Goal: Task Accomplishment & Management: Use online tool/utility

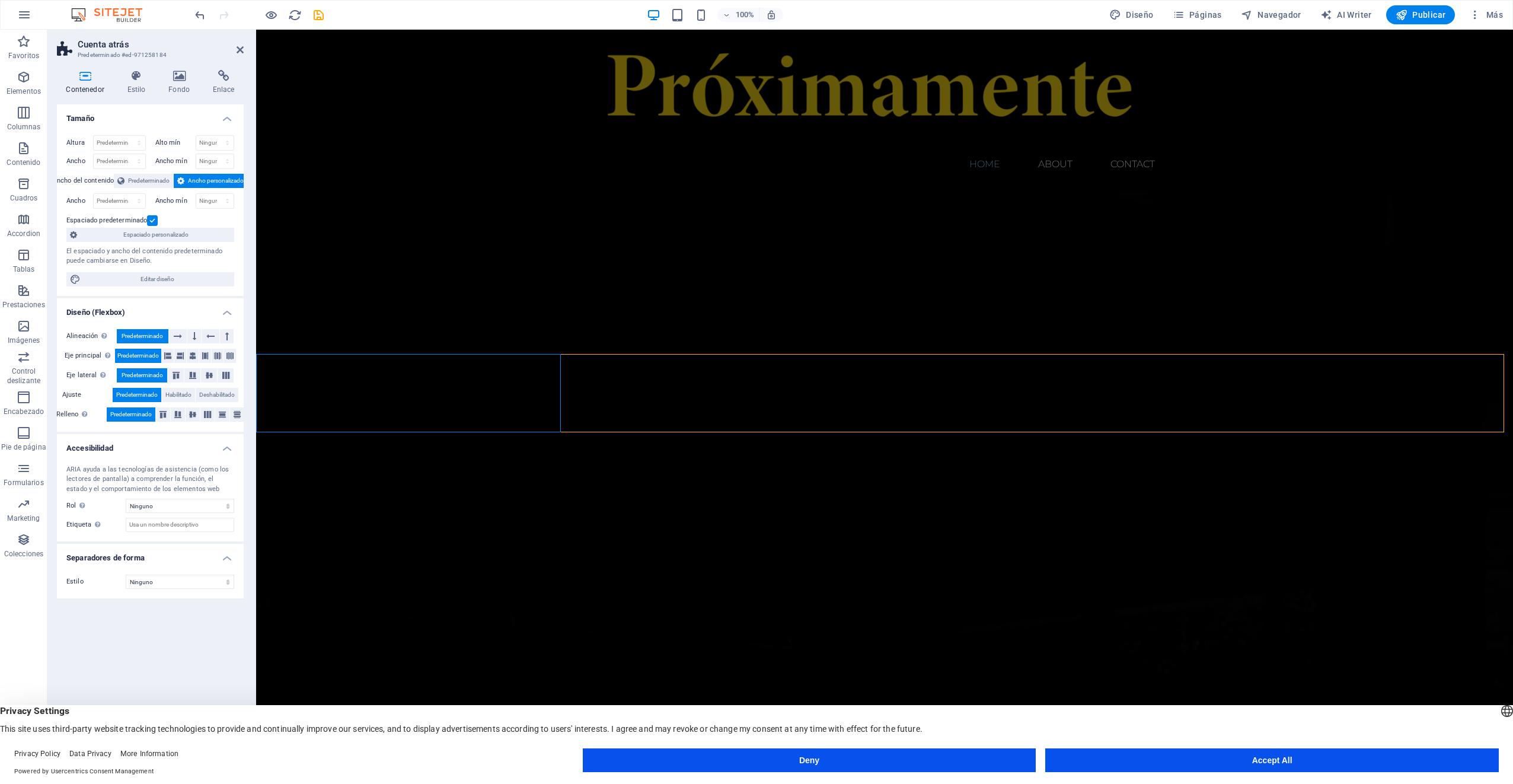
scroll to position [178, 0]
click at [82, 335] on label "Alineación Determina flex-direction." at bounding box center [92, 336] width 50 height 14
click at [182, 335] on icon at bounding box center [177, 336] width 8 height 14
click at [197, 333] on button at bounding box center [194, 336] width 14 height 14
click at [224, 335] on button at bounding box center [226, 336] width 14 height 14
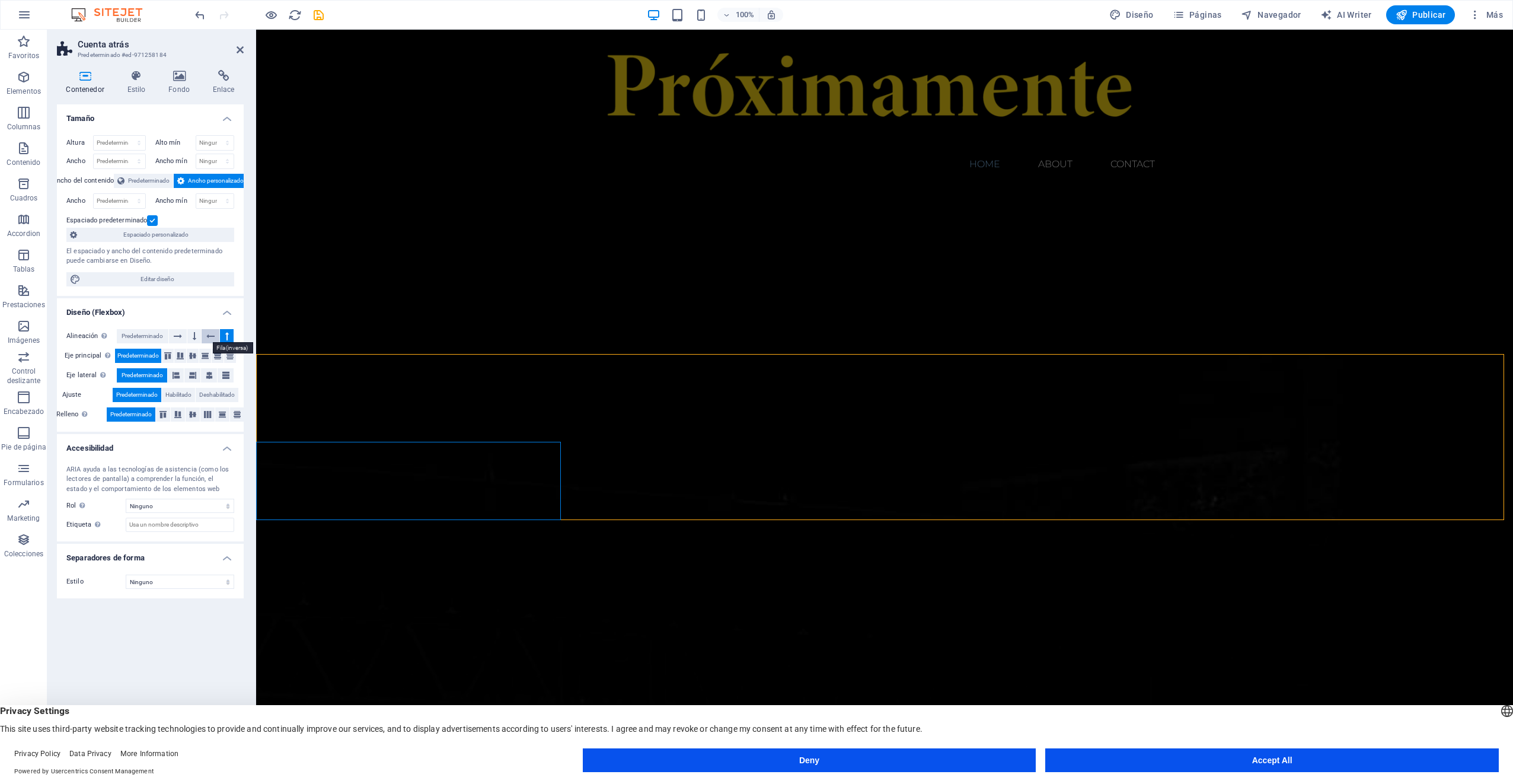
click at [206, 335] on button at bounding box center [210, 336] width 18 height 14
click at [140, 335] on span "Predeterminado" at bounding box center [142, 336] width 41 height 14
click at [170, 354] on icon at bounding box center [167, 356] width 7 height 14
click at [178, 354] on icon at bounding box center [180, 356] width 7 height 14
click at [194, 353] on icon at bounding box center [192, 356] width 7 height 14
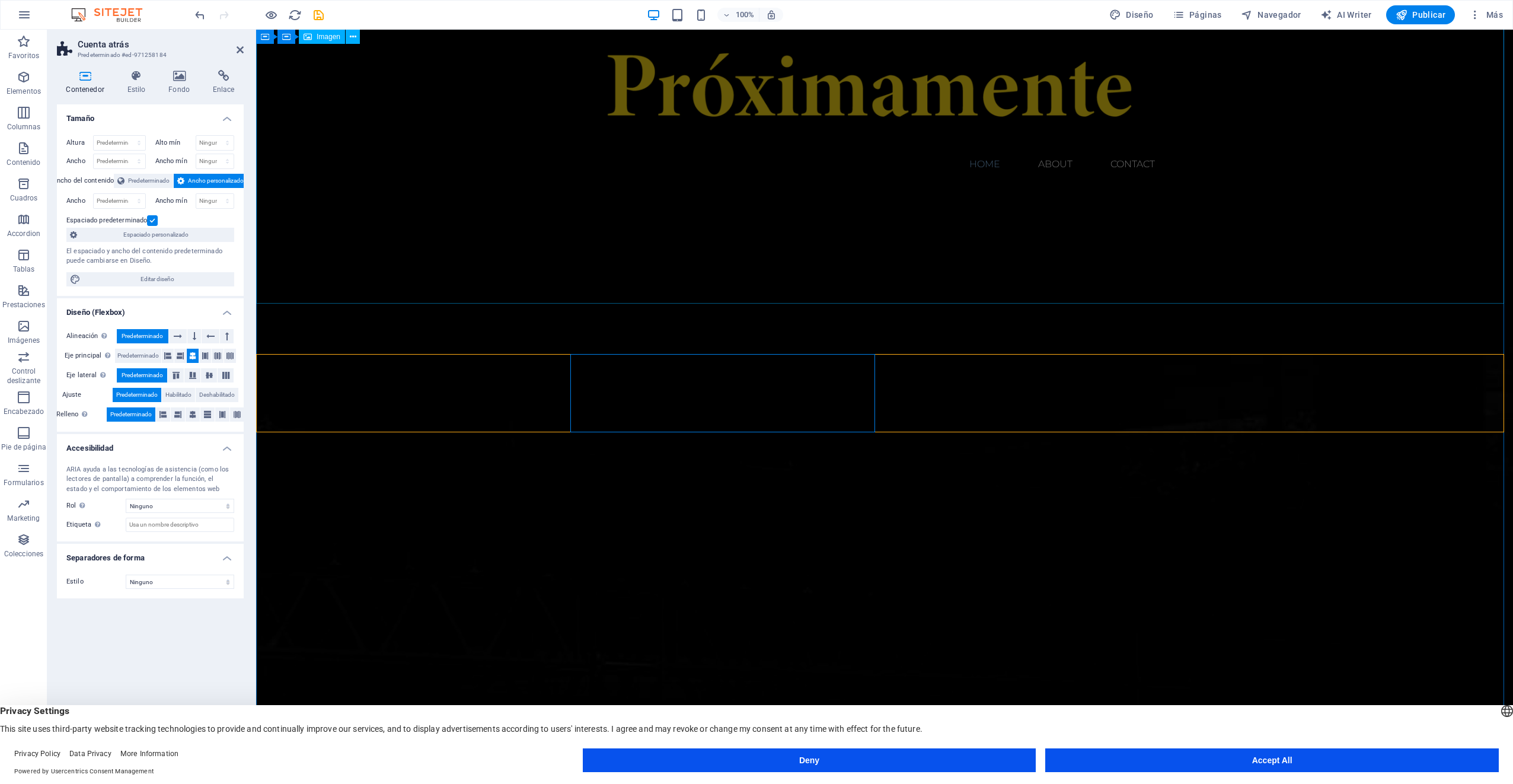
scroll to position [0, 0]
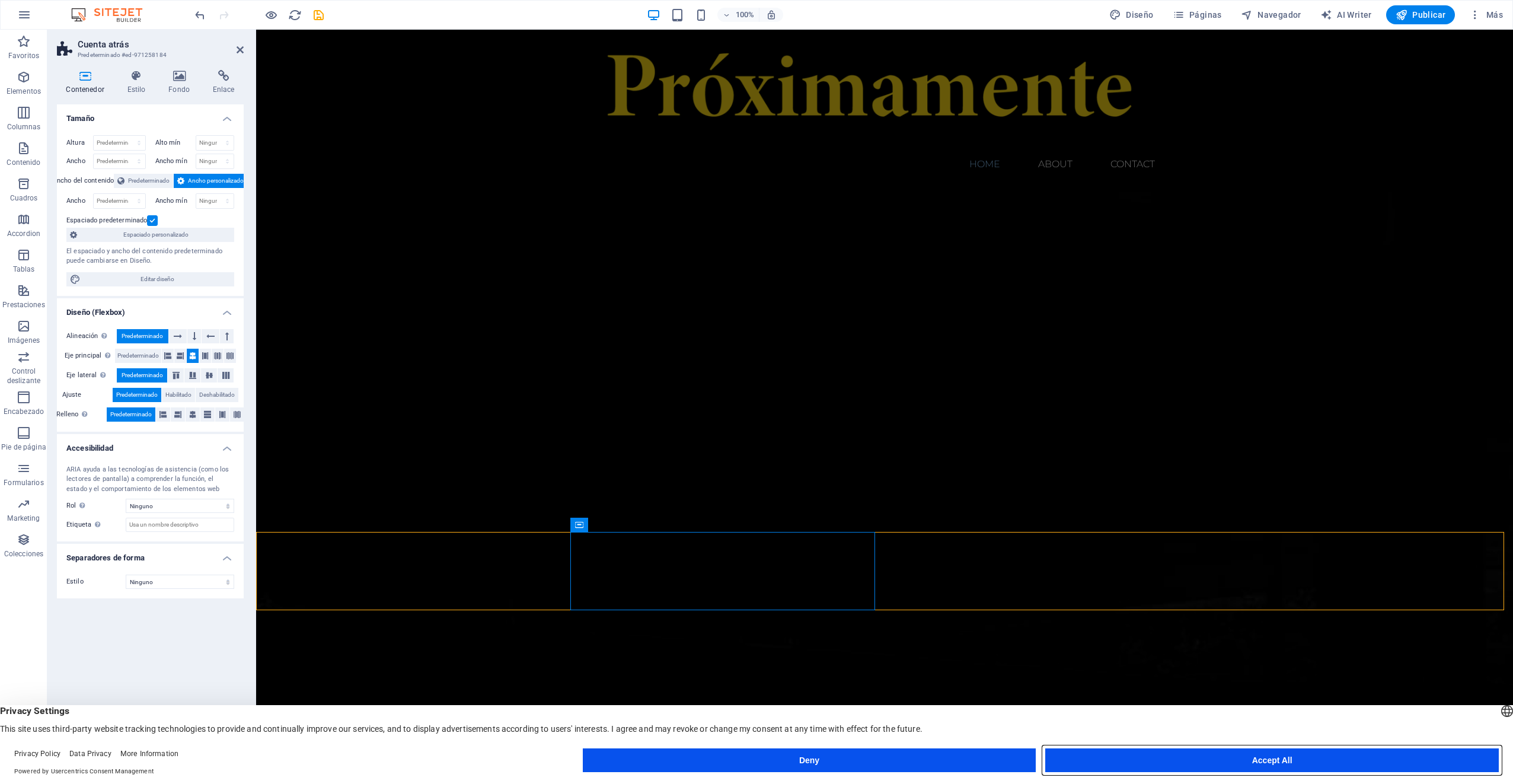
click at [1224, 751] on button "Accept All" at bounding box center [1272, 760] width 454 height 24
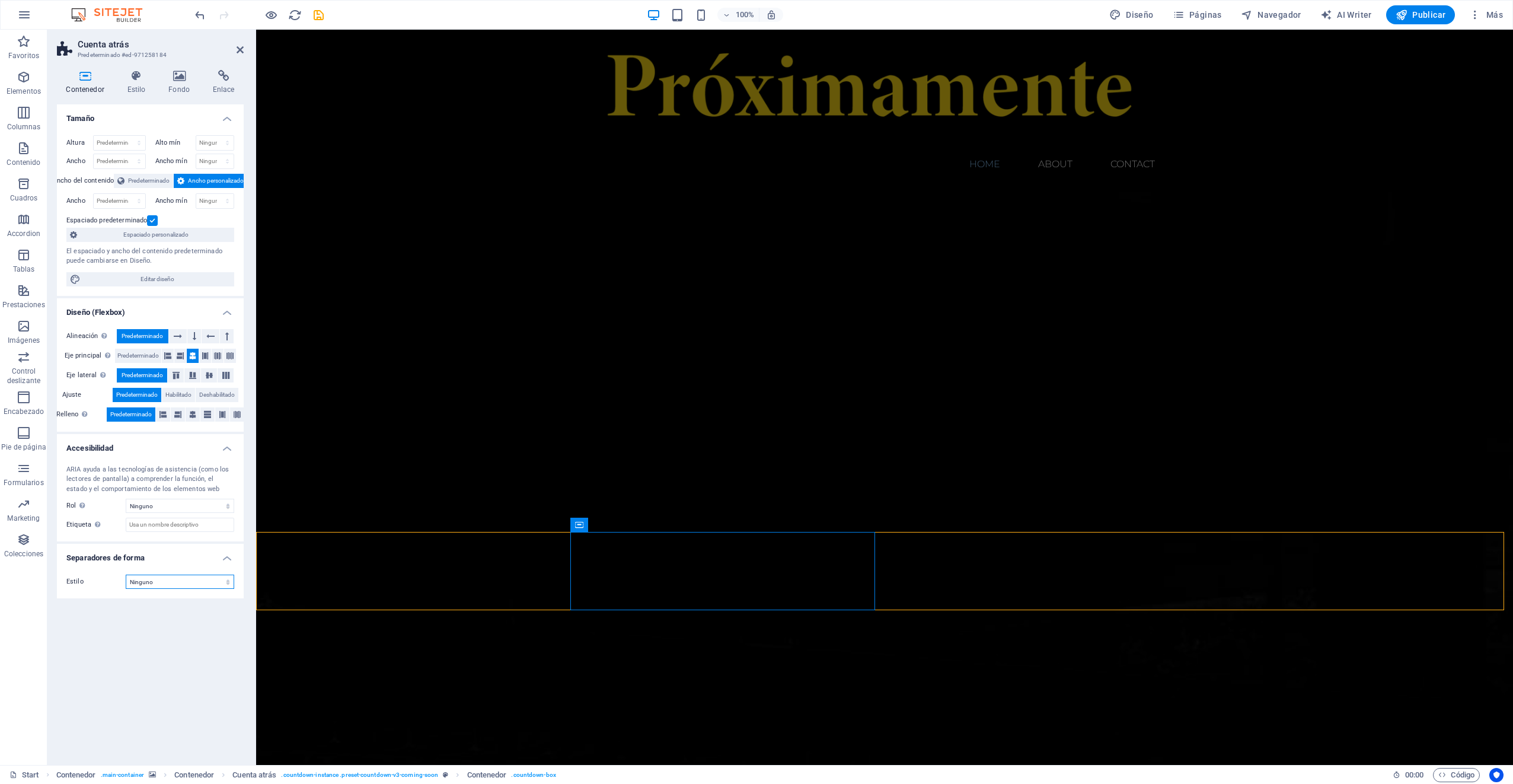
click at [158, 585] on select "Ninguno Triángulo Cuadrado Diagonal Polígono 1 Polígono 2 Zigzag Múltiples zigz…" at bounding box center [180, 581] width 109 height 14
click at [126, 575] on select "Ninguno Triángulo Cuadrado Diagonal Polígono 1 Polígono 2 Zigzag Múltiples zigz…" at bounding box center [180, 581] width 109 height 14
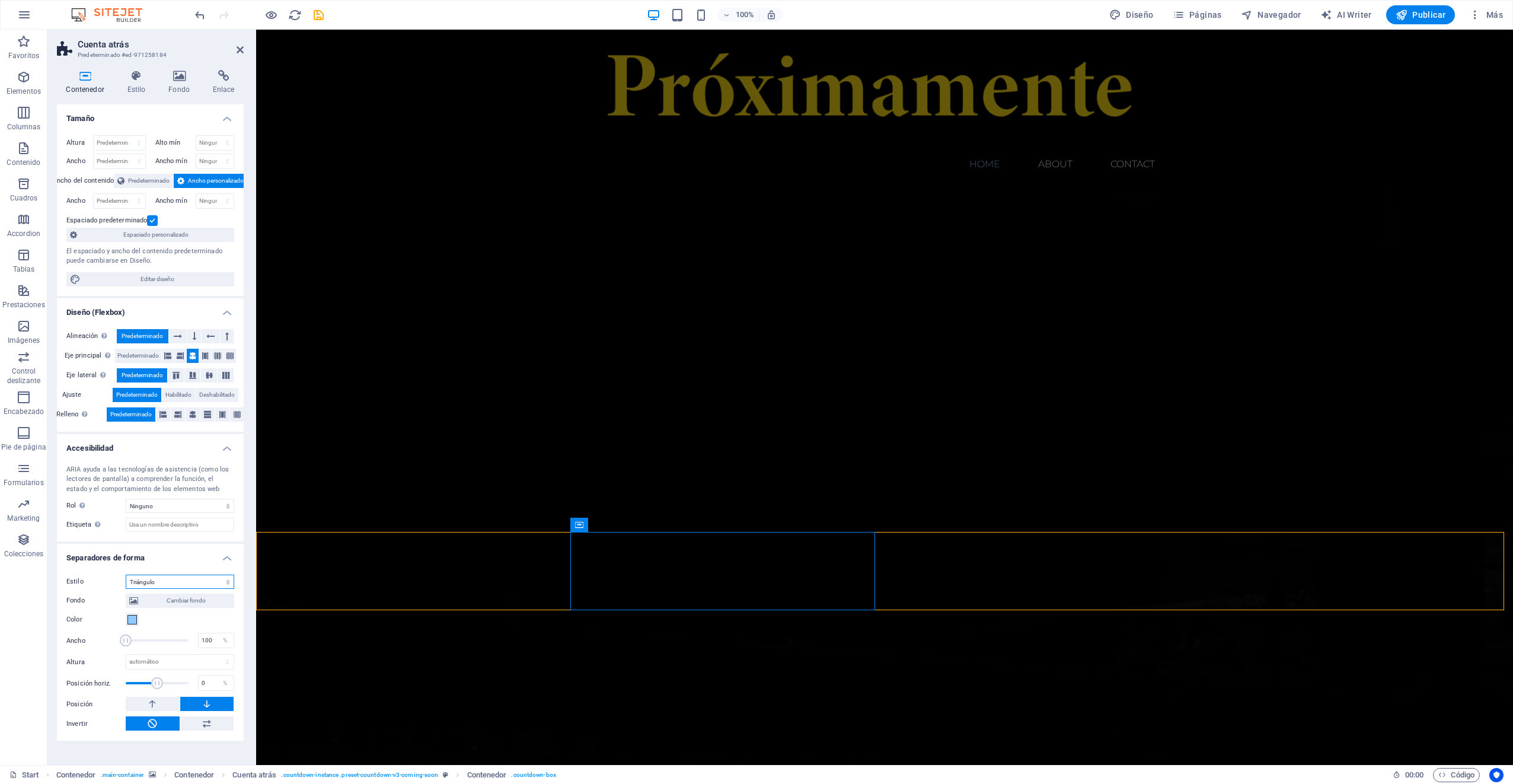
click at [165, 581] on select "Ninguno Triángulo Cuadrado Diagonal Polígono 1 Polígono 2 Zigzag Múltiples zigz…" at bounding box center [180, 581] width 109 height 14
click at [126, 575] on select "Ninguno Triángulo Cuadrado Diagonal Polígono 1 Polígono 2 Zigzag Múltiples zigz…" at bounding box center [180, 581] width 109 height 14
click at [166, 580] on select "Ninguno Triángulo Cuadrado Diagonal Polígono 1 Polígono 2 Zigzag Múltiples zigz…" at bounding box center [180, 581] width 109 height 14
click at [126, 575] on select "Ninguno Triángulo Cuadrado Diagonal Polígono 1 Polígono 2 Zigzag Múltiples zigz…" at bounding box center [180, 581] width 109 height 14
click at [197, 580] on select "Ninguno Triángulo Cuadrado Diagonal Polígono 1 Polígono 2 Zigzag Múltiples zigz…" at bounding box center [180, 581] width 109 height 14
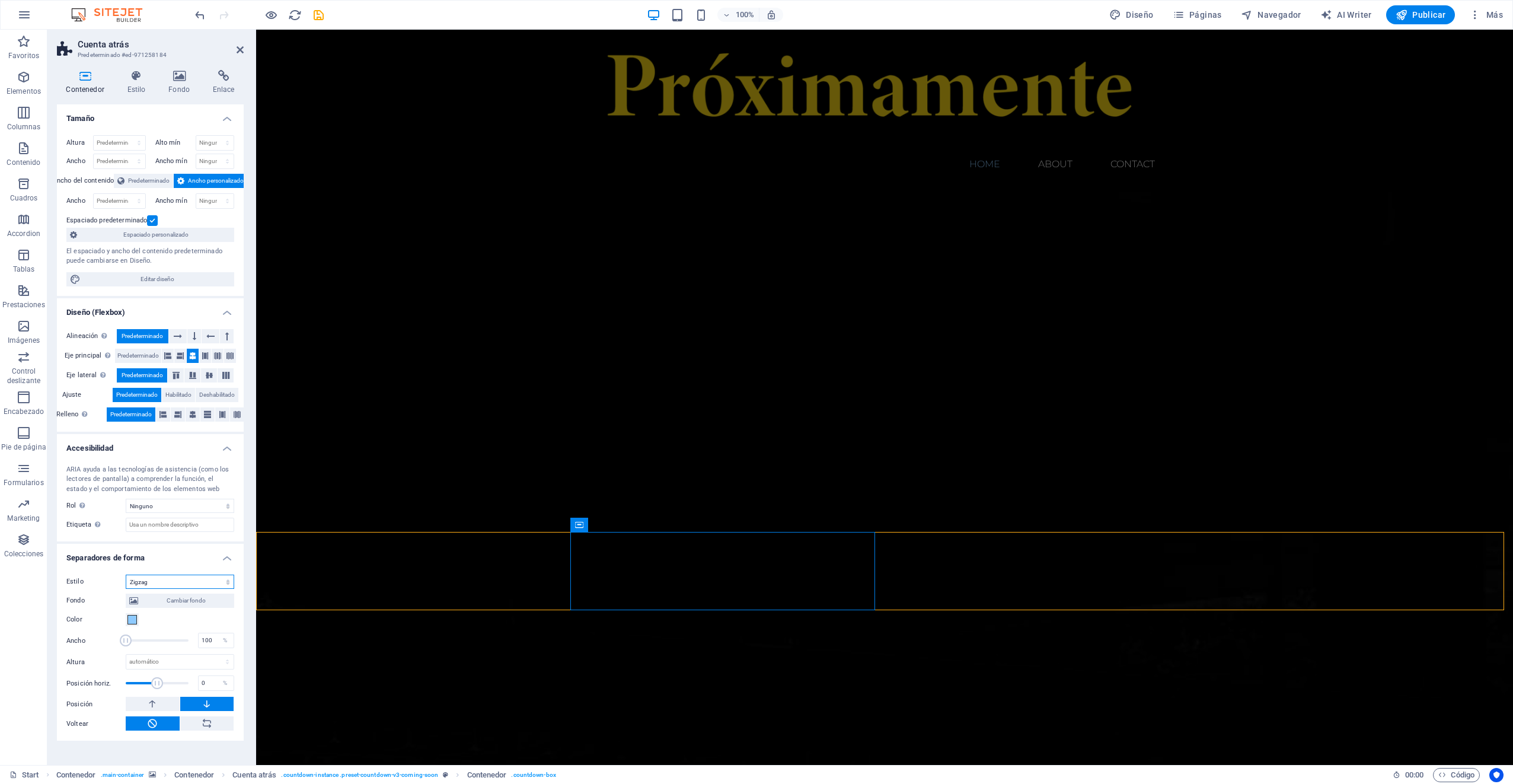
click at [126, 575] on select "Ninguno Triángulo Cuadrado Diagonal Polígono 1 Polígono 2 Zigzag Múltiples zigz…" at bounding box center [180, 581] width 109 height 14
click at [175, 577] on select "Ninguno Triángulo Cuadrado Diagonal Polígono 1 Polígono 2 Zigzag Múltiples zigz…" at bounding box center [180, 581] width 109 height 14
click at [126, 575] on select "Ninguno Triángulo Cuadrado Diagonal Polígono 1 Polígono 2 Zigzag Múltiples zigz…" at bounding box center [180, 581] width 109 height 14
click at [173, 580] on select "Ninguno Triángulo Cuadrado Diagonal Polígono 1 Polígono 2 Zigzag Múltiples zigz…" at bounding box center [180, 581] width 109 height 14
click at [126, 575] on select "Ninguno Triángulo Cuadrado Diagonal Polígono 1 Polígono 2 Zigzag Múltiples zigz…" at bounding box center [180, 581] width 109 height 14
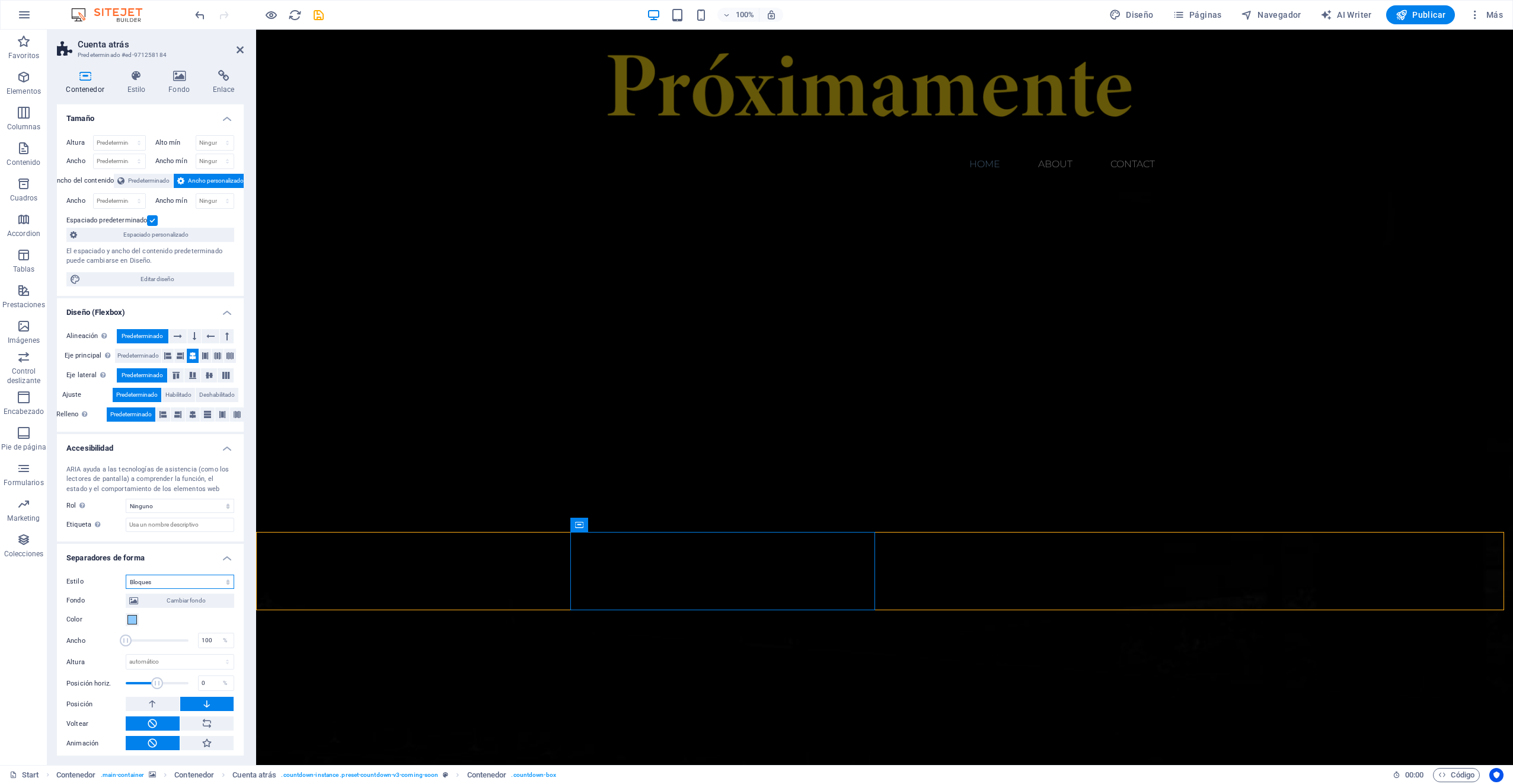
click at [165, 581] on select "Ninguno Triángulo Cuadrado Diagonal Polígono 1 Polígono 2 Zigzag Múltiples zigz…" at bounding box center [180, 581] width 109 height 14
click at [126, 575] on select "Ninguno Triángulo Cuadrado Diagonal Polígono 1 Polígono 2 Zigzag Múltiples zigz…" at bounding box center [180, 581] width 109 height 14
click at [161, 580] on select "Ninguno Triángulo Cuadrado Diagonal Polígono 1 Polígono 2 Zigzag Múltiples zigz…" at bounding box center [180, 581] width 109 height 14
click at [126, 575] on select "Ninguno Triángulo Cuadrado Diagonal Polígono 1 Polígono 2 Zigzag Múltiples zigz…" at bounding box center [180, 581] width 109 height 14
click at [167, 579] on select "Ninguno Triángulo Cuadrado Diagonal Polígono 1 Polígono 2 Zigzag Múltiples zigz…" at bounding box center [180, 581] width 109 height 14
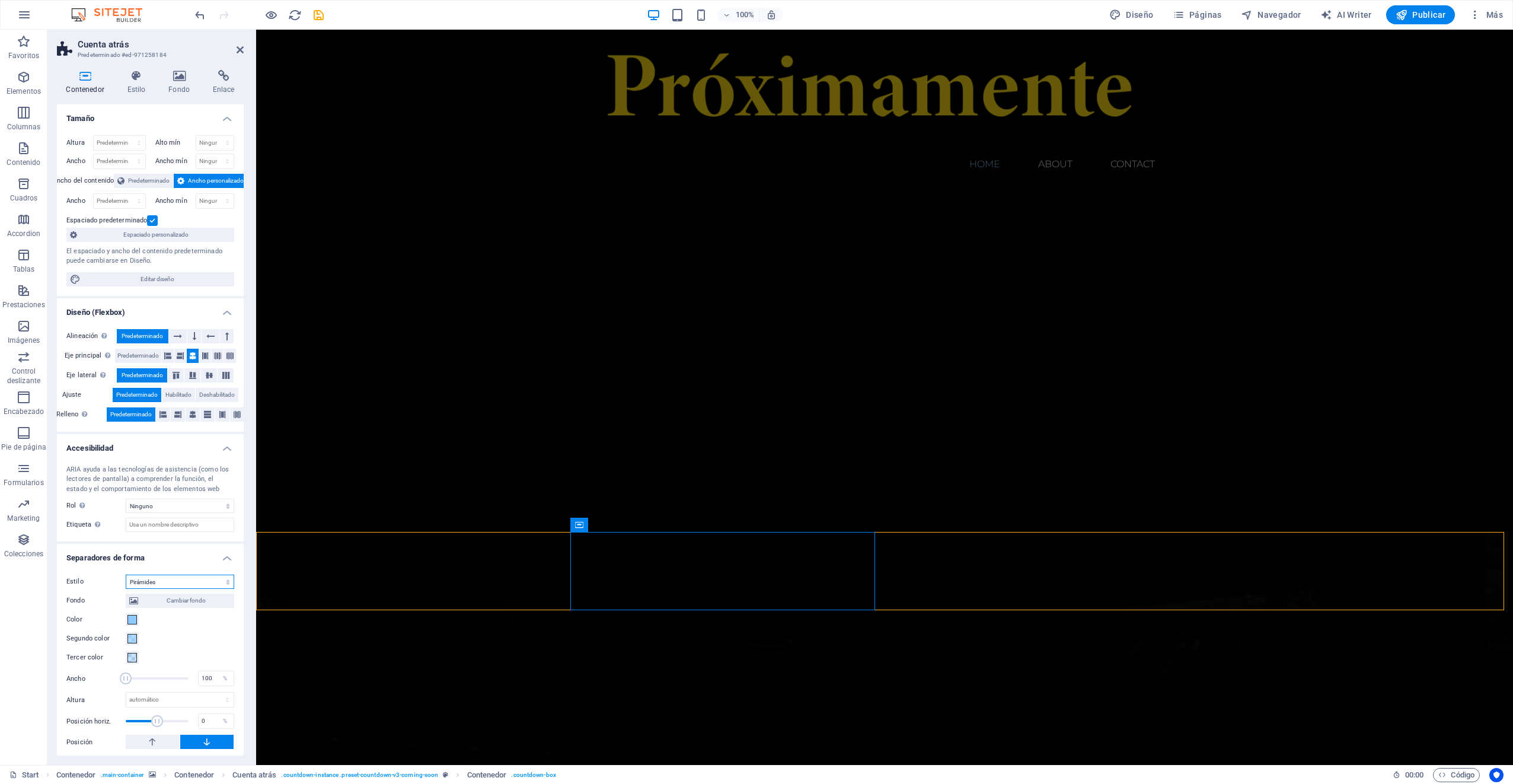
click at [126, 575] on select "Ninguno Triángulo Cuadrado Diagonal Polígono 1 Polígono 2 Zigzag Múltiples zigz…" at bounding box center [180, 581] width 109 height 14
click at [158, 580] on select "Ninguno Triángulo Cuadrado Diagonal Polígono 1 Polígono 2 Zigzag Múltiples zigz…" at bounding box center [180, 581] width 109 height 14
click at [126, 575] on select "Ninguno Triángulo Cuadrado Diagonal Polígono 1 Polígono 2 Zigzag Múltiples zigz…" at bounding box center [180, 581] width 109 height 14
click at [164, 577] on select "Ninguno Triángulo Cuadrado Diagonal Polígono 1 Polígono 2 Zigzag Múltiples zigz…" at bounding box center [180, 581] width 109 height 14
select select "none"
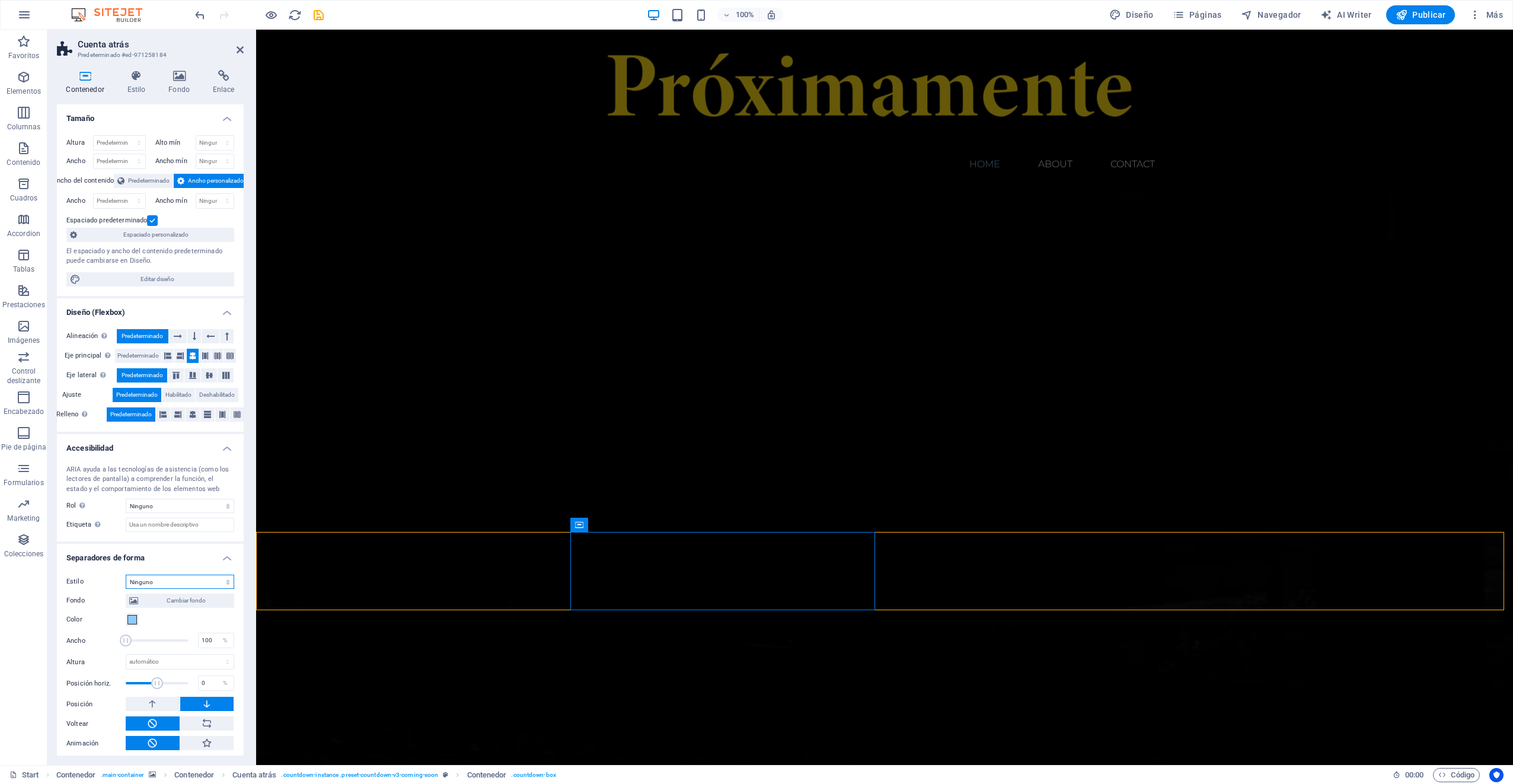
click at [126, 575] on select "Ninguno Triángulo Cuadrado Diagonal Polígono 1 Polígono 2 Zigzag Múltiples zigz…" at bounding box center [180, 581] width 109 height 14
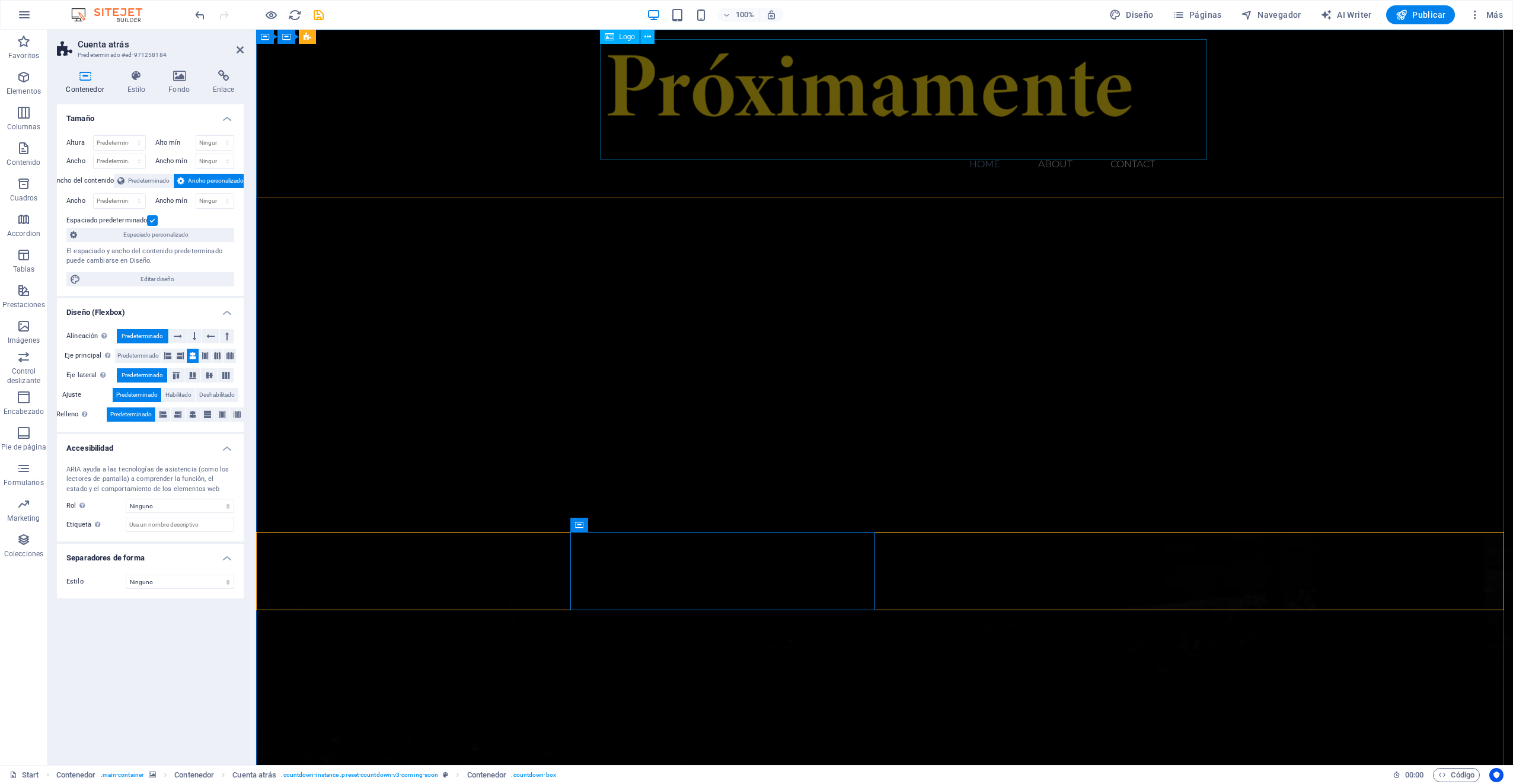
click at [875, 118] on div at bounding box center [884, 95] width 560 height 111
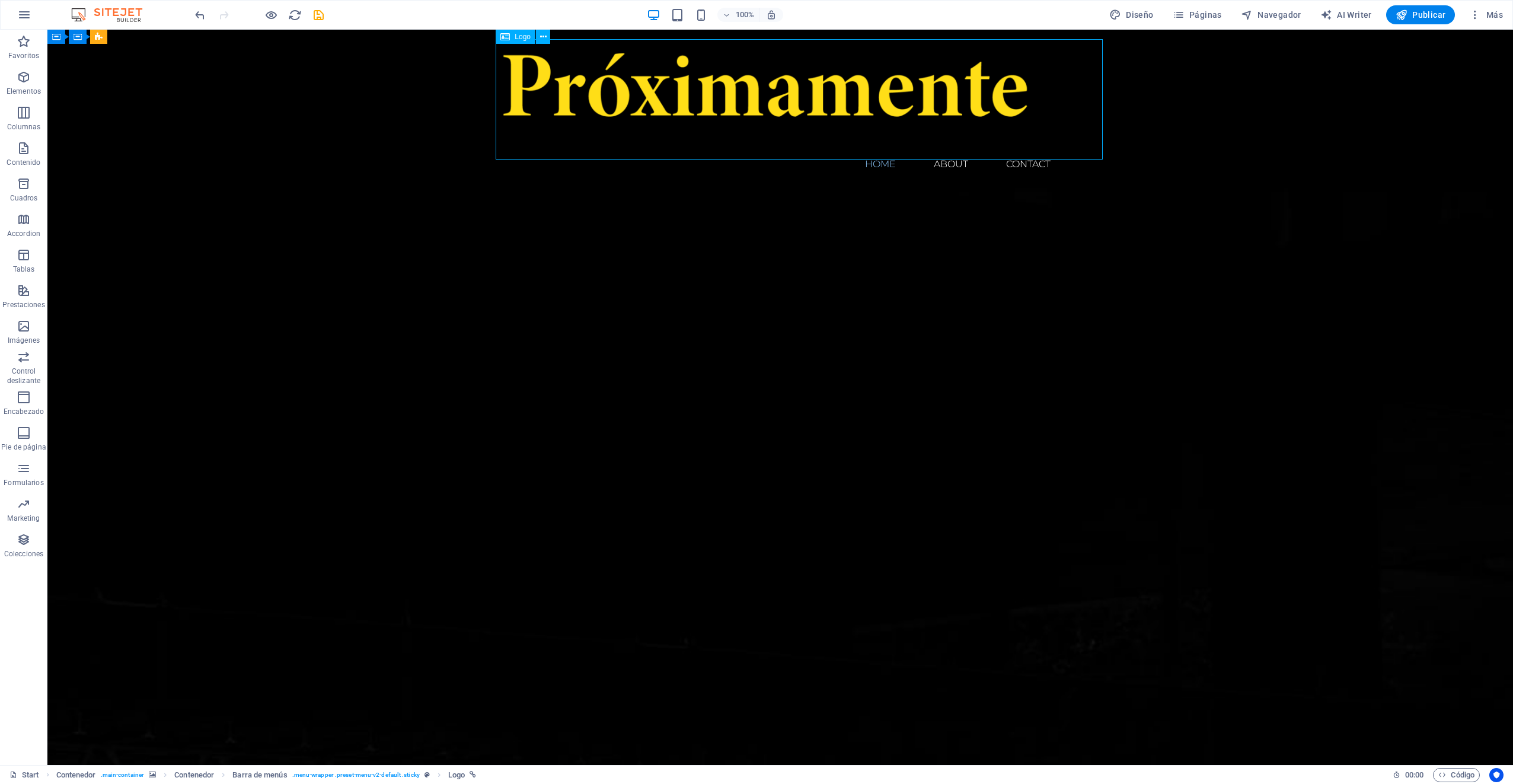
click at [860, 113] on div at bounding box center [780, 95] width 560 height 111
click at [860, 112] on div at bounding box center [780, 95] width 560 height 111
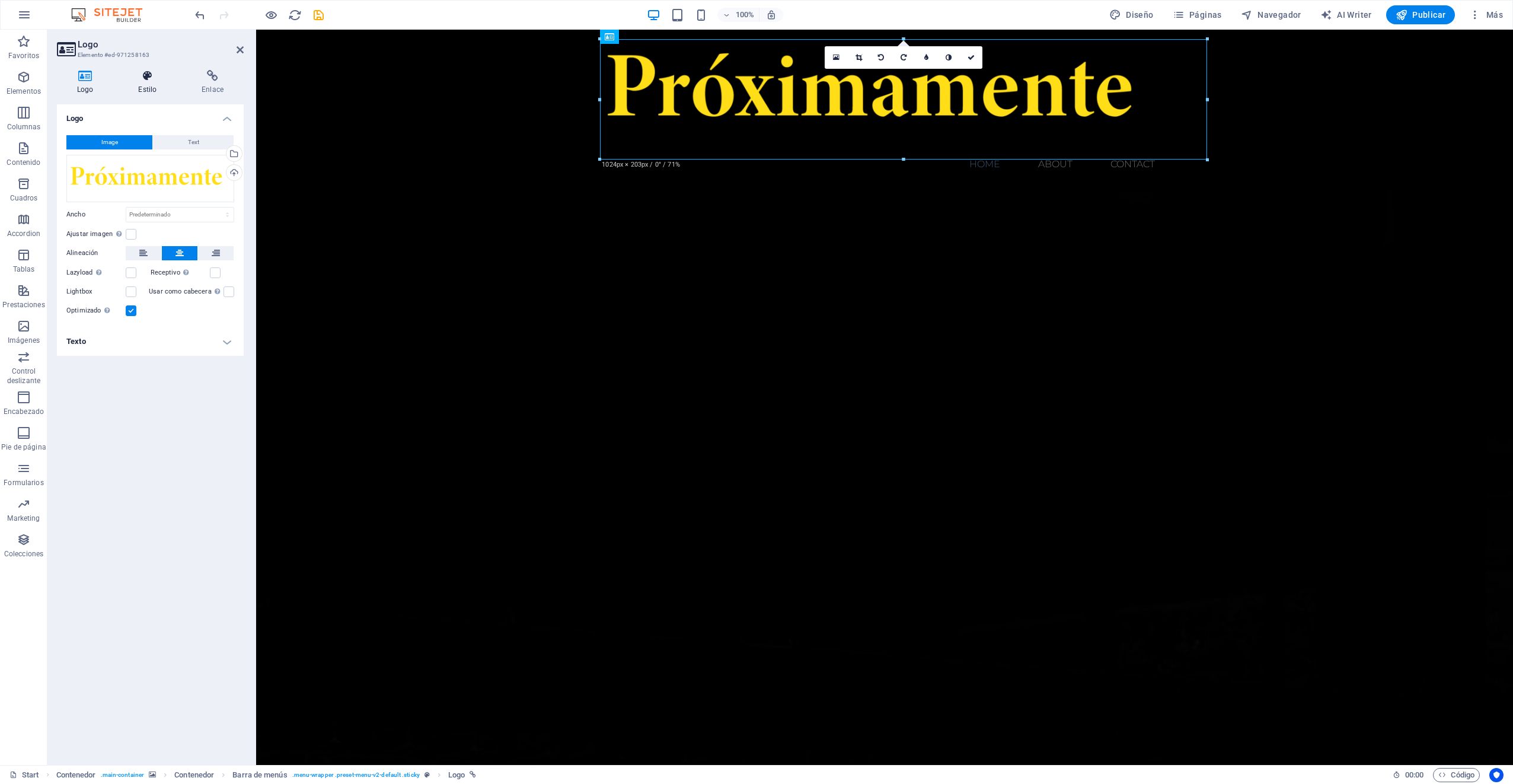
click at [147, 81] on icon at bounding box center [147, 75] width 58 height 12
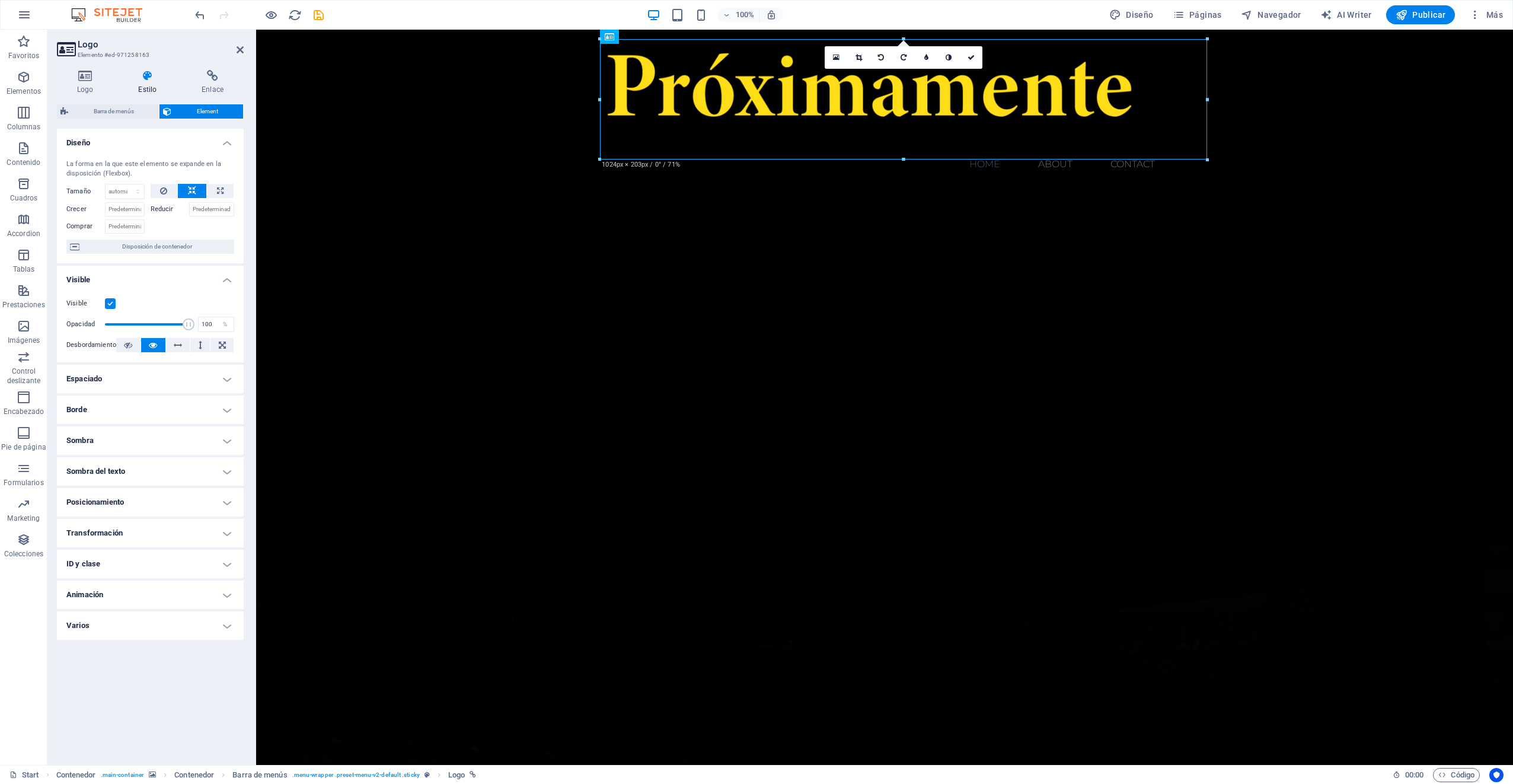
click at [223, 498] on h4 "Posicionamiento" at bounding box center [150, 502] width 187 height 29
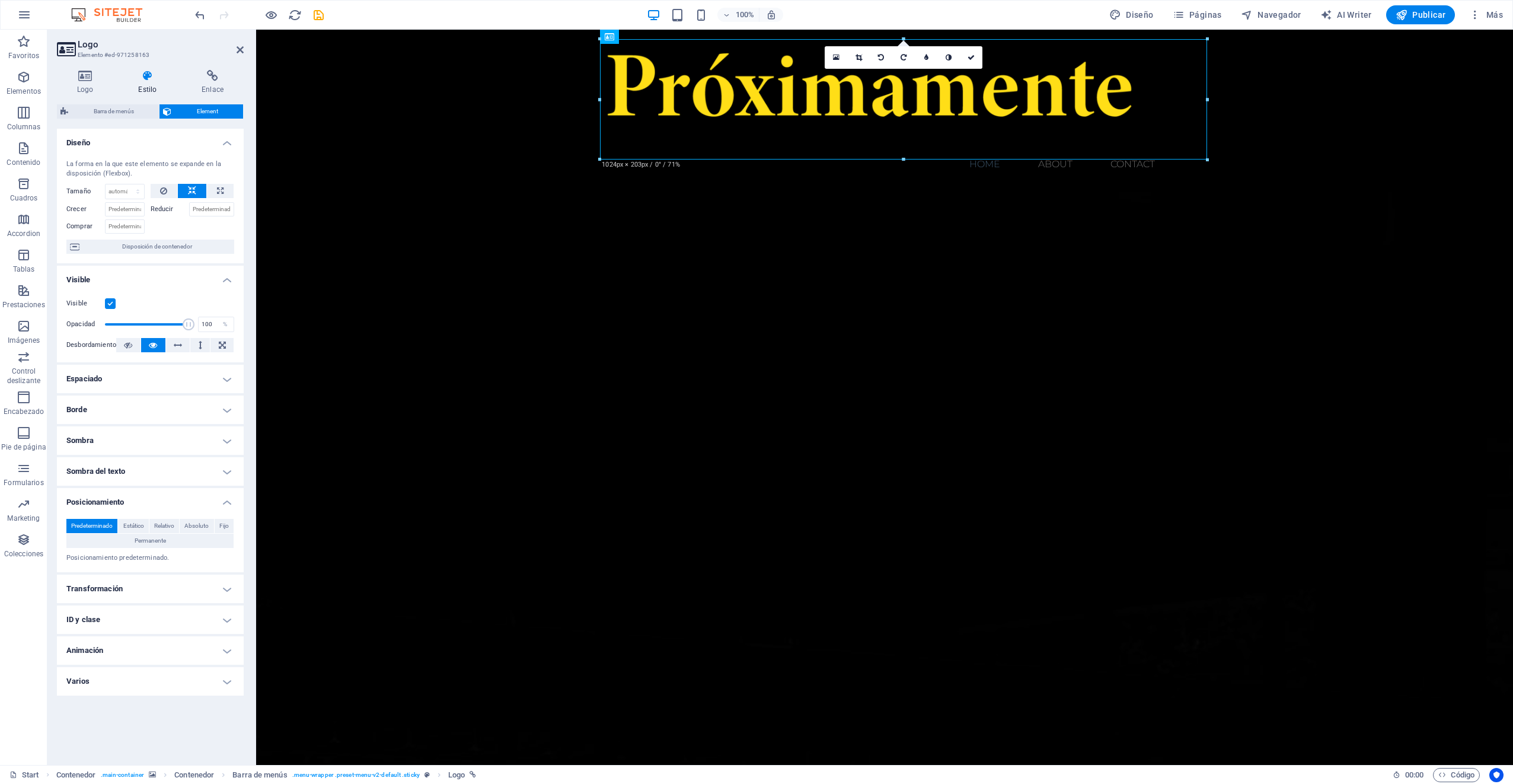
click at [224, 496] on h4 "Posicionamiento" at bounding box center [150, 498] width 187 height 21
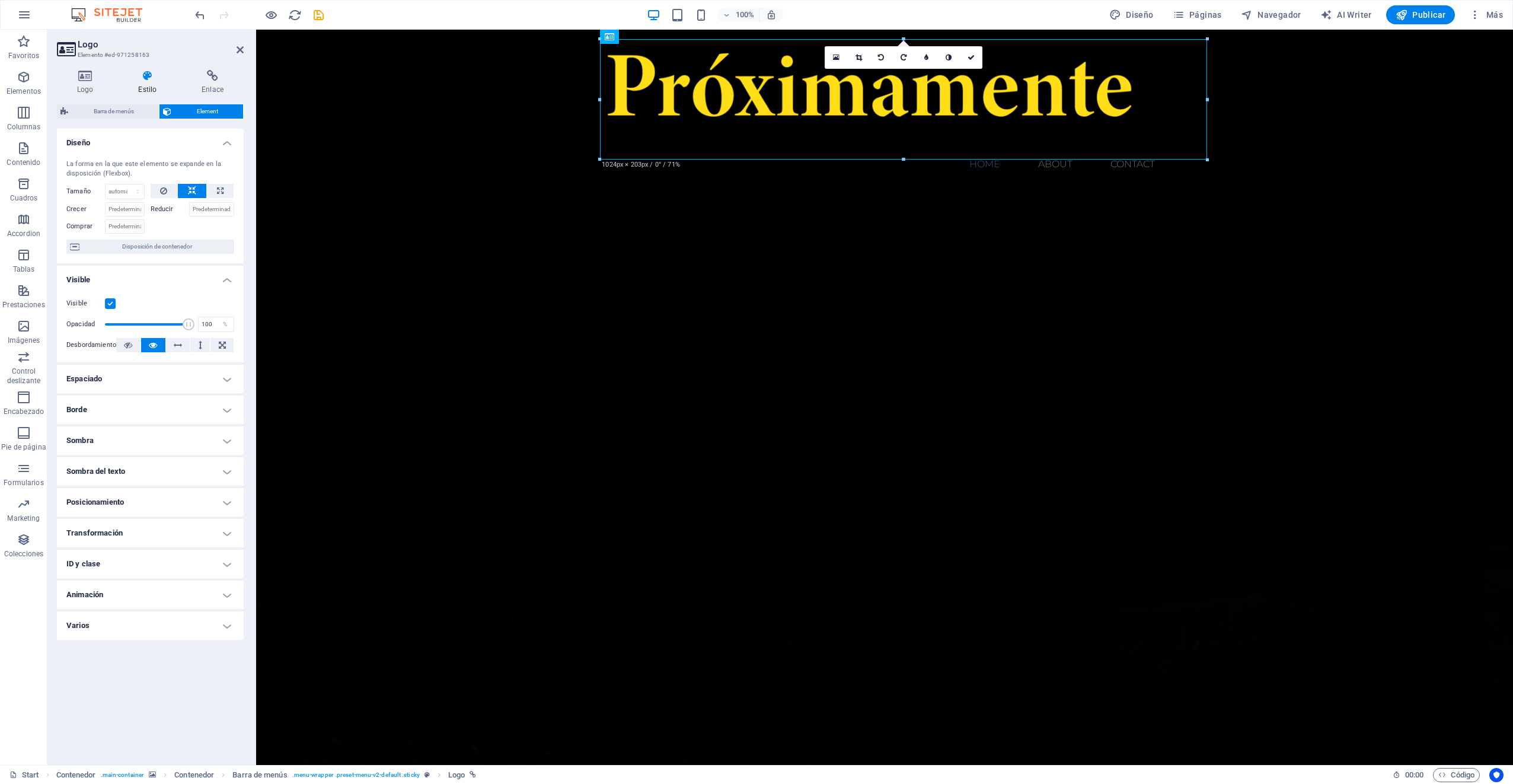
click at [228, 592] on h4 "Animación" at bounding box center [150, 594] width 187 height 29
click at [228, 592] on h4 "Animación" at bounding box center [150, 590] width 187 height 21
click at [228, 592] on h4 "Animación" at bounding box center [150, 594] width 187 height 29
click at [154, 627] on select "No animar Mostrar / Ocultar Subir/bajar Acercar/alejar Deslizar de izquierda a …" at bounding box center [150, 630] width 168 height 14
click at [57, 606] on div "Copiar Pegar Vista previa No animar Mostrar / Ocultar Subir/bajar Acercar/aleja…" at bounding box center [150, 624] width 187 height 46
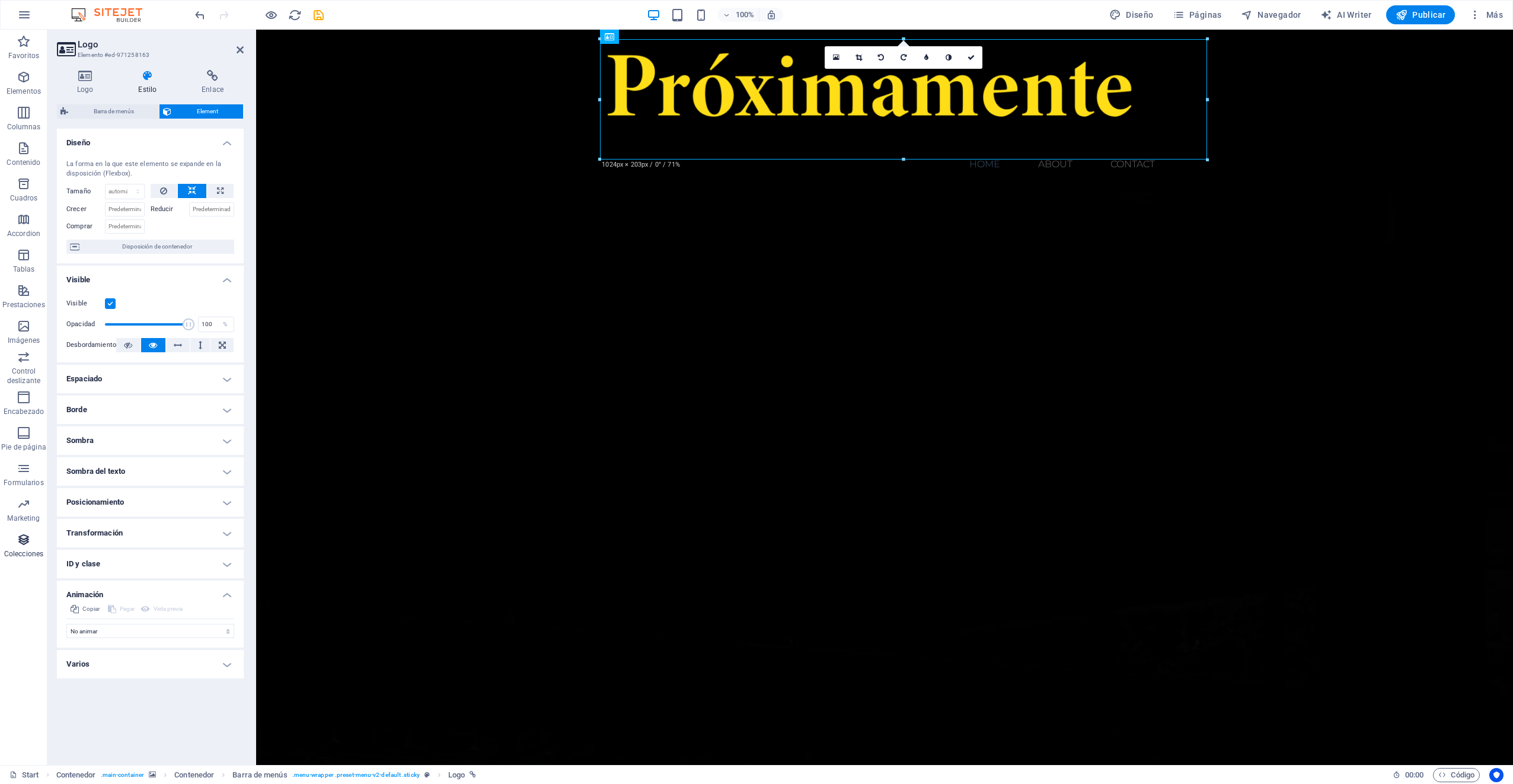
click at [23, 541] on icon "button" at bounding box center [23, 539] width 14 height 14
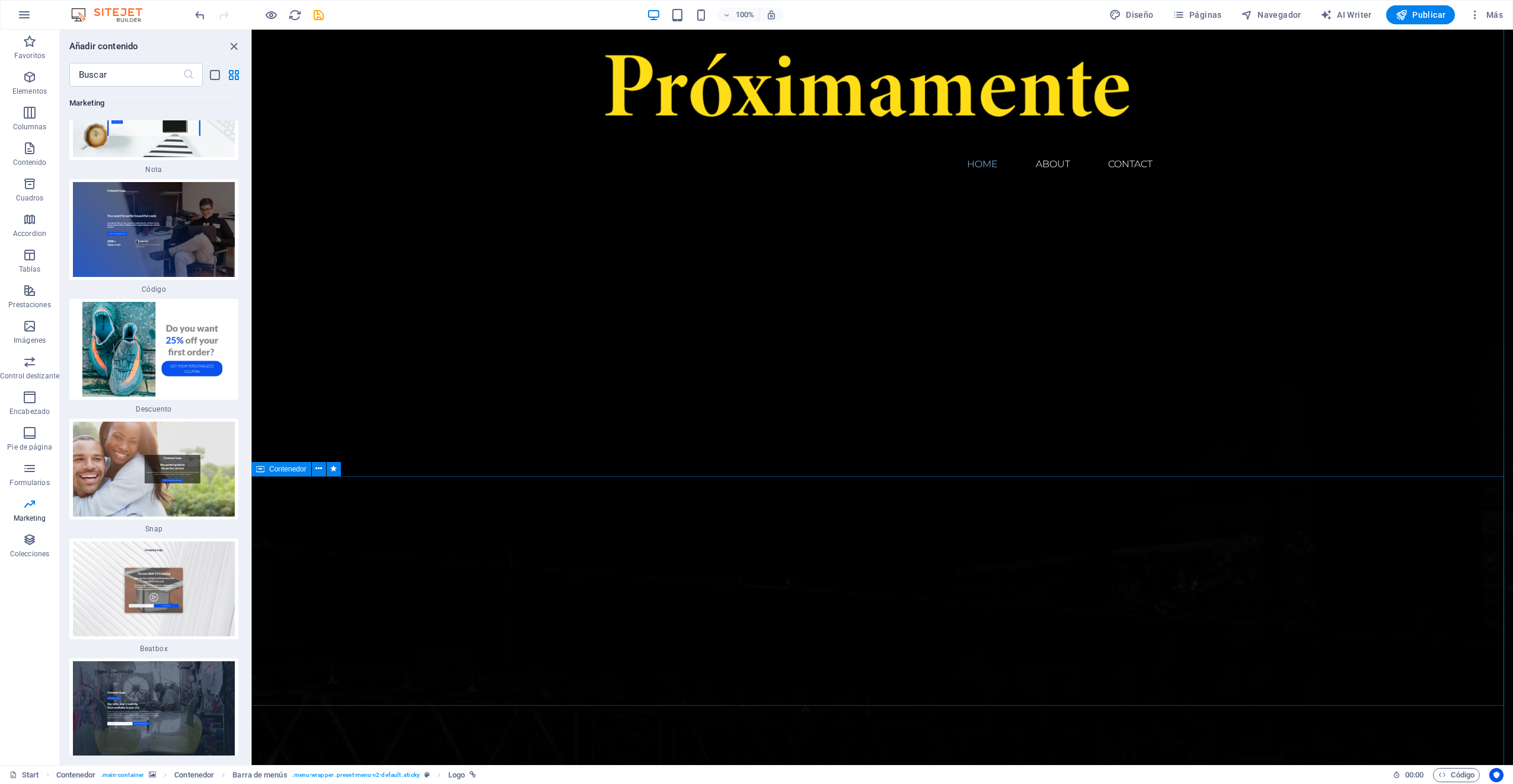
scroll to position [178, 0]
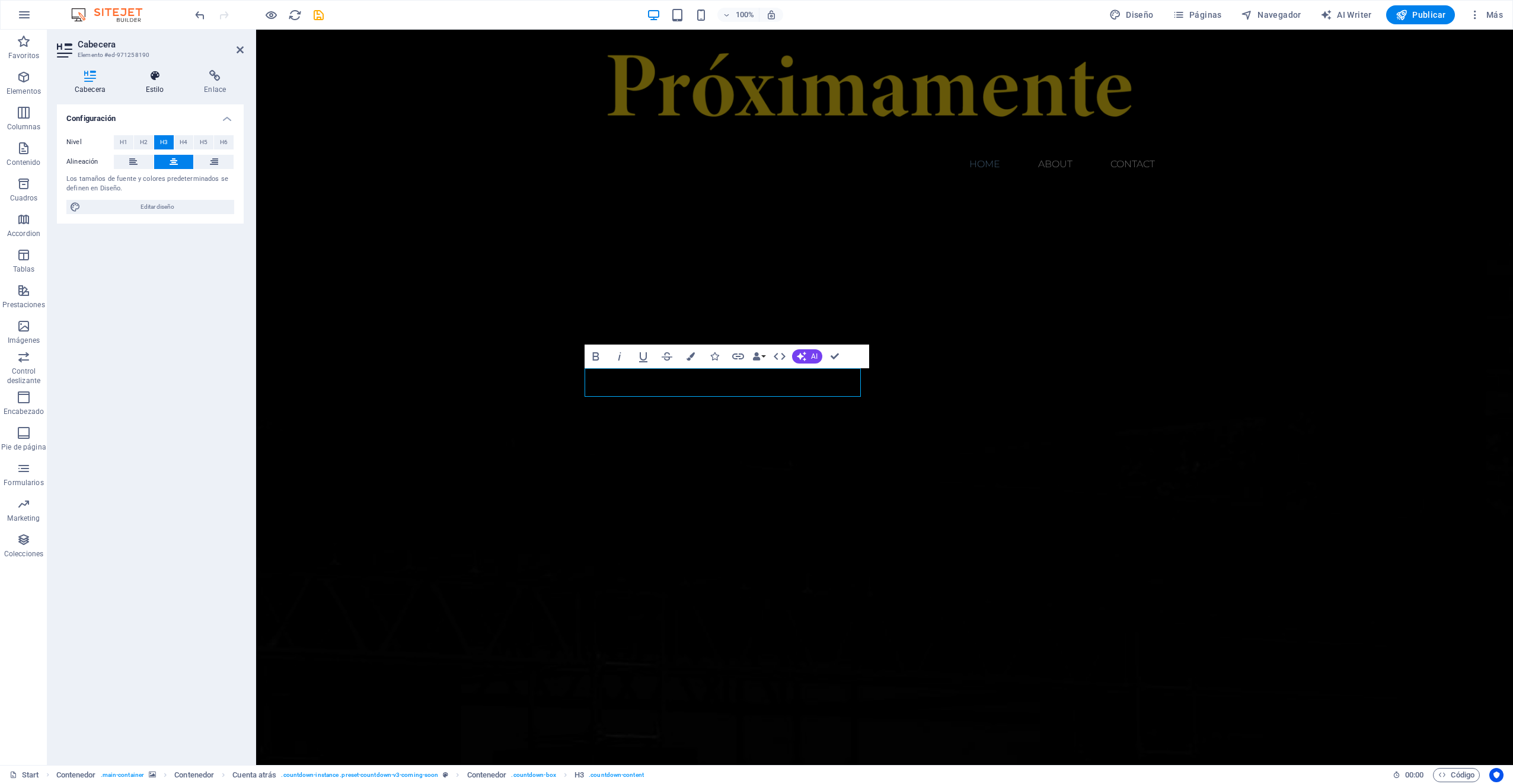
click at [156, 76] on icon at bounding box center [154, 75] width 54 height 12
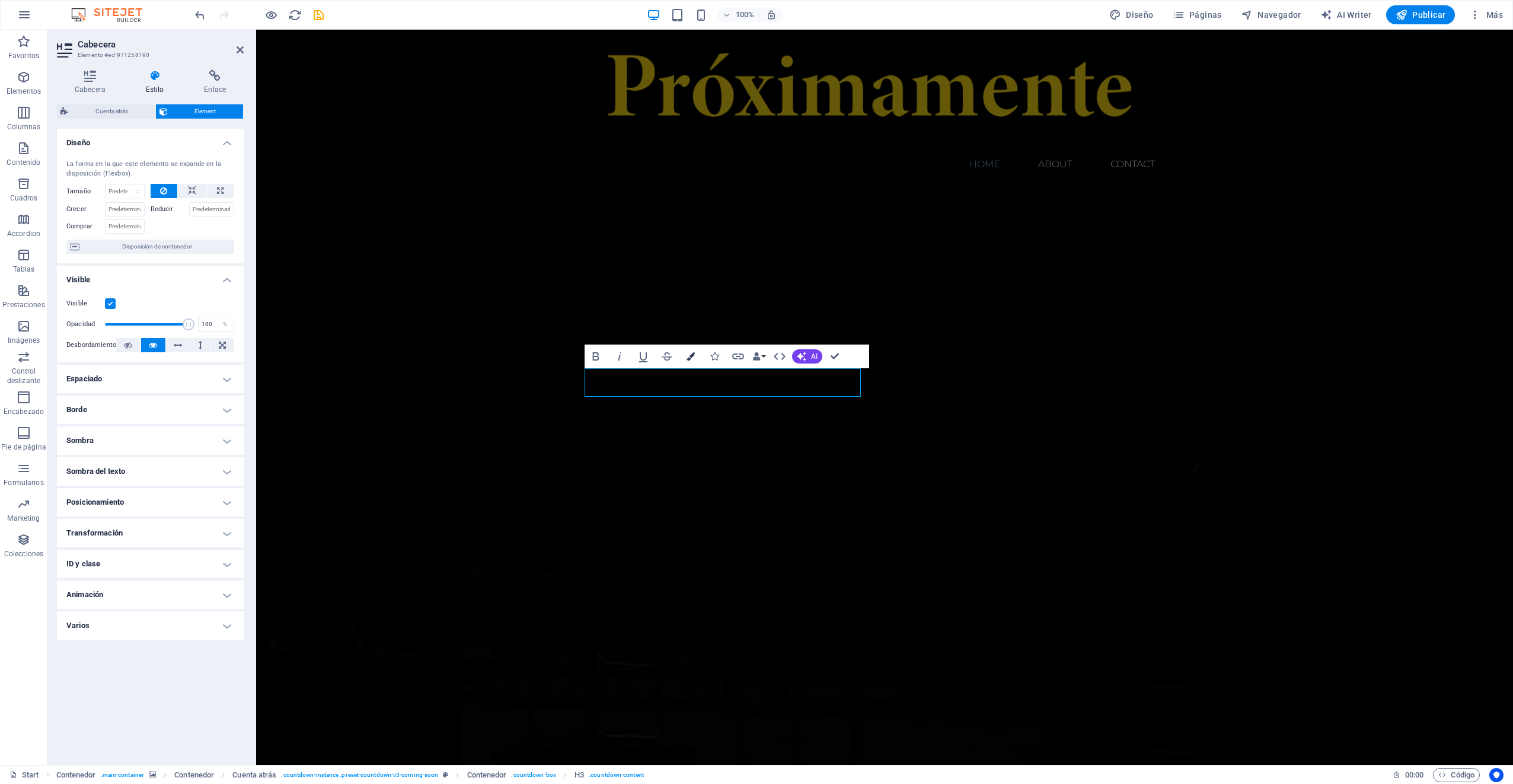
click at [690, 358] on icon "button" at bounding box center [691, 356] width 8 height 8
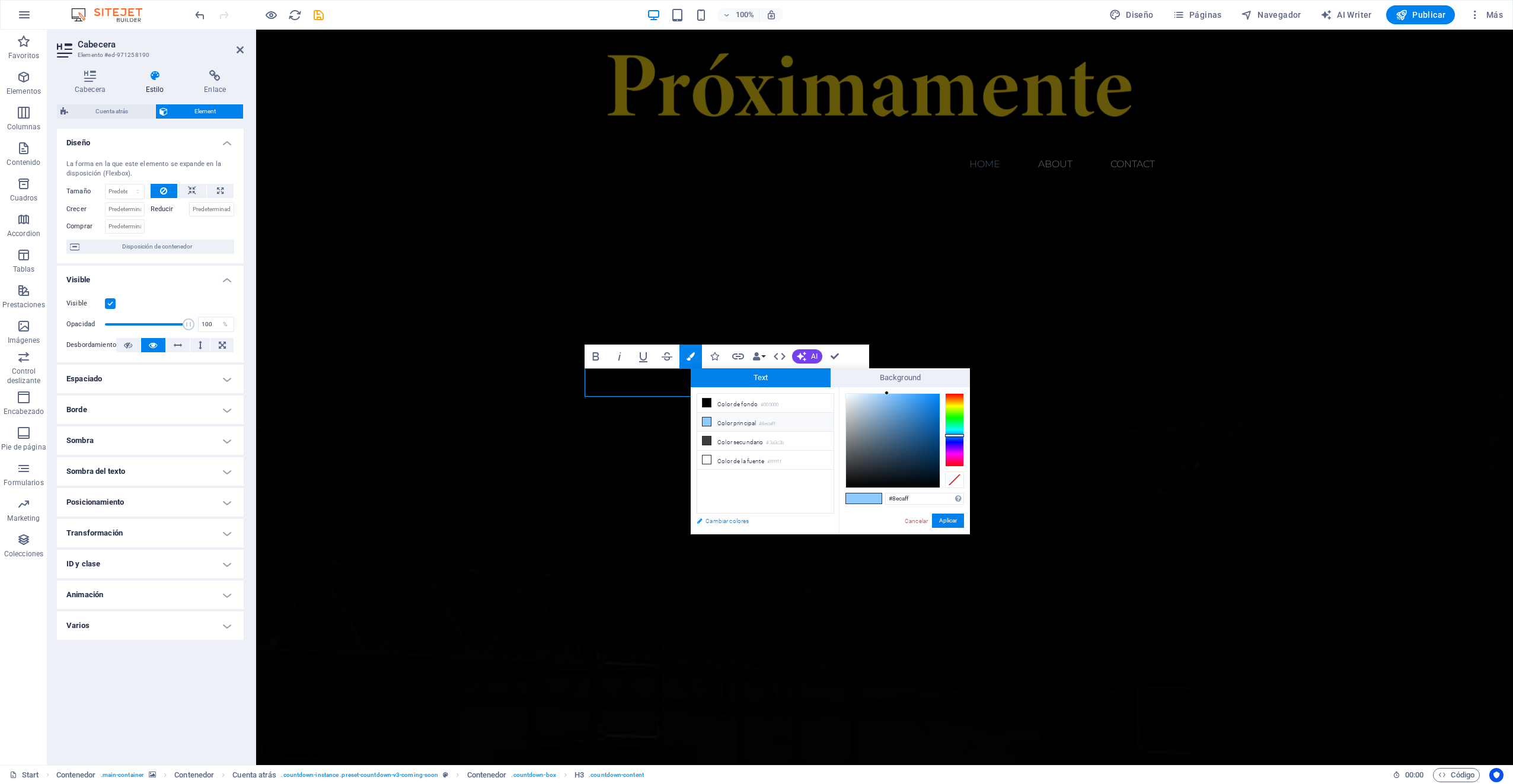
click at [711, 519] on link "Cambiar colores" at bounding box center [760, 521] width 137 height 15
select select "px"
select select "300"
select select "px"
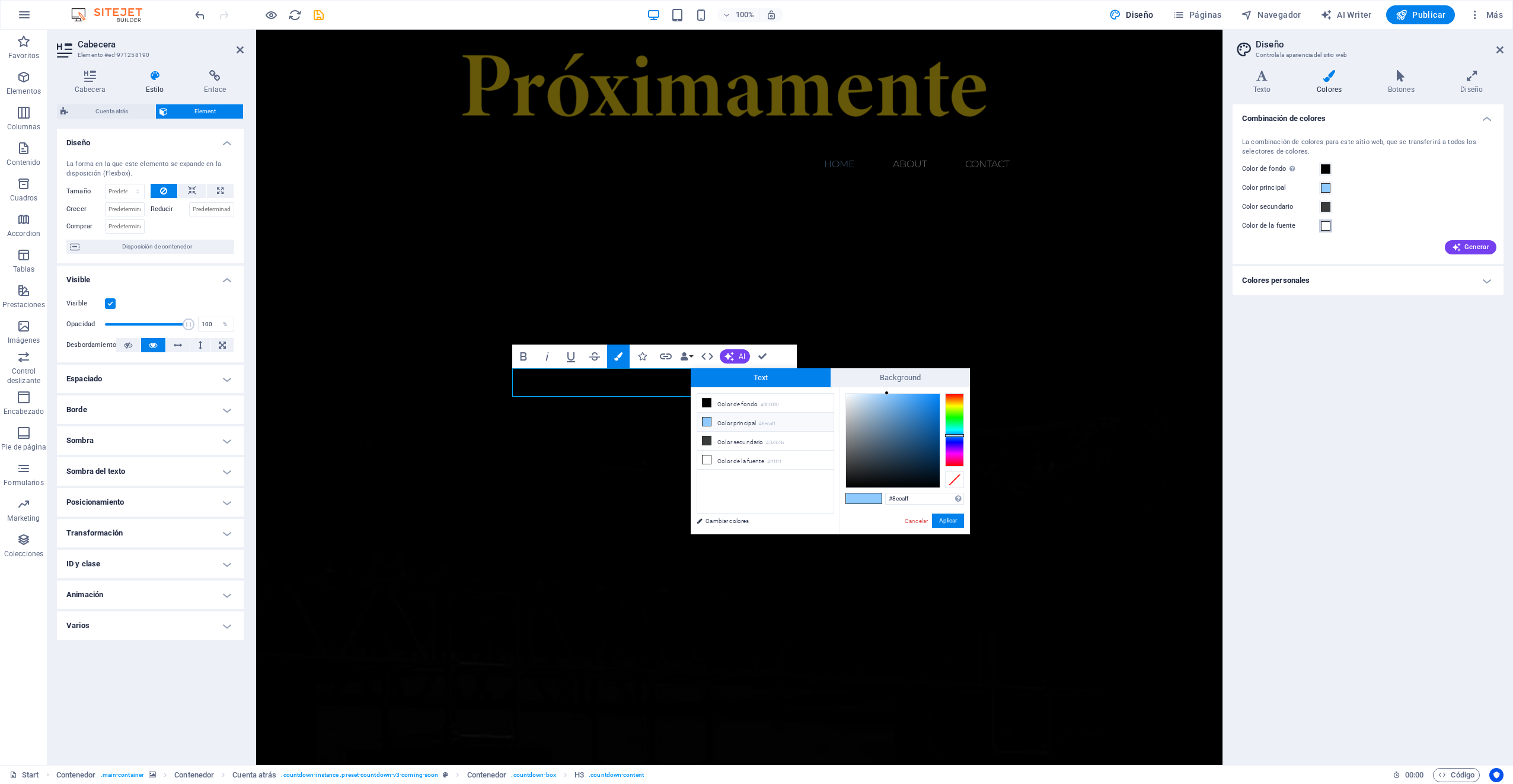
click at [1325, 228] on span at bounding box center [1325, 226] width 10 height 10
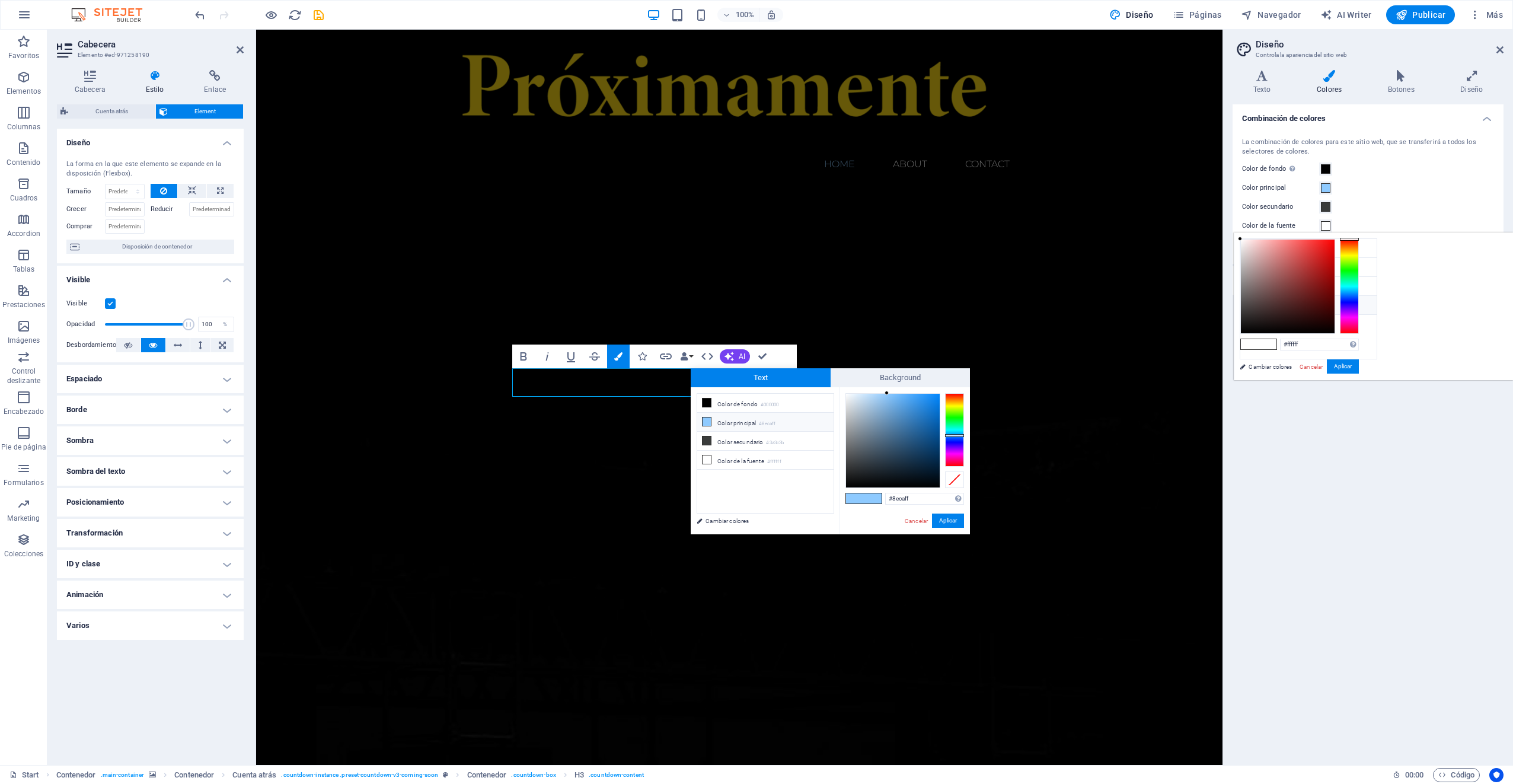
click at [1282, 303] on li "Color de la fuente #ffffff" at bounding box center [1308, 305] width 137 height 19
click at [1259, 346] on span at bounding box center [1250, 344] width 18 height 10
click at [1259, 345] on span at bounding box center [1250, 344] width 18 height 10
click at [1259, 343] on span at bounding box center [1250, 344] width 18 height 10
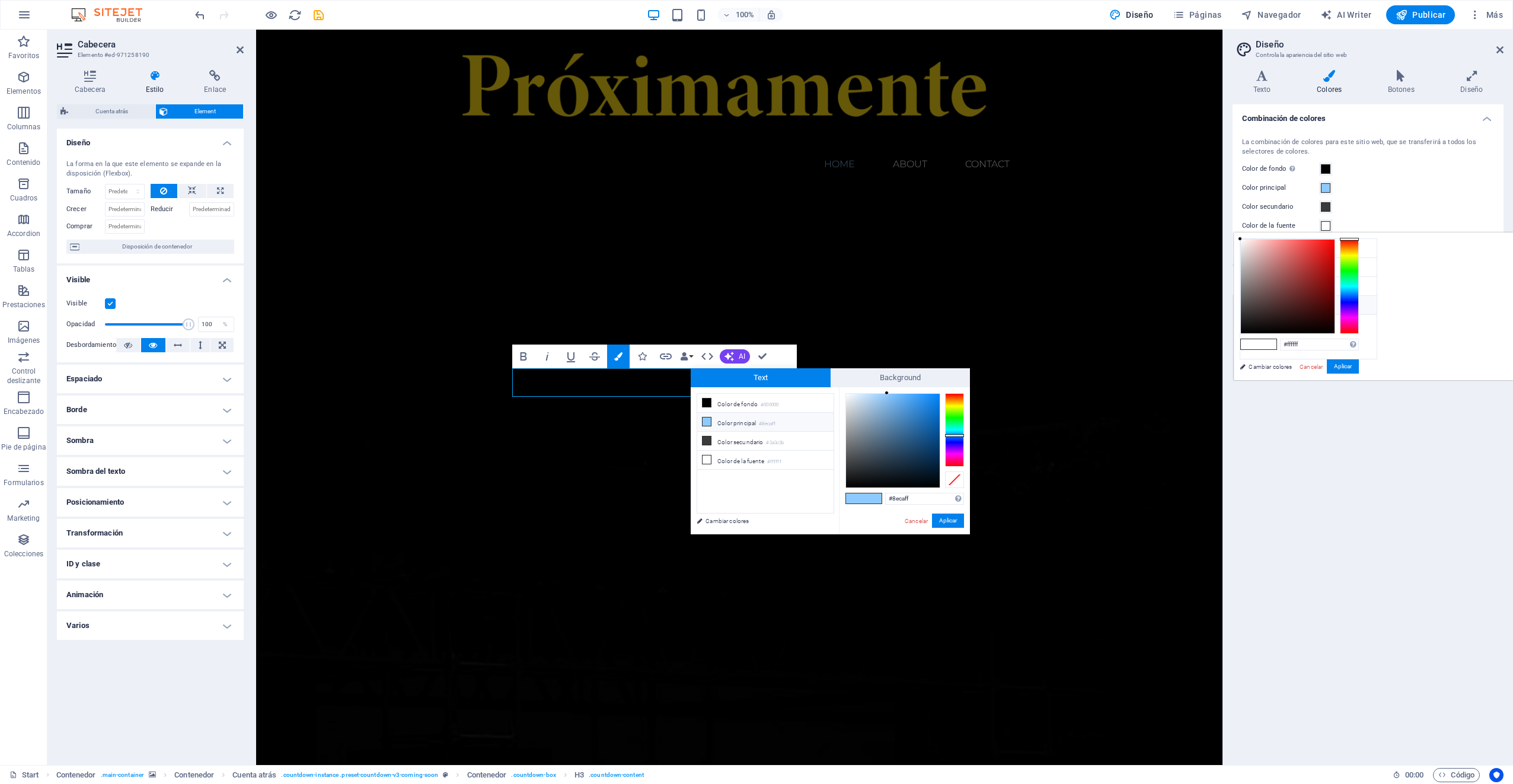
click at [1298, 306] on li "Color de la fuente #ffffff" at bounding box center [1308, 305] width 137 height 19
drag, startPoint x: 1466, startPoint y: 346, endPoint x: 1408, endPoint y: 340, distance: 58.3
click at [1365, 340] on div "#ffffff Formatos soportados #0852ed rgb(8, 82, 237) rgba(8, 82, 237, 90%) hsv(2…" at bounding box center [1299, 392] width 131 height 319
paste input "c89116"
type input "#c89116"
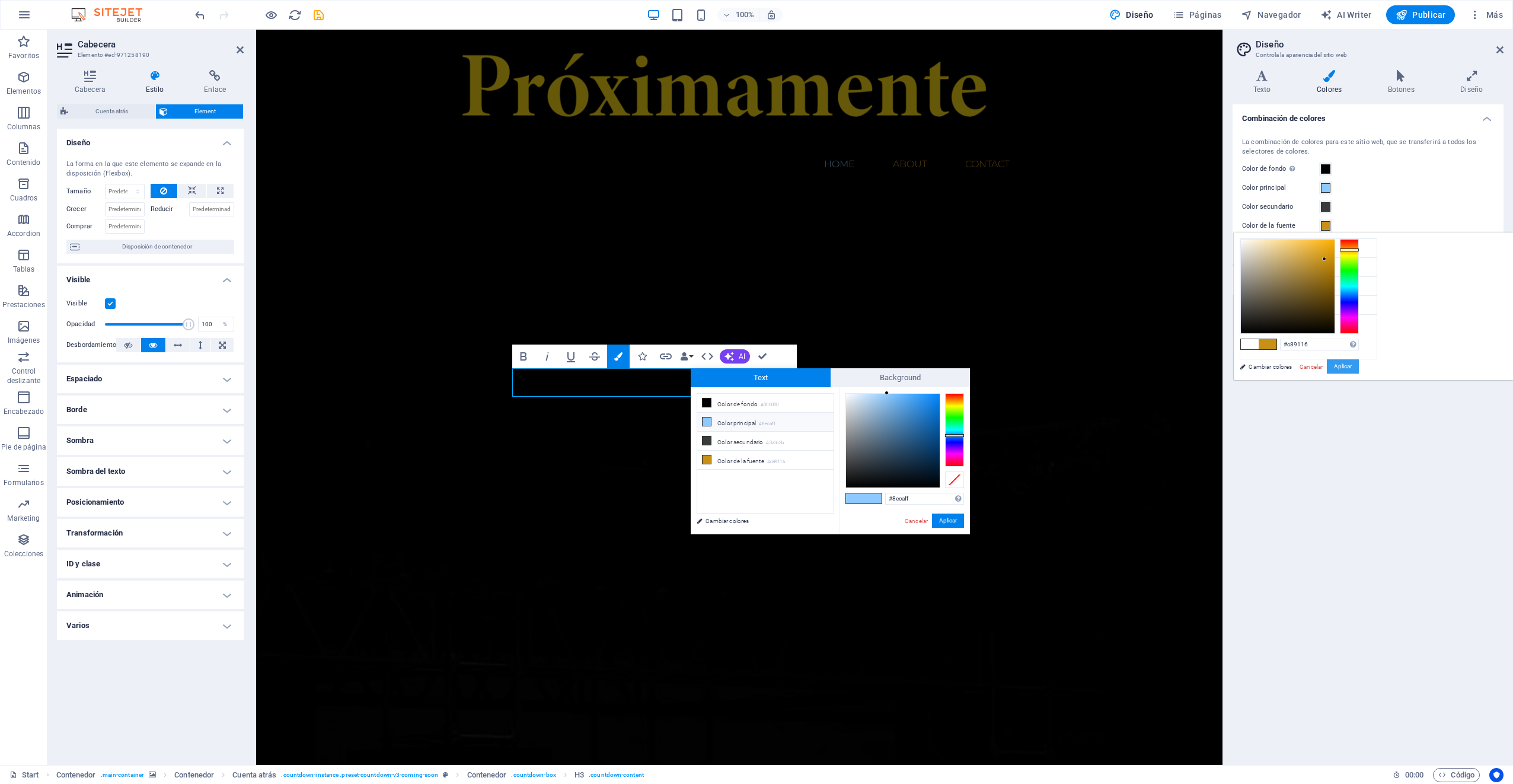
click at [1359, 367] on button "Aplicar" at bounding box center [1342, 366] width 32 height 14
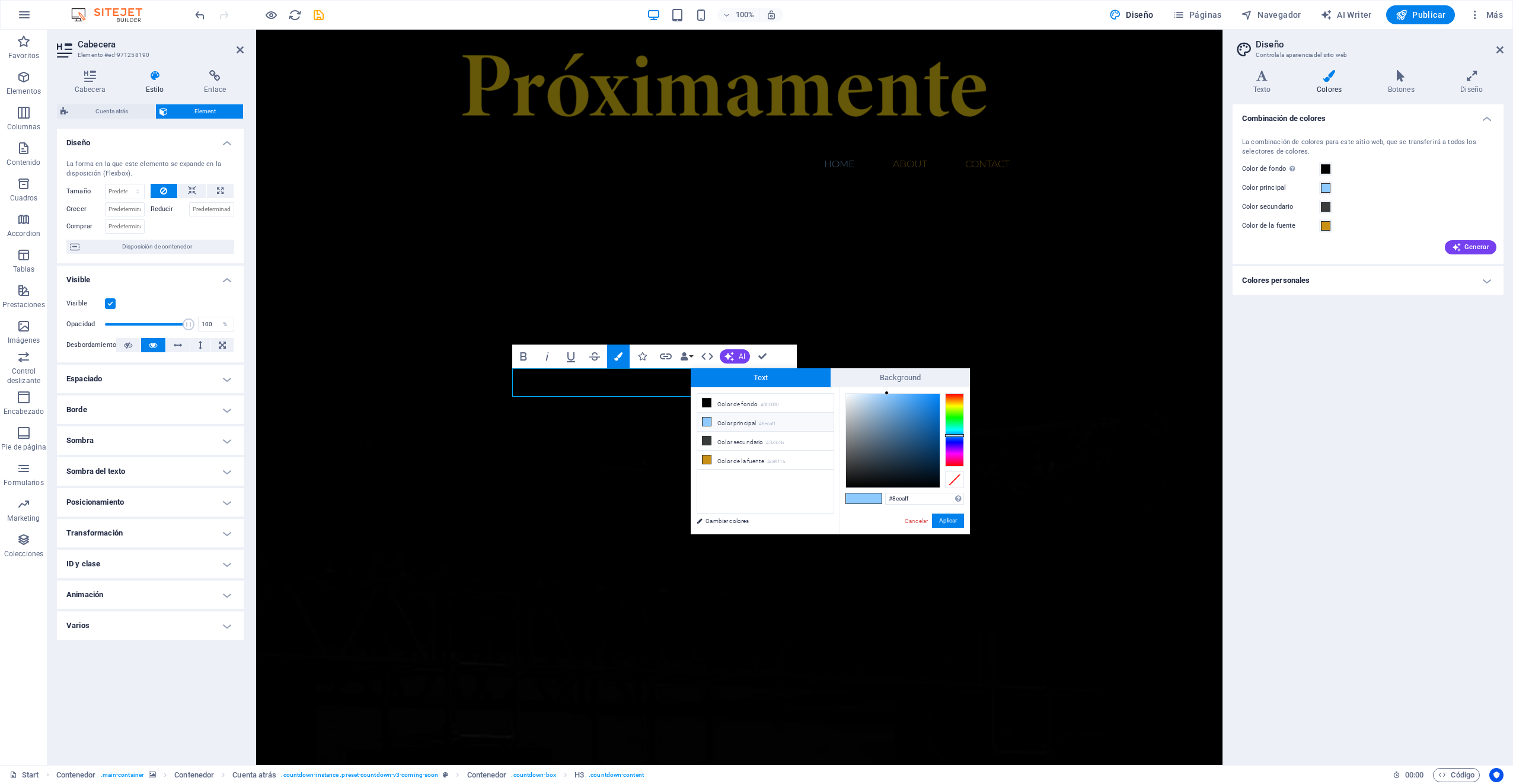
click at [1278, 186] on label "Color principal" at bounding box center [1280, 188] width 77 height 14
click at [1319, 186] on button "Color principal" at bounding box center [1325, 188] width 13 height 13
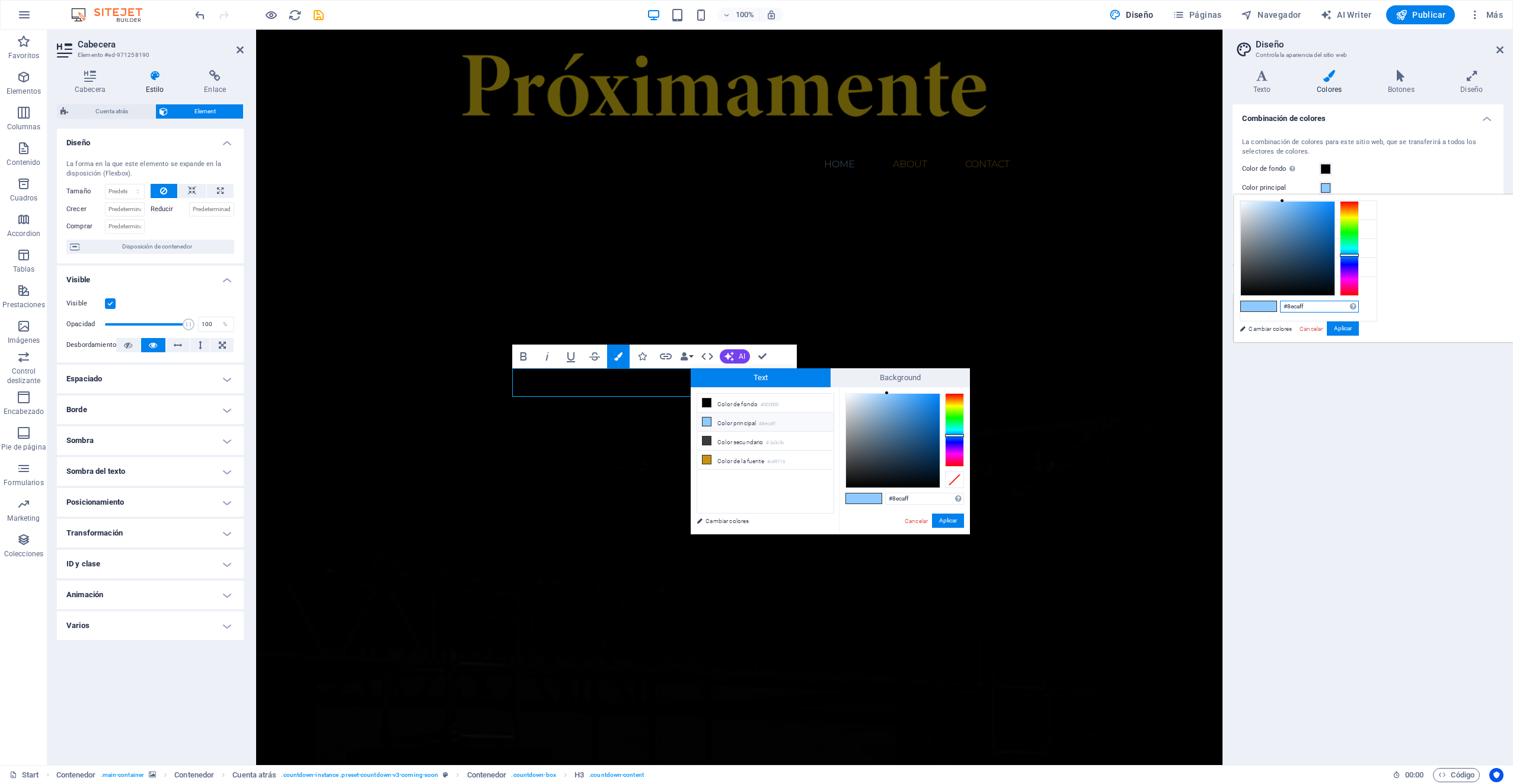
drag, startPoint x: 1459, startPoint y: 306, endPoint x: 1427, endPoint y: 307, distance: 32.0
click at [1365, 307] on div "#8ecaff Formatos soportados #0852ed rgb(8, 82, 237) rgba(8, 82, 237, 90%) hsv(2…" at bounding box center [1299, 354] width 131 height 319
paste input "ebe2b6"
type input "#ebe2b6"
click at [1359, 330] on button "Aplicar" at bounding box center [1342, 328] width 32 height 14
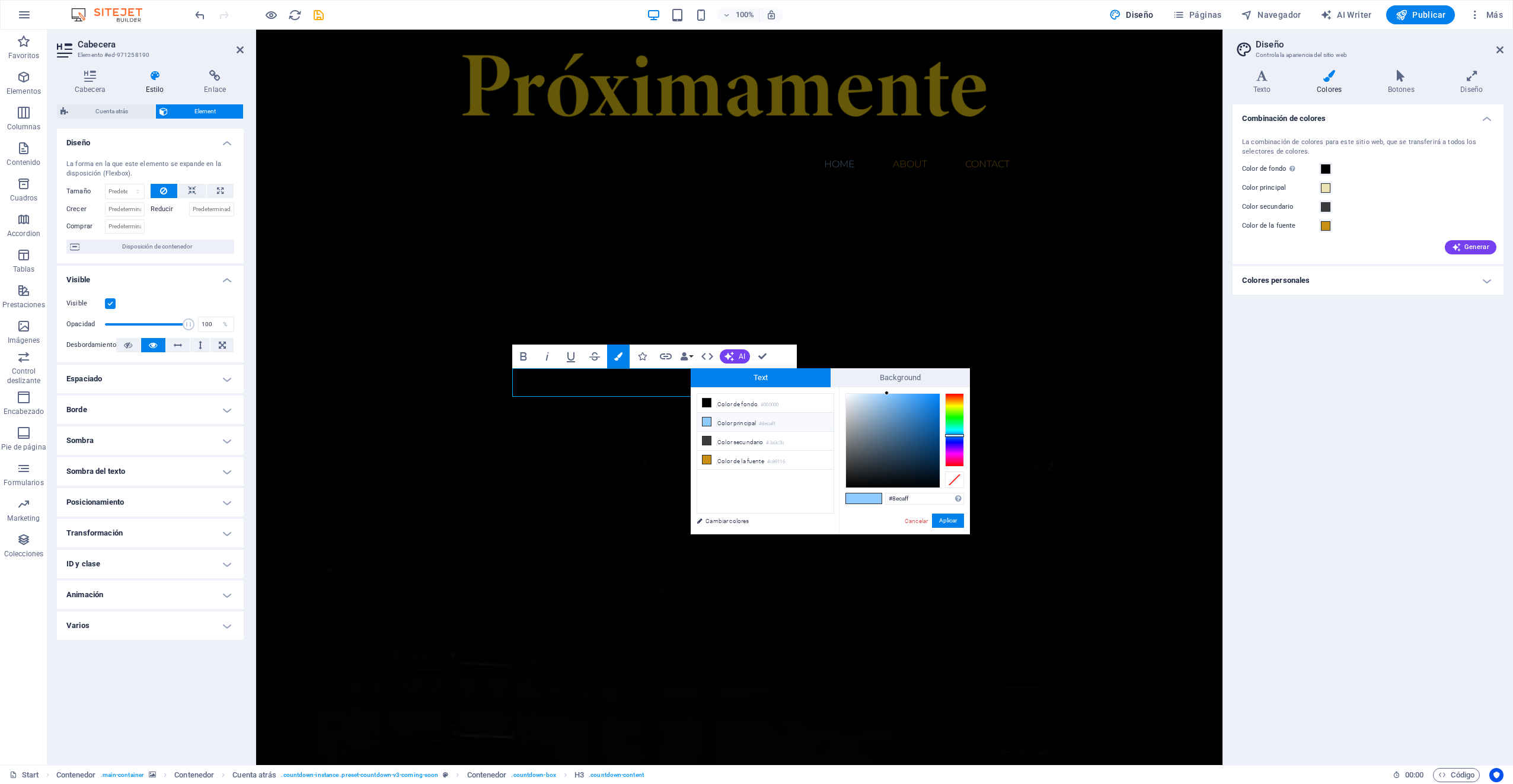
click at [1487, 279] on h4 "Colores personales" at bounding box center [1367, 280] width 271 height 29
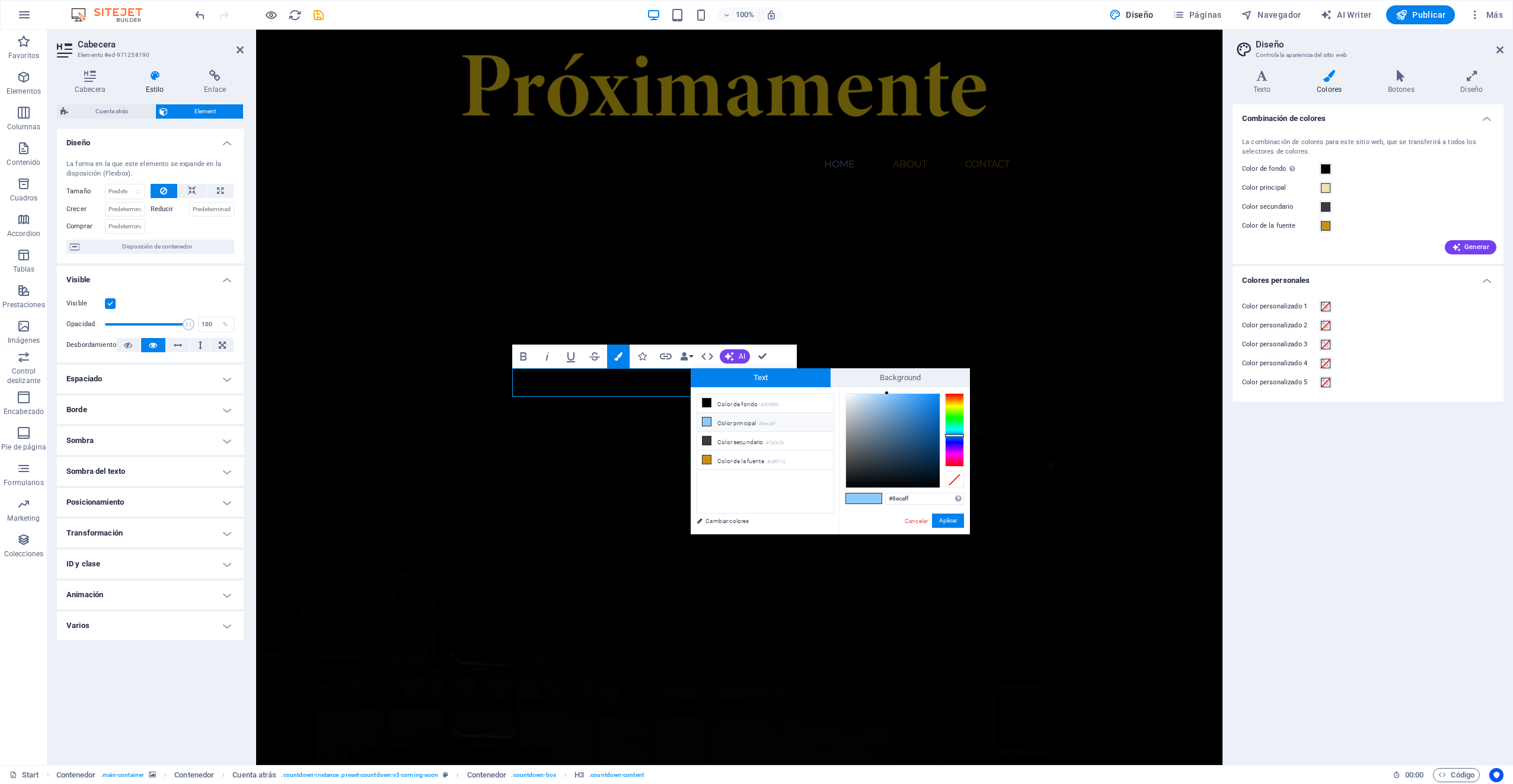
click at [1486, 118] on h4 "Combinación de colores" at bounding box center [1367, 114] width 271 height 21
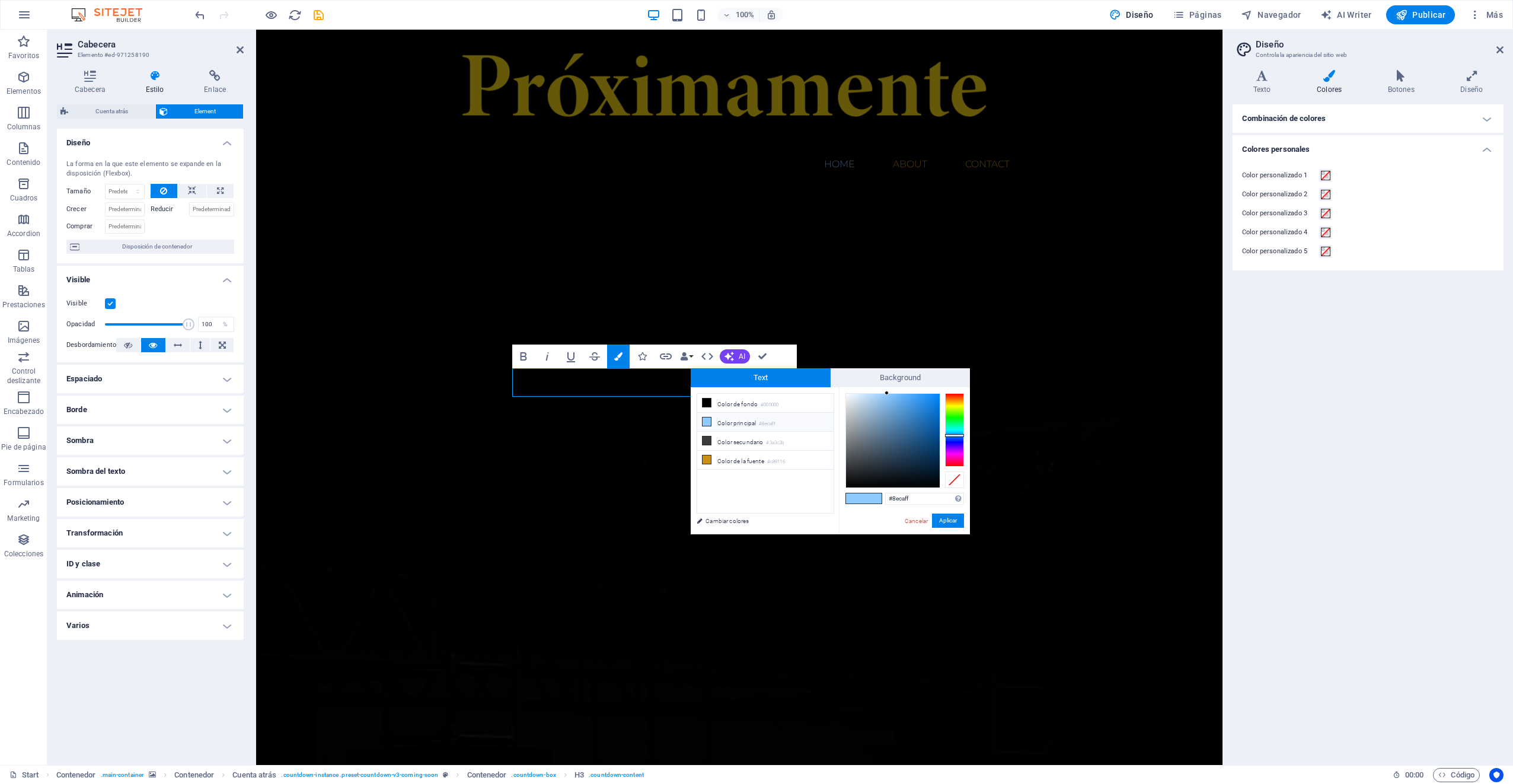
click at [1486, 118] on h4 "Combinación de colores" at bounding box center [1367, 118] width 271 height 29
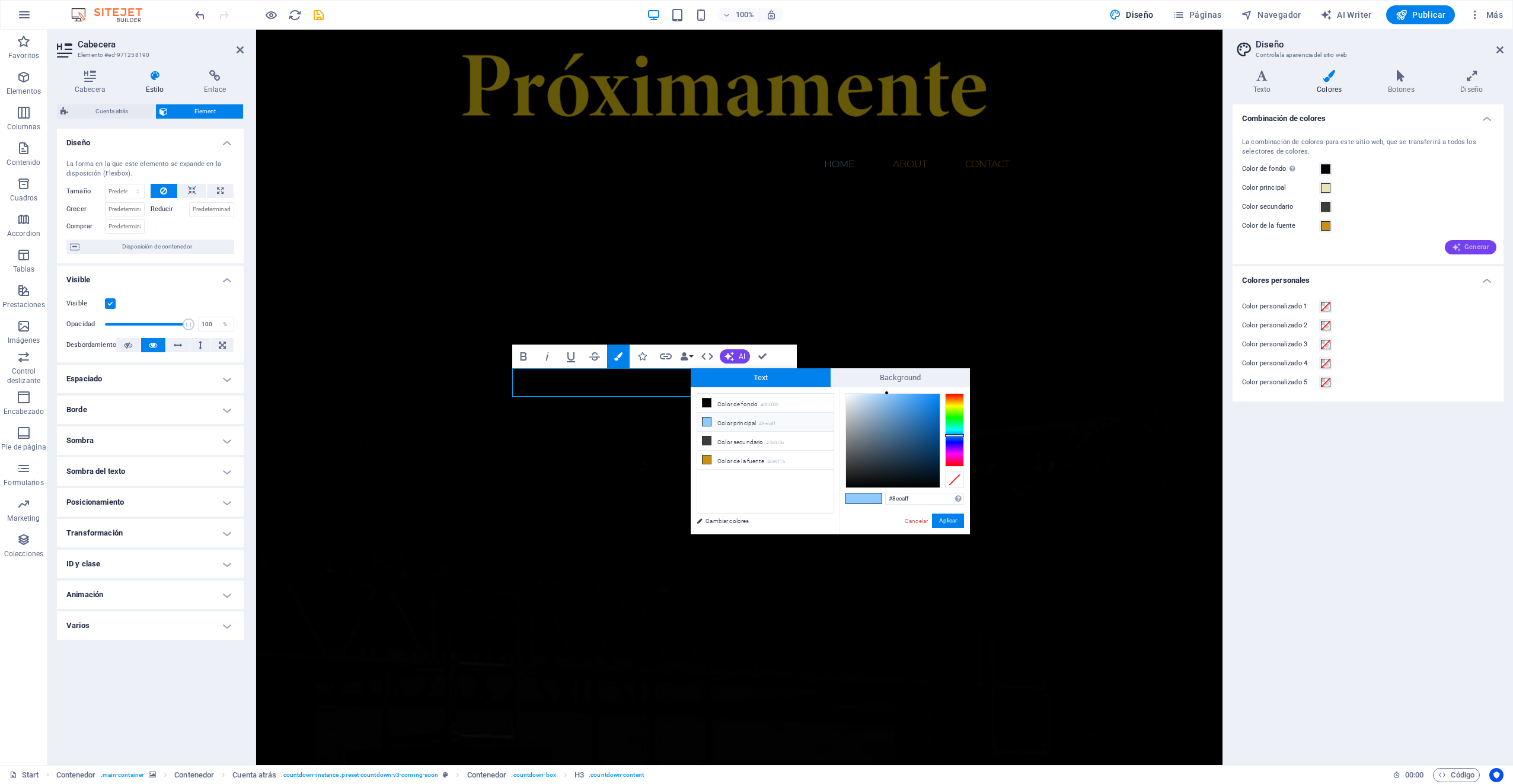
click at [1478, 252] on span "Generar" at bounding box center [1470, 248] width 37 height 10
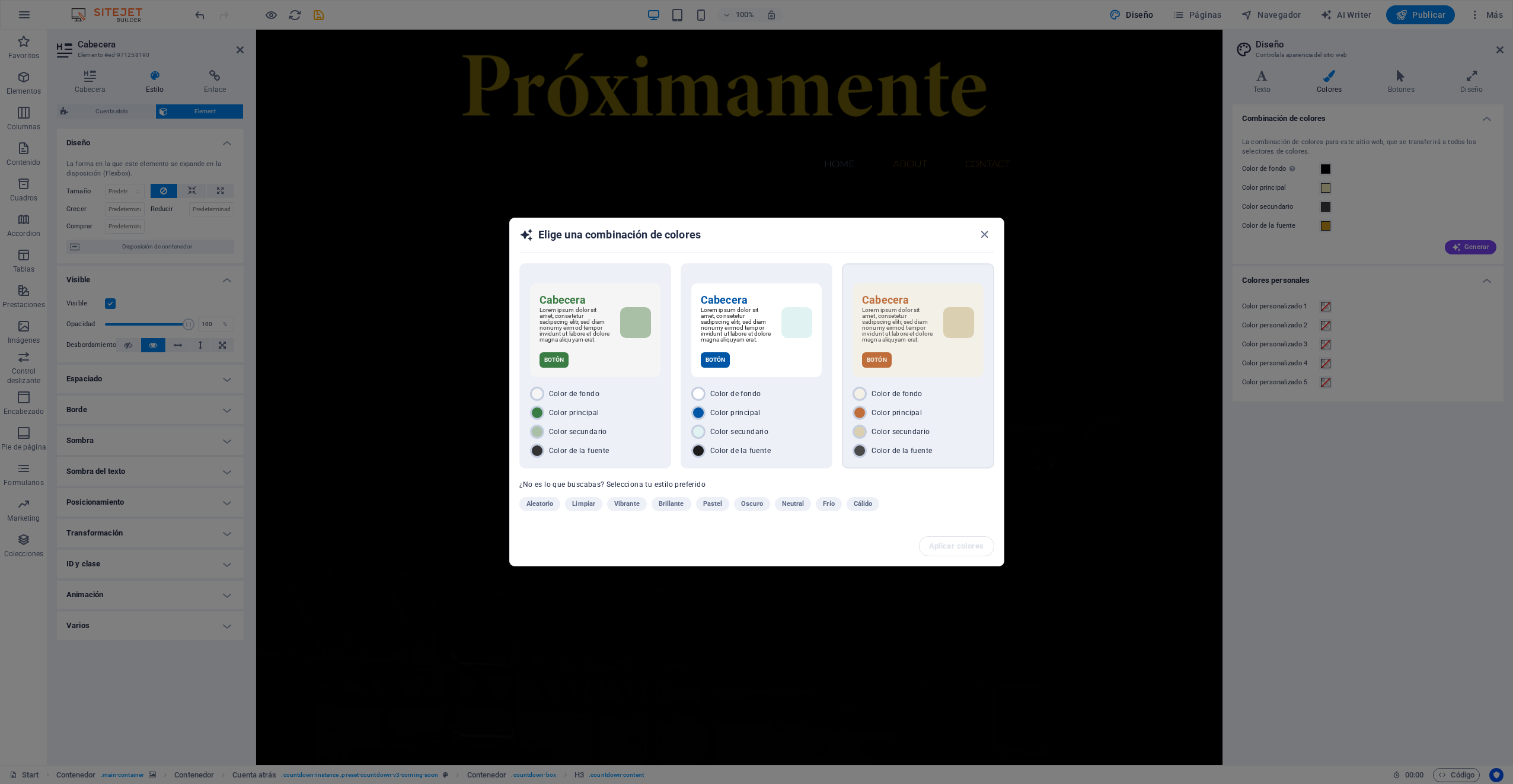
click at [919, 330] on p "Lorem ipsum dolor sit amet, consetetur sadipscing elitr, sed diam nonumy eirmod…" at bounding box center [898, 325] width 71 height 35
click at [849, 507] on button "Cálido" at bounding box center [863, 504] width 33 height 14
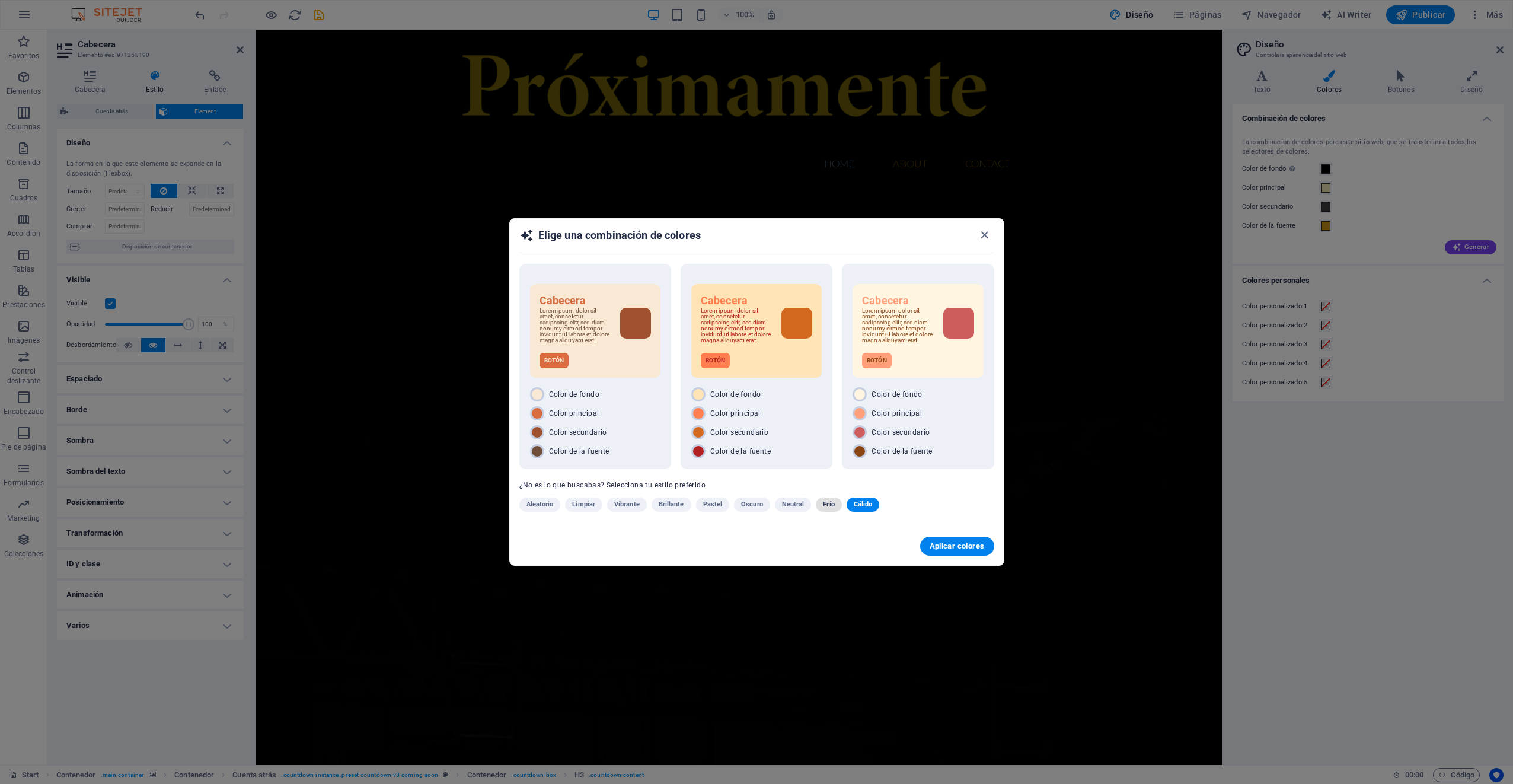
click at [828, 508] on span "Frío" at bounding box center [828, 504] width 12 height 14
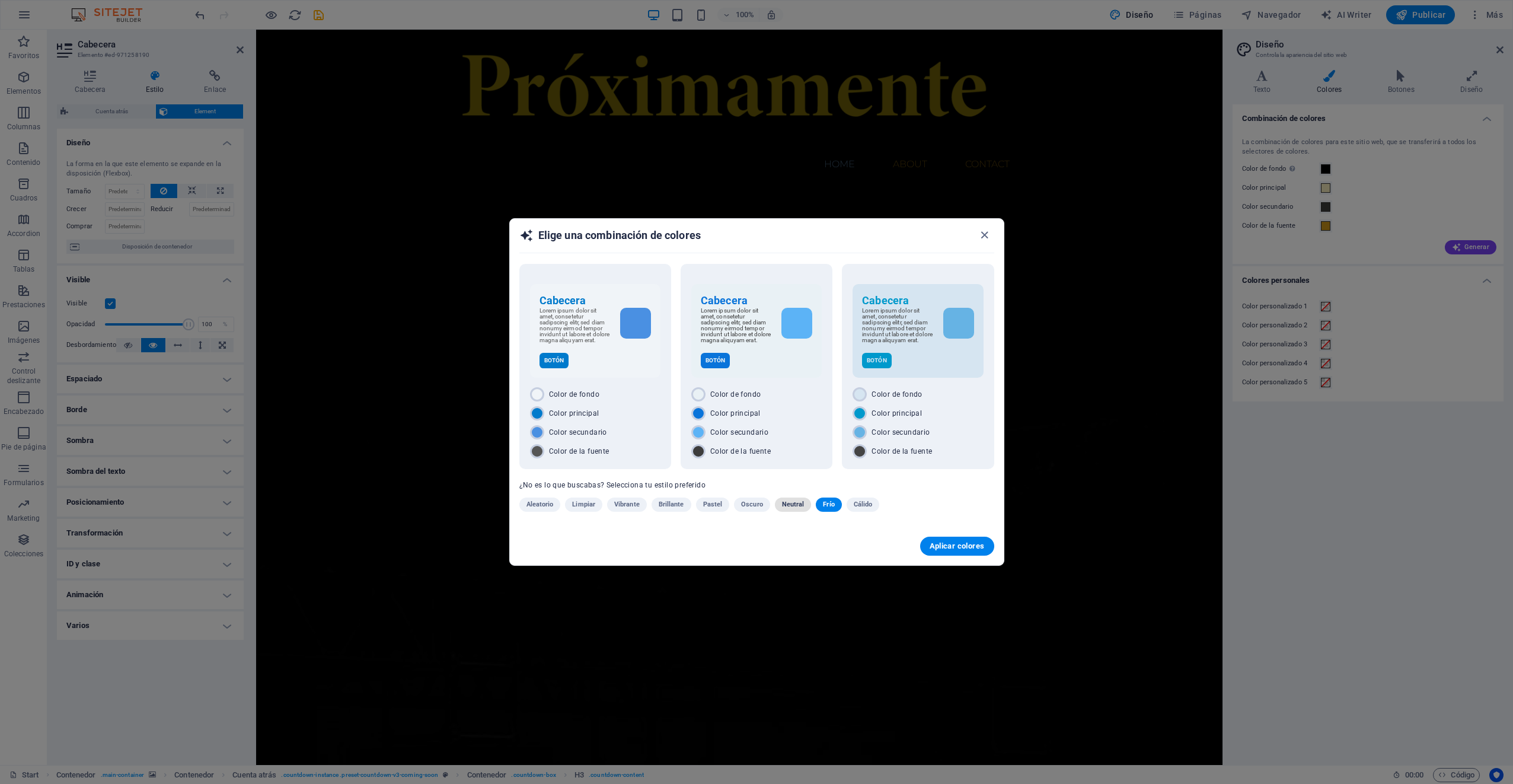
click at [788, 506] on span "Neutral" at bounding box center [793, 504] width 22 height 14
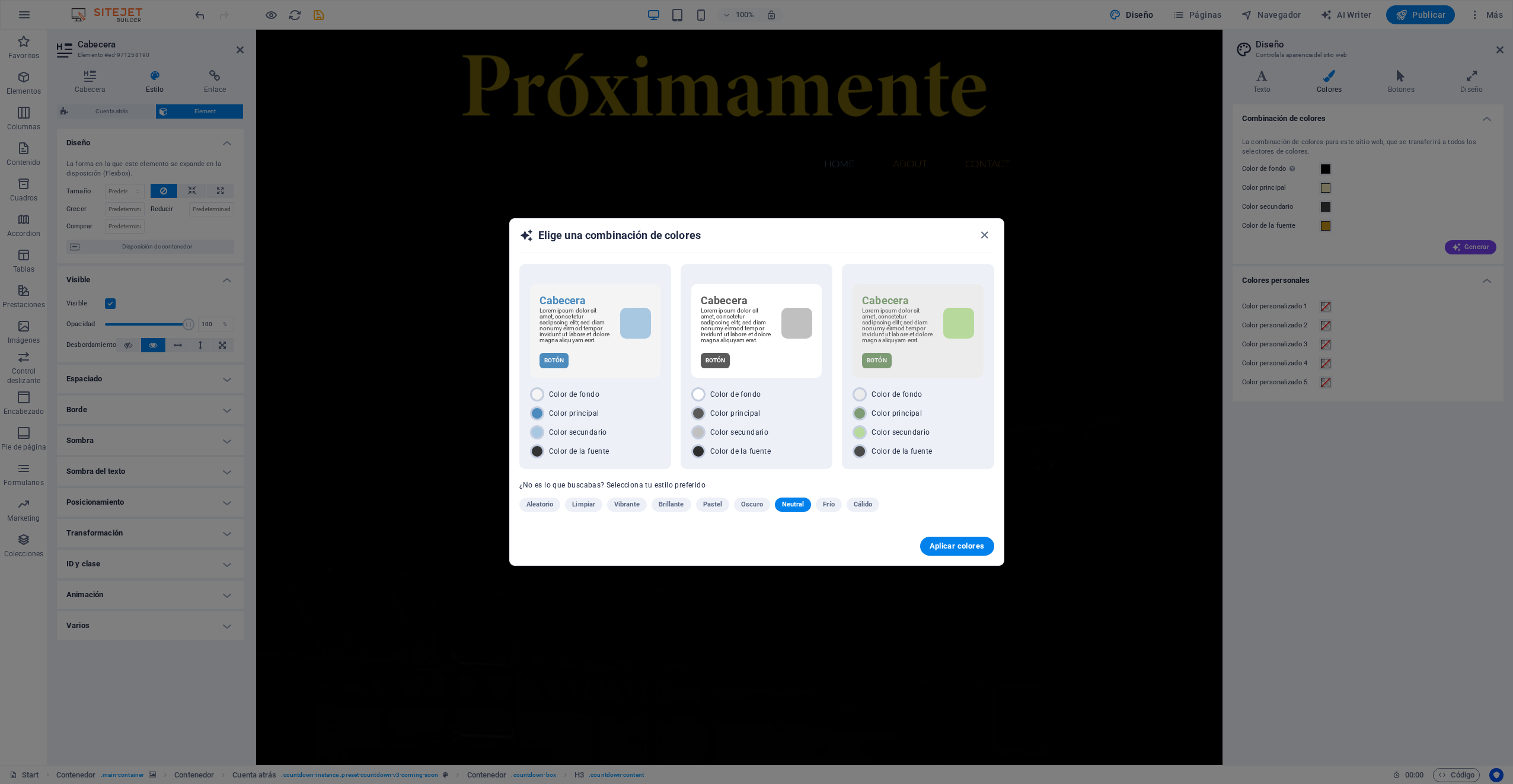
click at [751, 505] on span "Oscuro" at bounding box center [752, 504] width 22 height 14
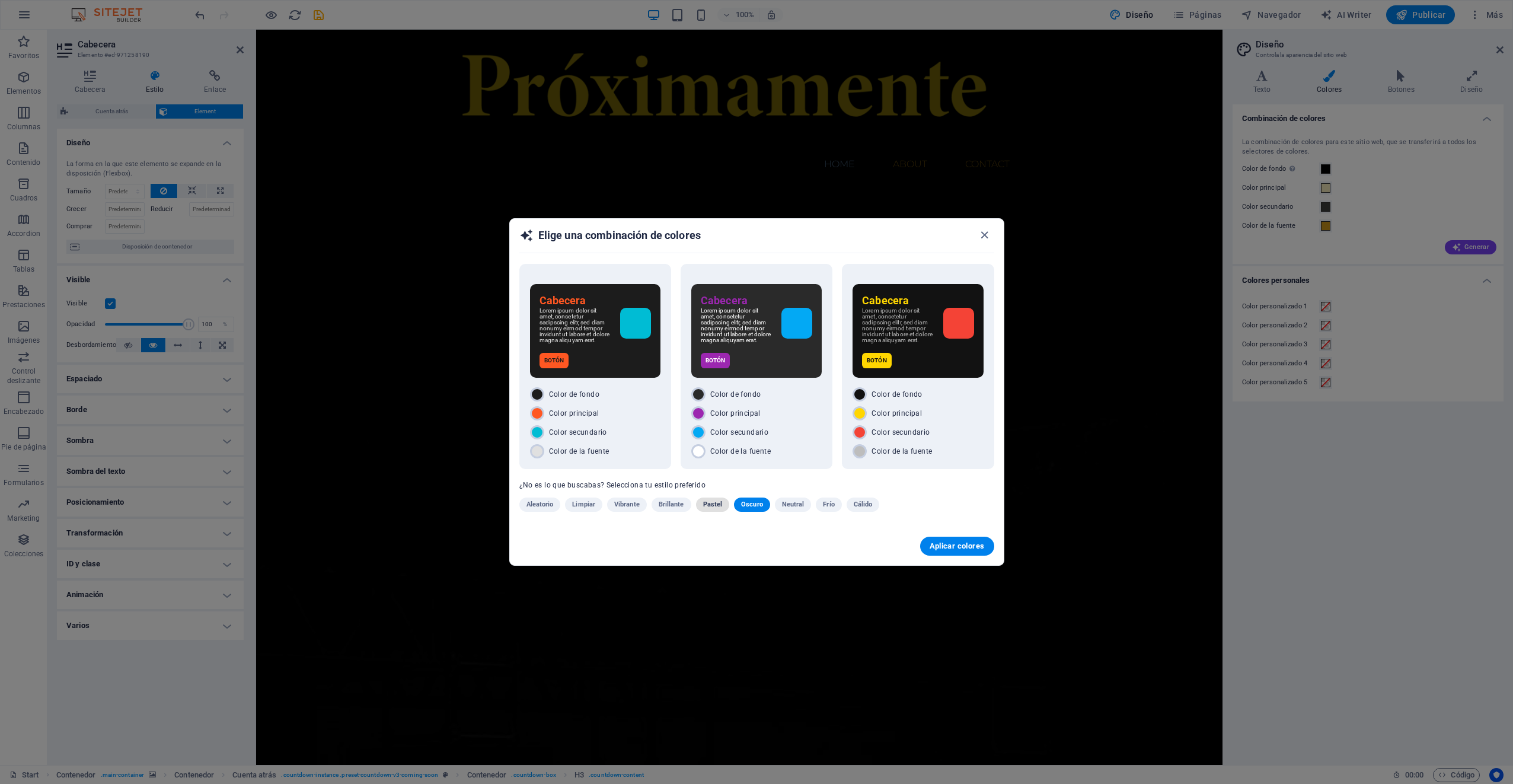
click at [714, 505] on span "Pastel" at bounding box center [713, 504] width 20 height 14
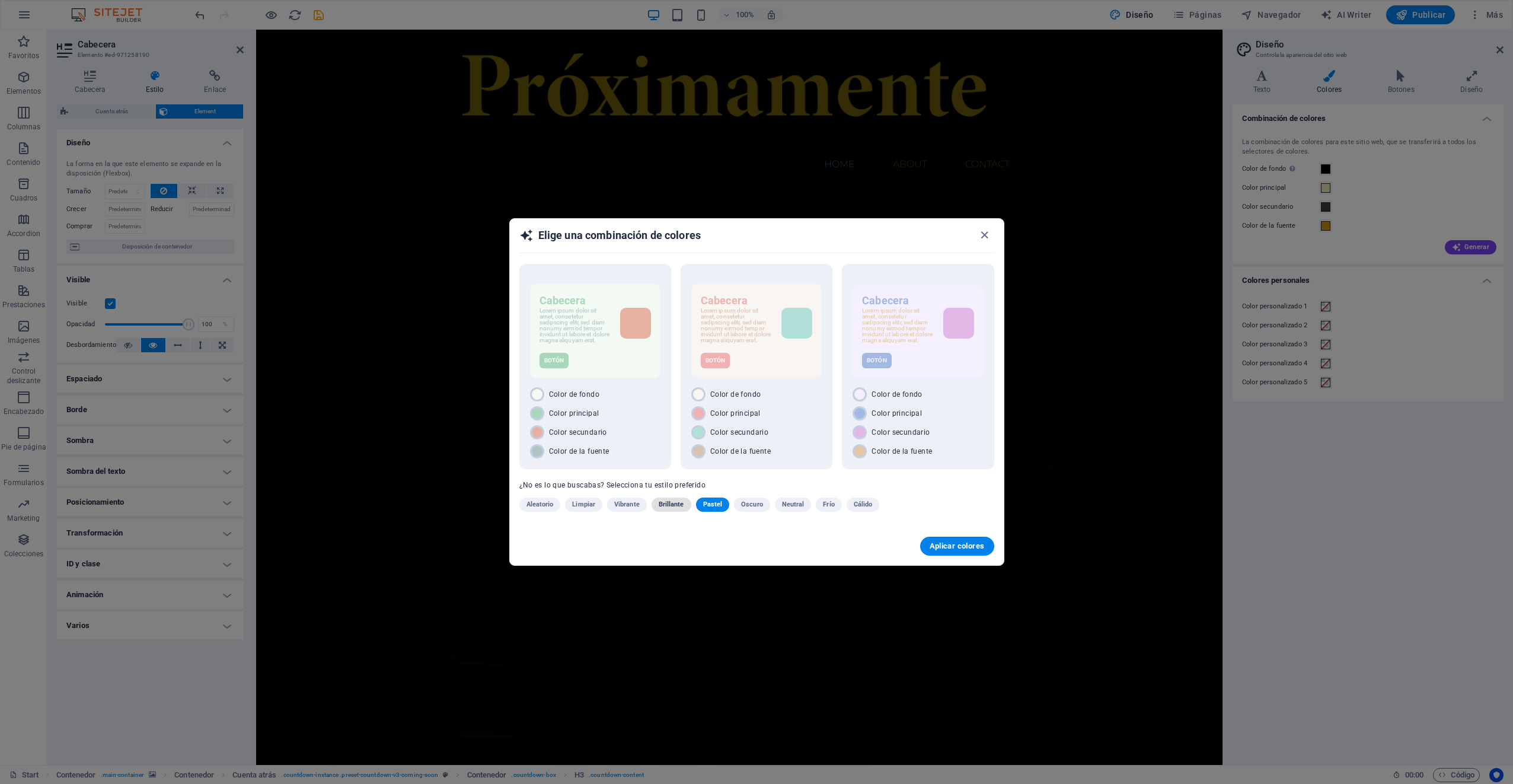
click at [677, 504] on span "Brillante" at bounding box center [671, 504] width 25 height 14
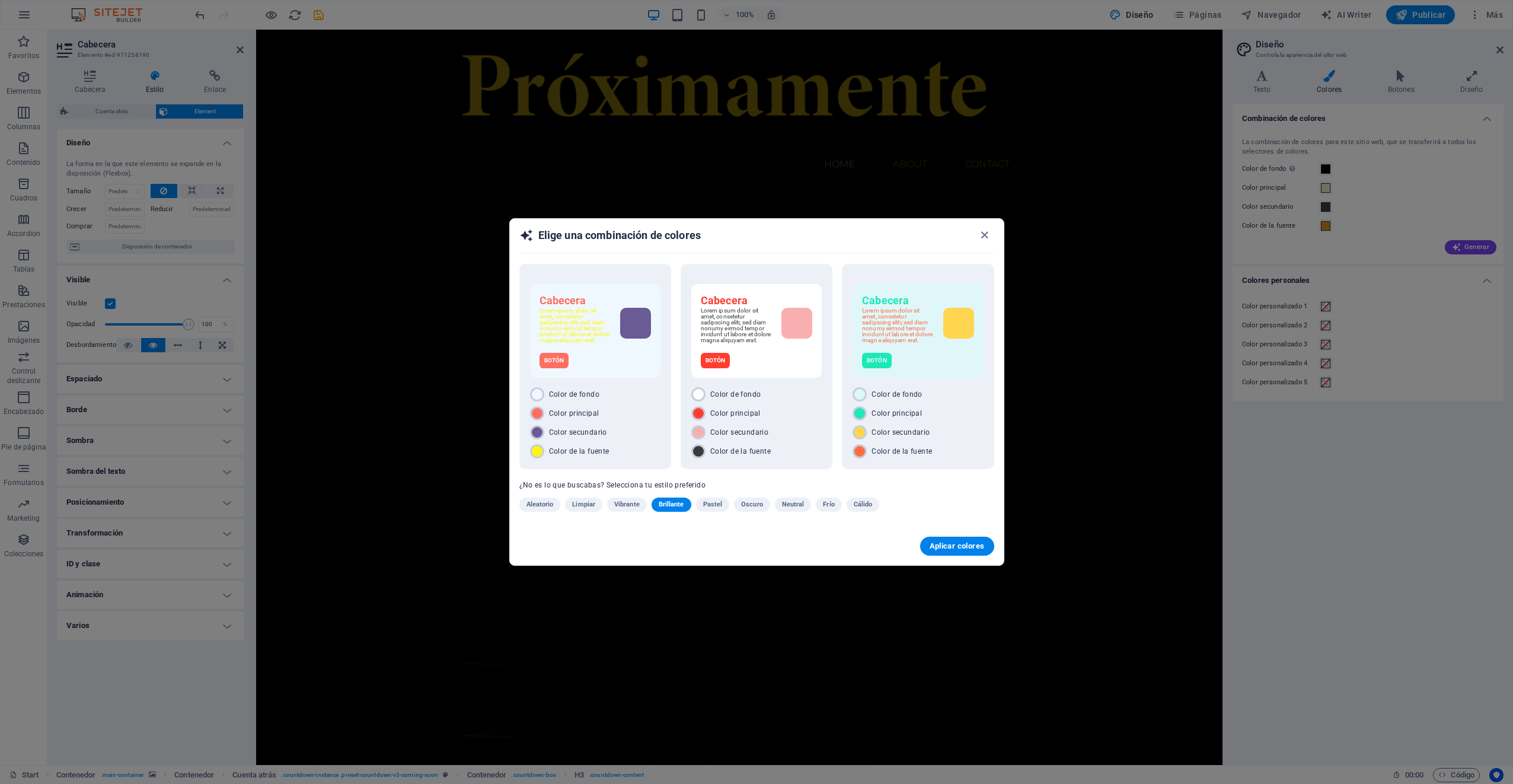
click at [630, 503] on span "Vibrante" at bounding box center [626, 504] width 25 height 14
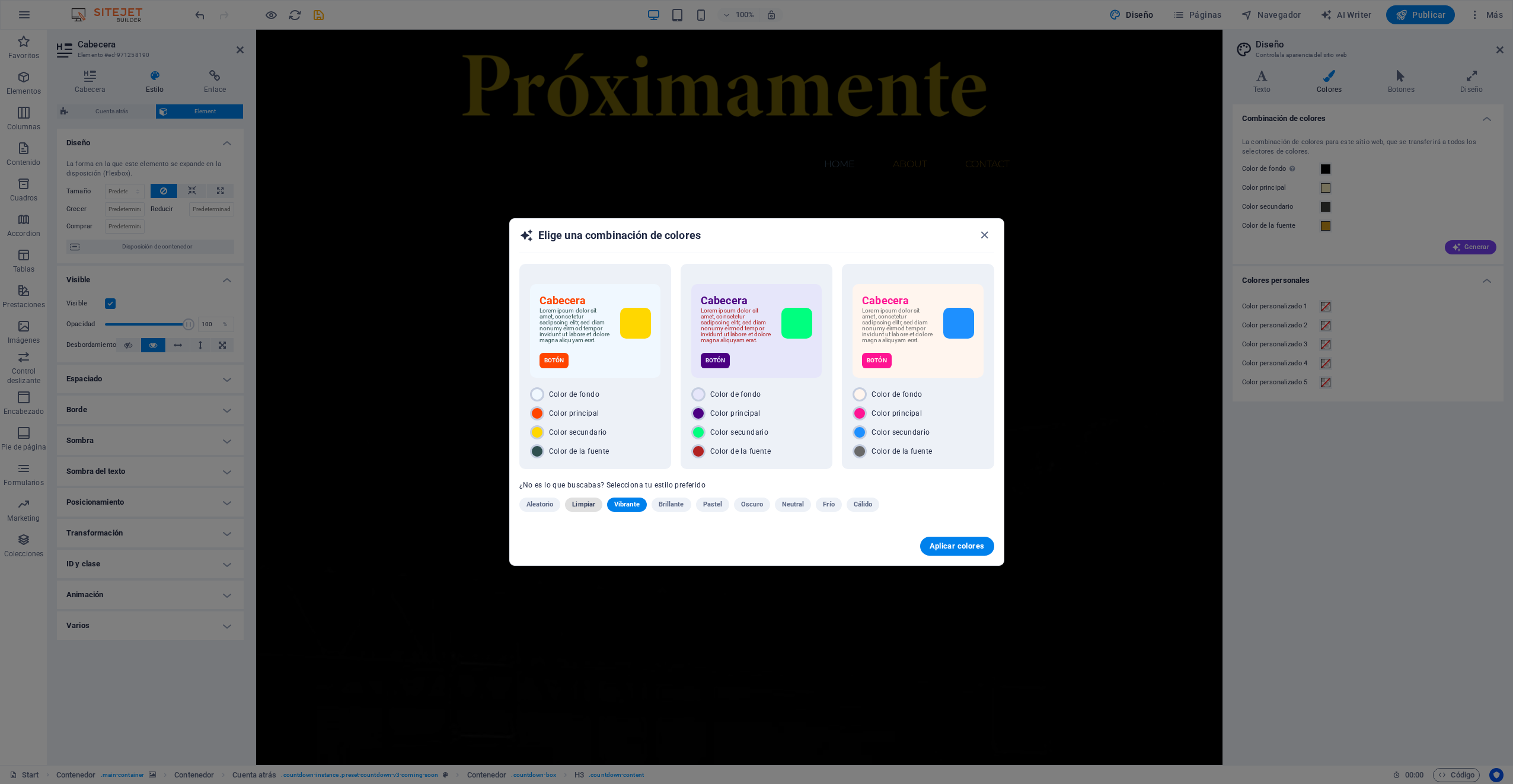
click at [590, 506] on span "Limpiar" at bounding box center [583, 504] width 23 height 14
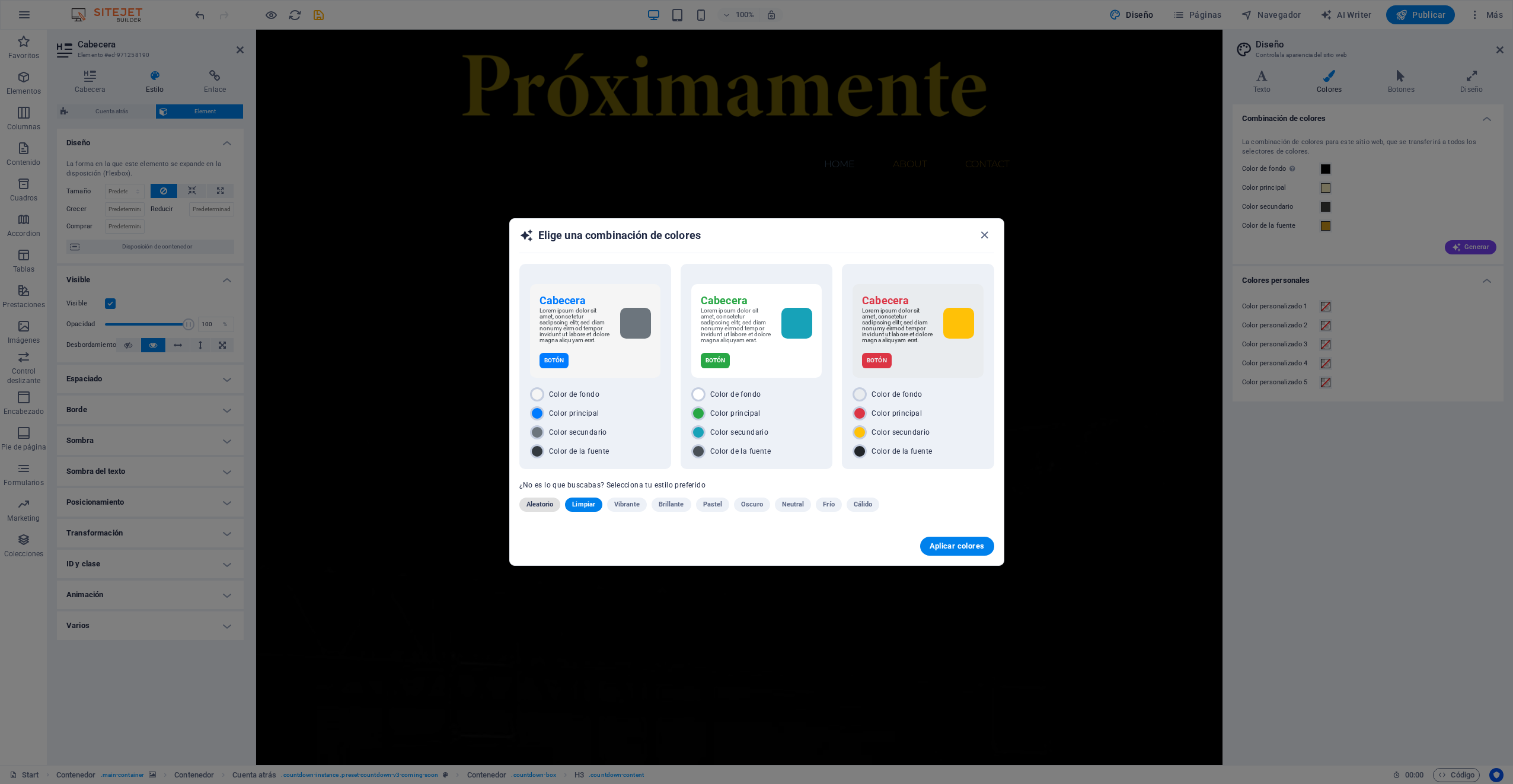
click at [545, 507] on span "Aleatorio" at bounding box center [540, 504] width 27 height 14
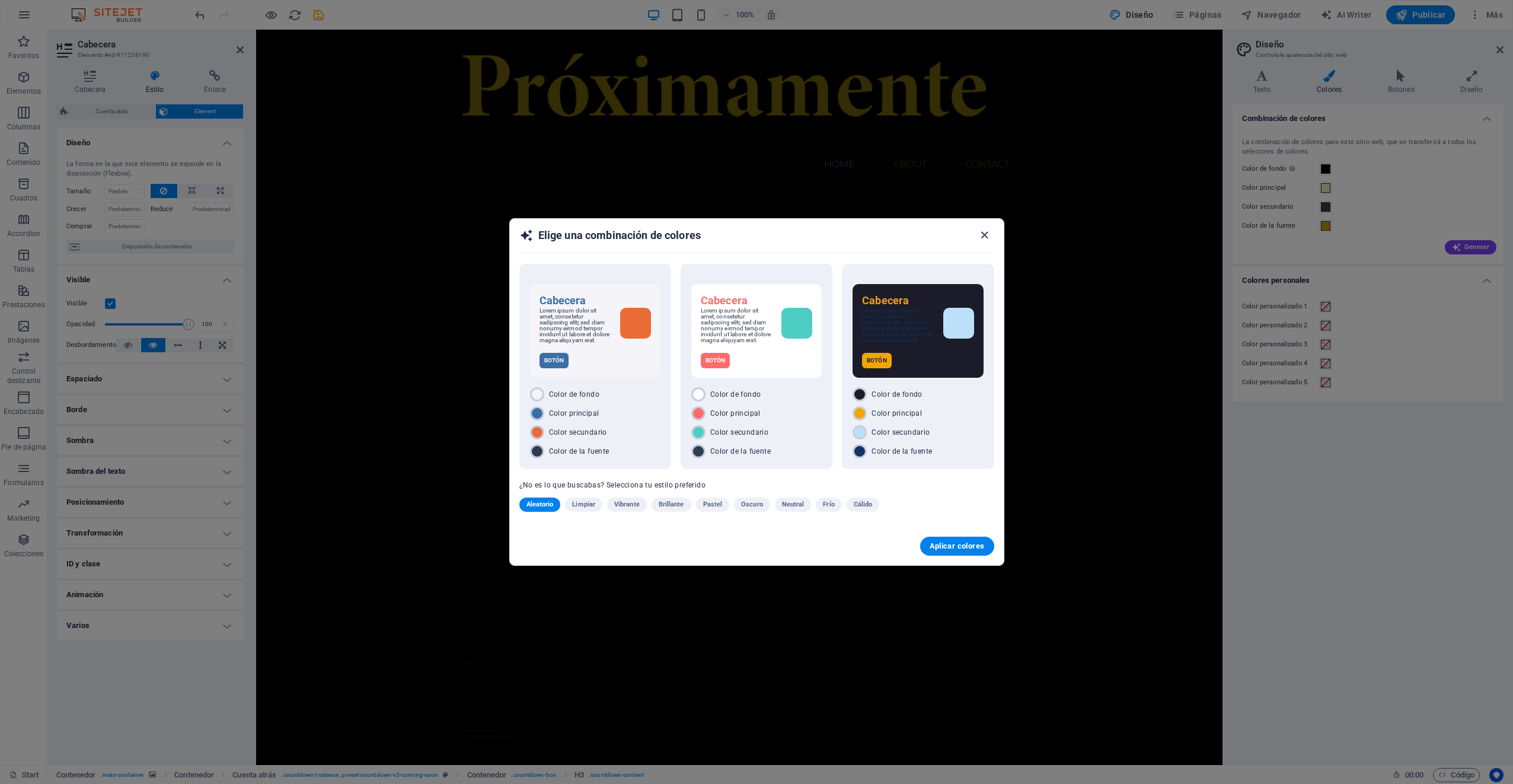
click at [983, 235] on icon "button" at bounding box center [985, 235] width 14 height 14
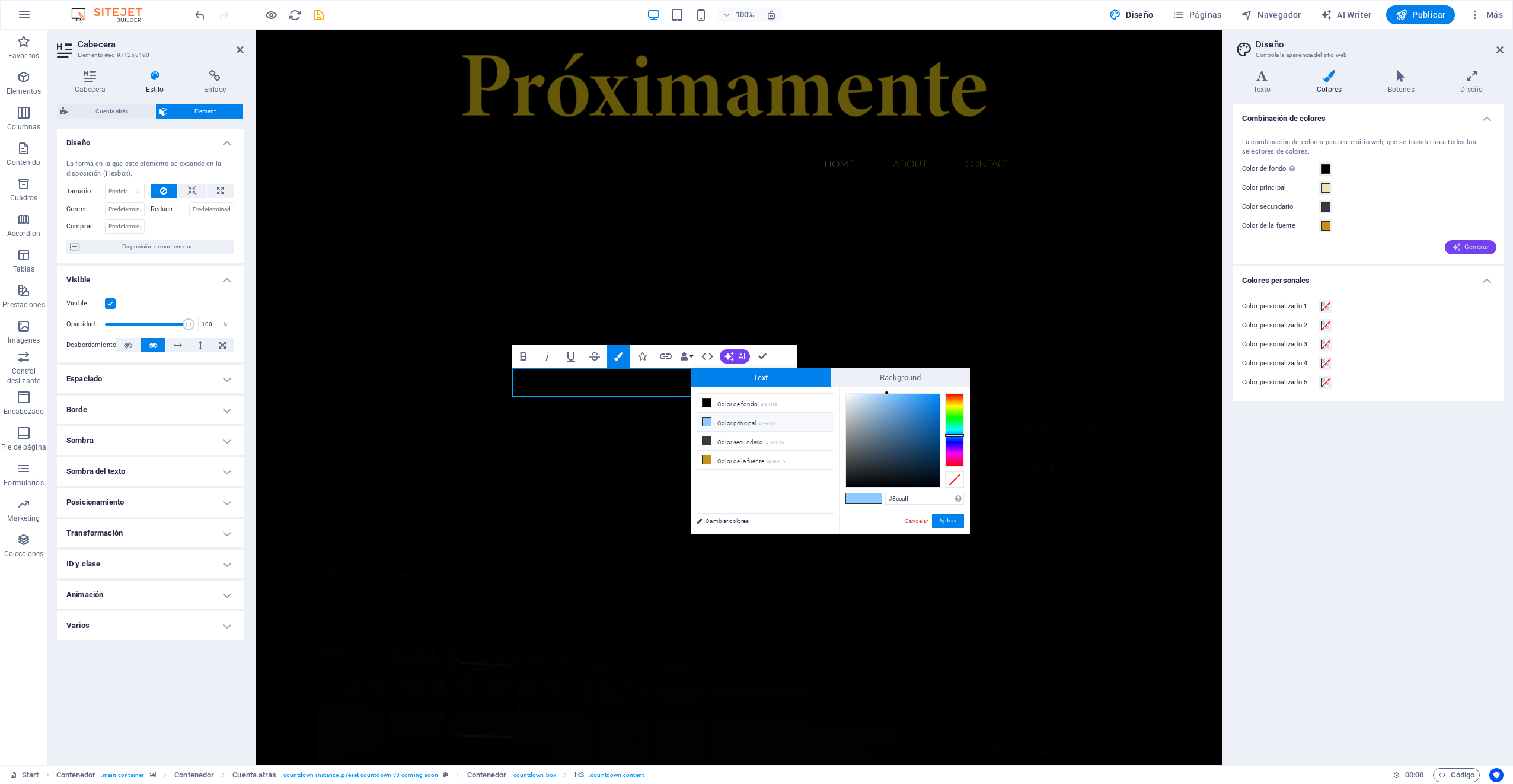
click at [1469, 239] on div "Generar" at bounding box center [1367, 245] width 256 height 19
click at [1464, 248] on span "Generar" at bounding box center [1470, 248] width 37 height 10
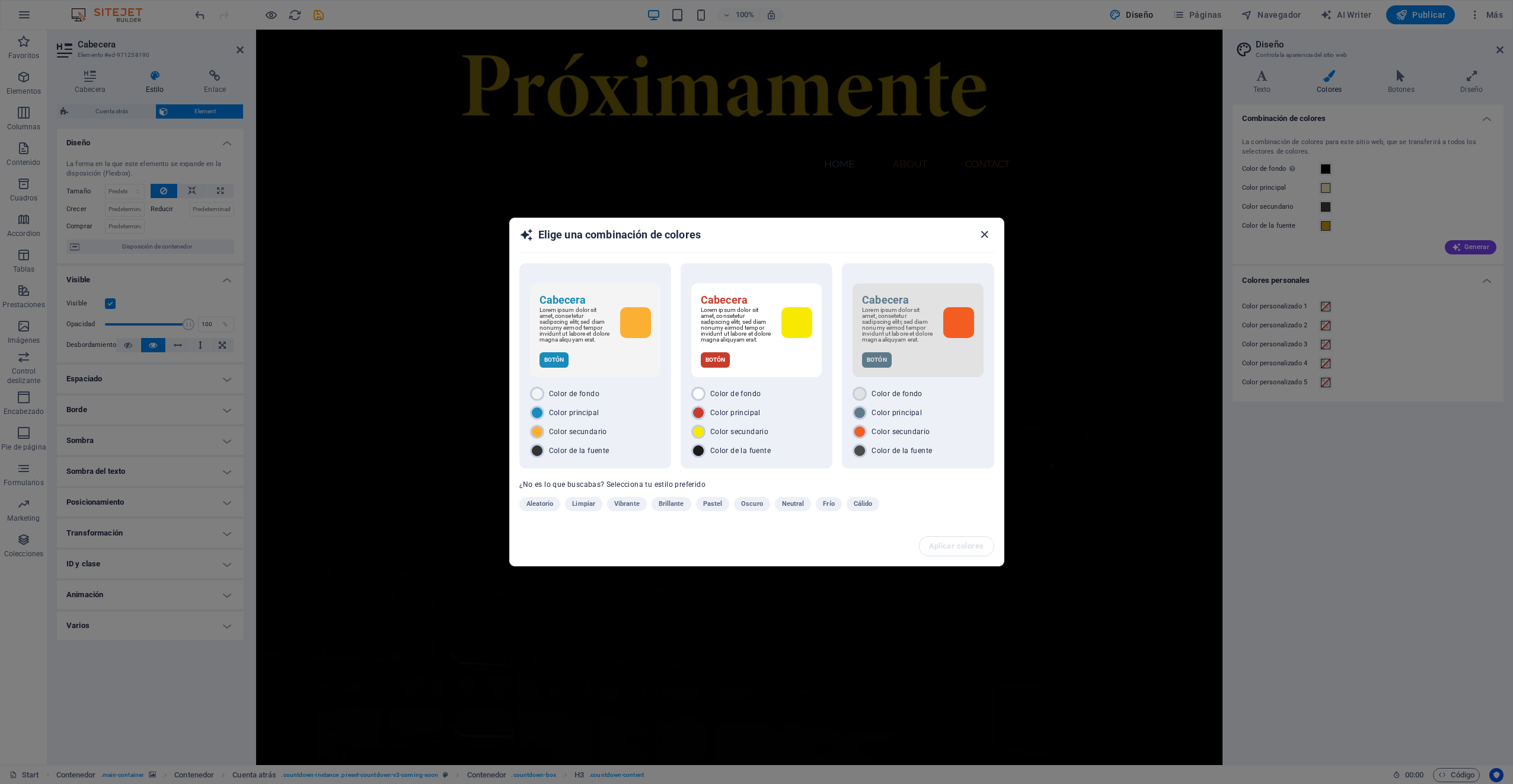
click at [982, 230] on icon "button" at bounding box center [985, 235] width 14 height 14
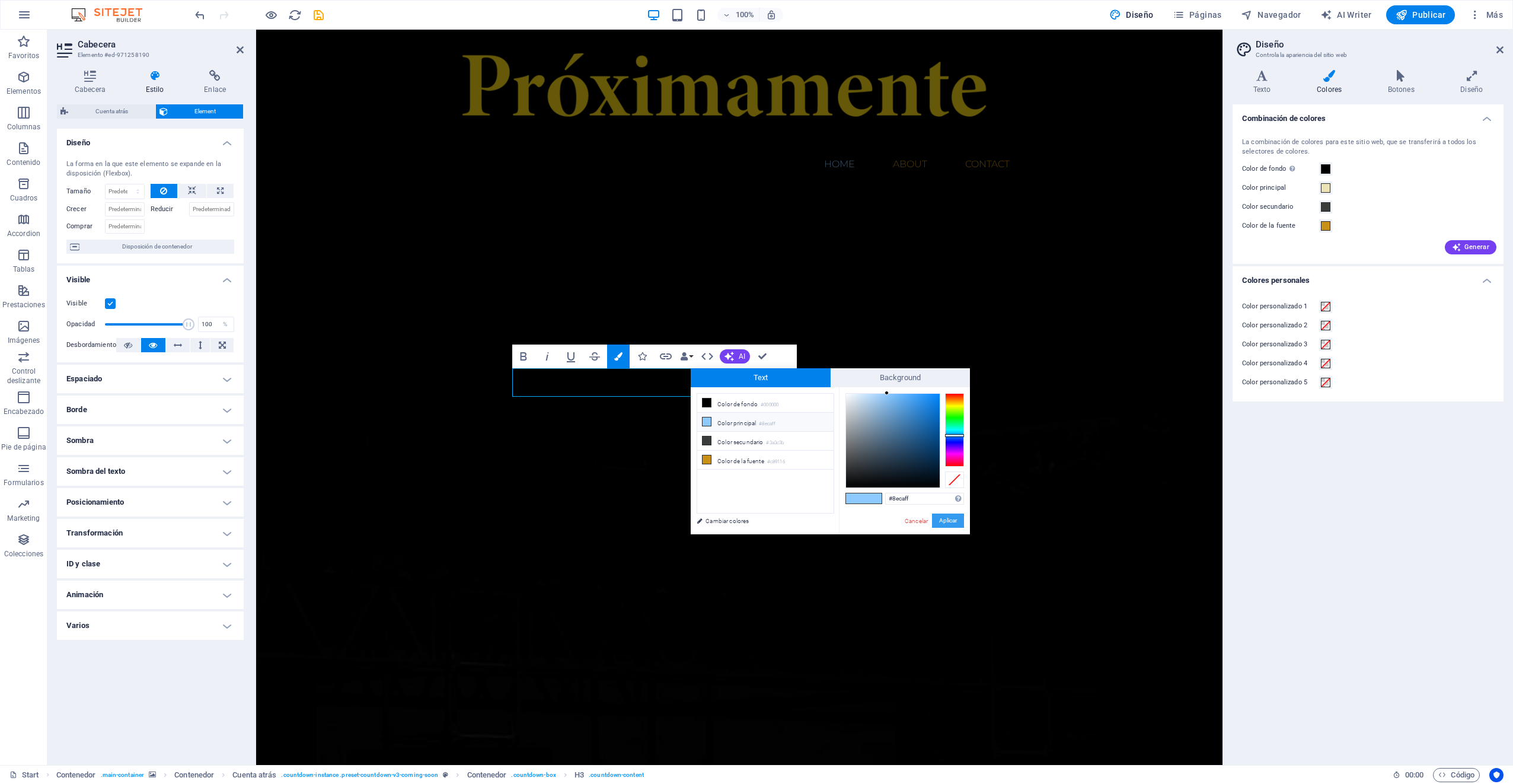
click at [949, 520] on button "Aplicar" at bounding box center [947, 520] width 32 height 14
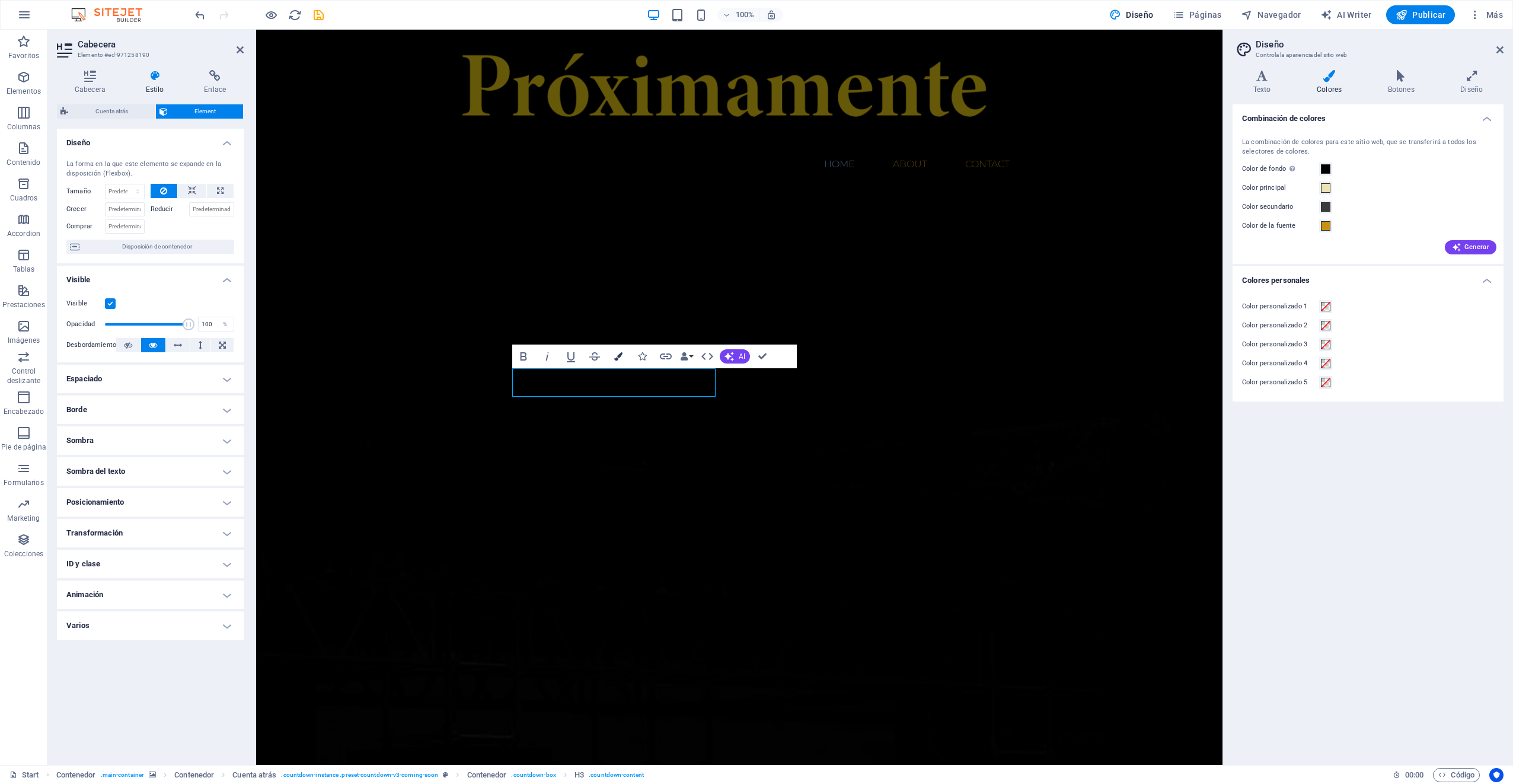
click at [614, 358] on icon "button" at bounding box center [618, 356] width 8 height 8
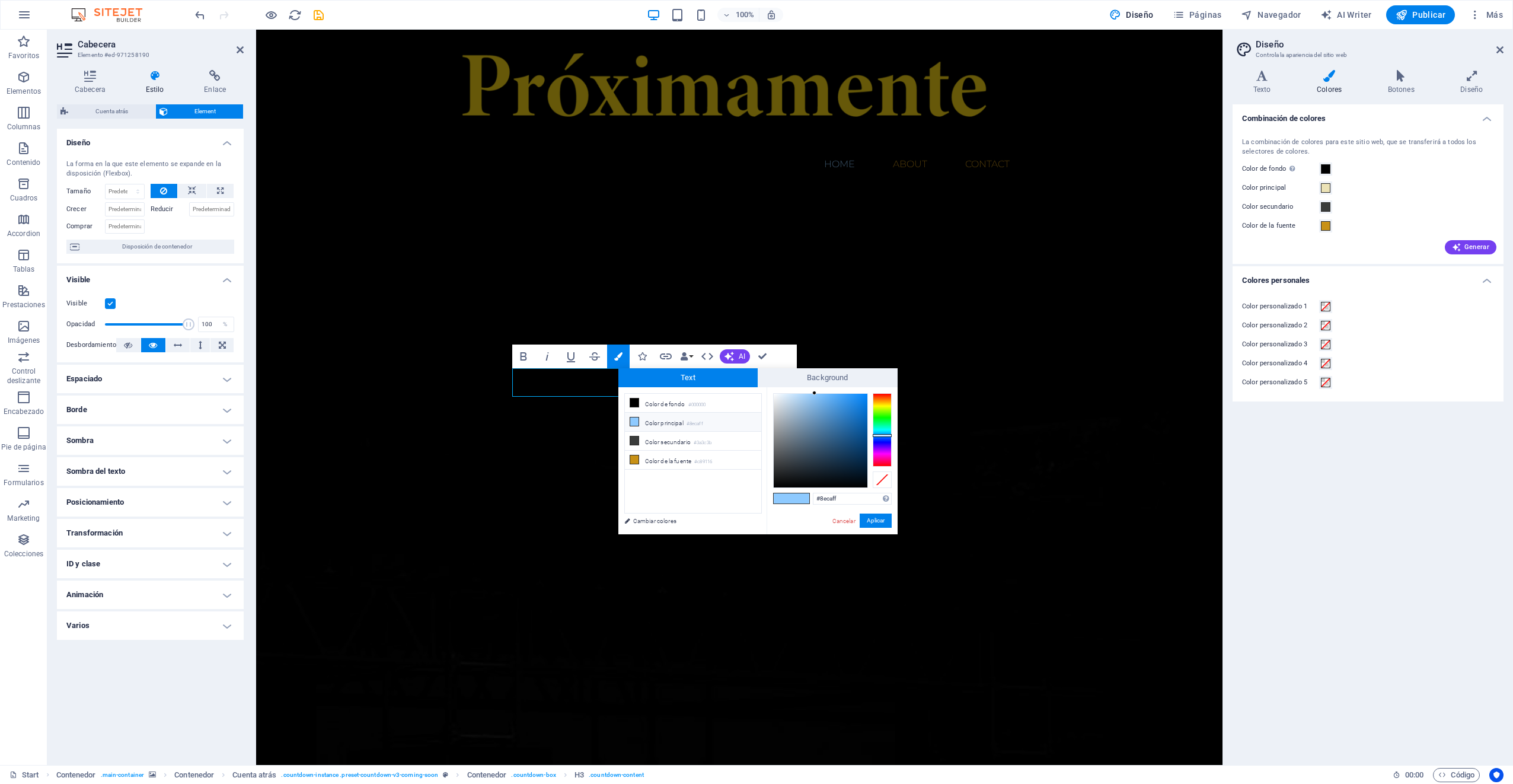
click at [682, 420] on li "Color principal #8ecaff" at bounding box center [693, 422] width 137 height 19
click at [667, 417] on li "Color principal #8ecaff" at bounding box center [693, 422] width 137 height 19
click at [635, 417] on icon at bounding box center [634, 422] width 8 height 8
click at [662, 520] on link "Cambiar colores" at bounding box center [687, 521] width 137 height 15
click at [821, 376] on span "Background" at bounding box center [828, 377] width 140 height 19
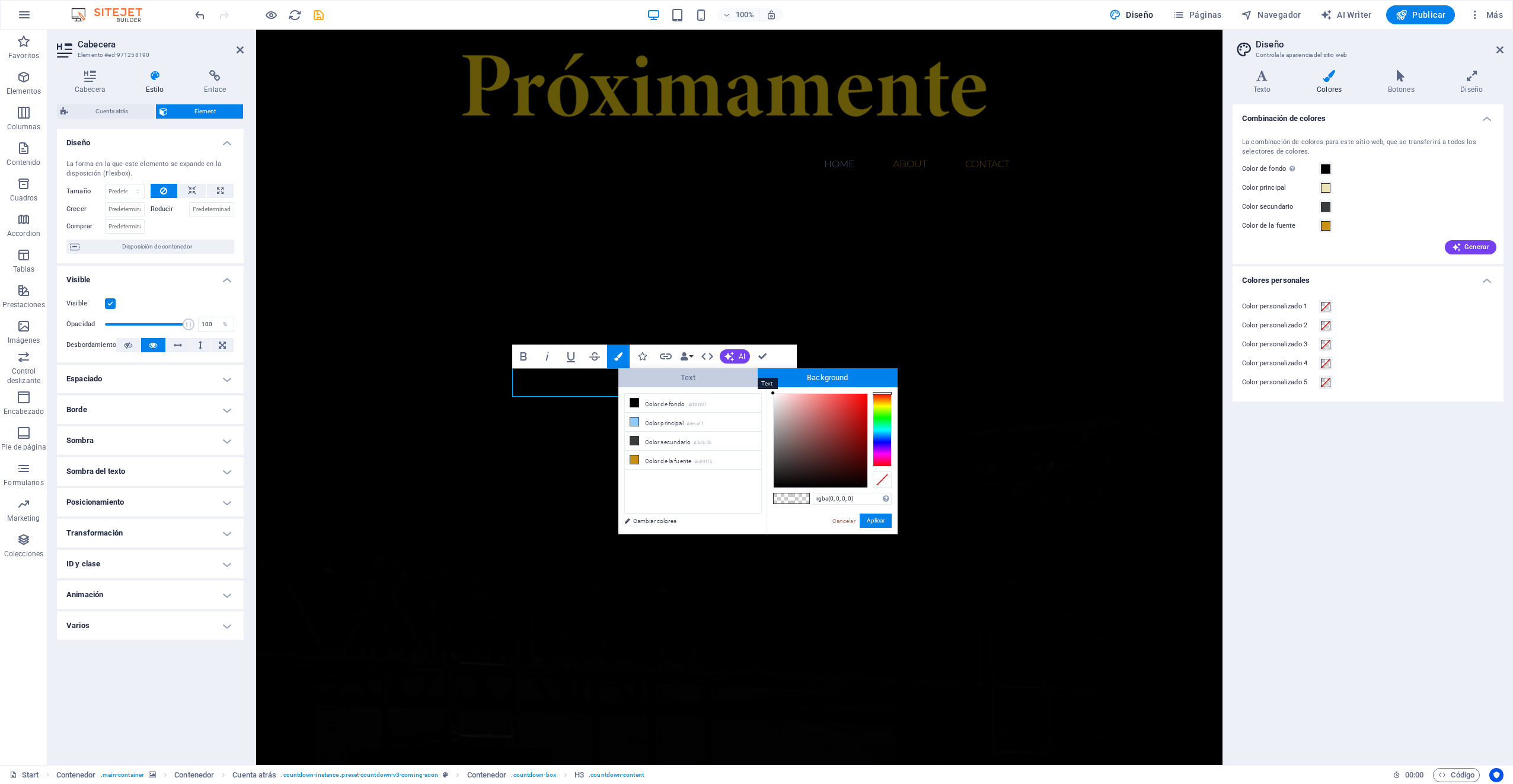
click at [686, 377] on span "Text" at bounding box center [688, 377] width 140 height 19
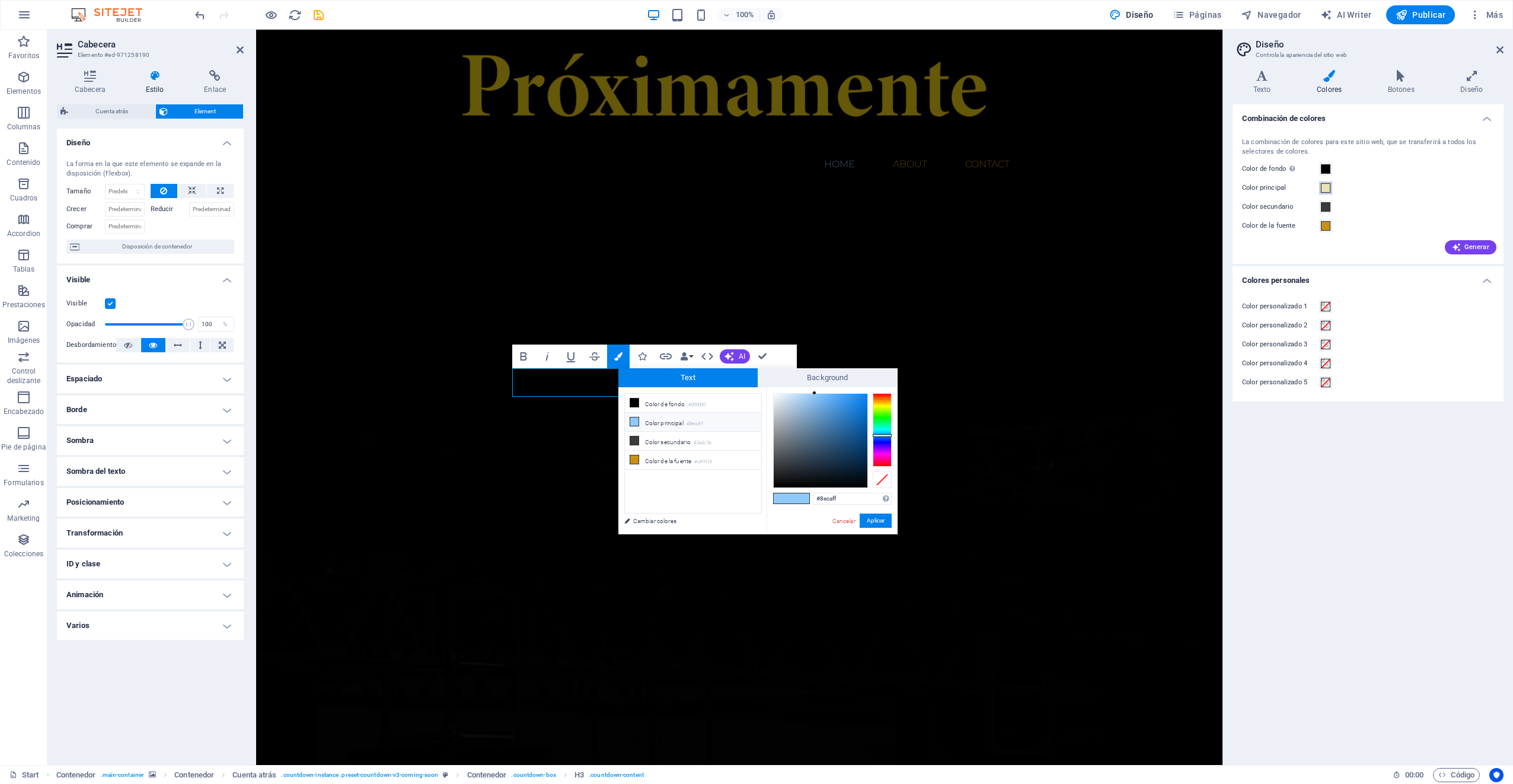
click at [1324, 190] on span at bounding box center [1325, 188] width 10 height 10
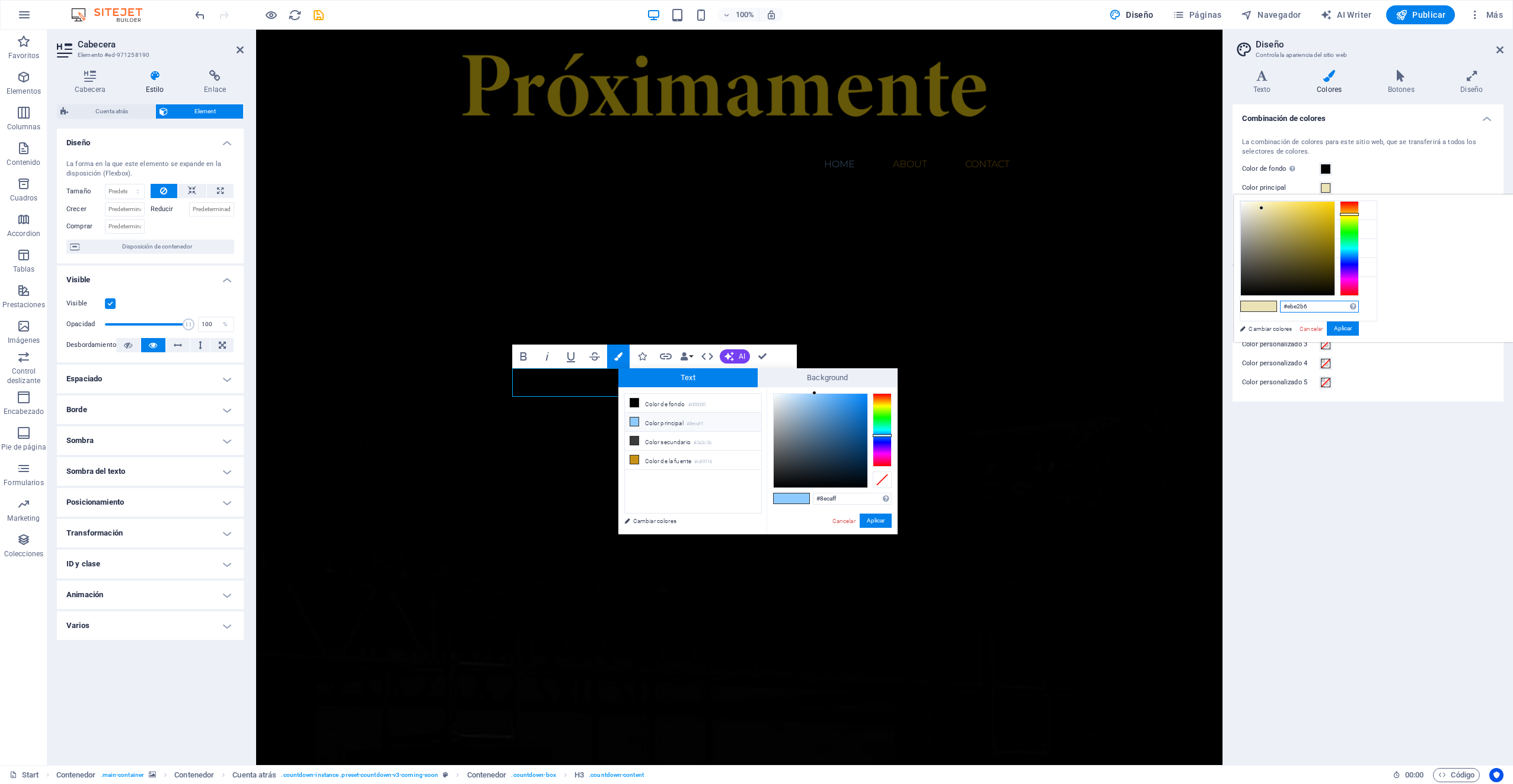
drag, startPoint x: 1466, startPoint y: 301, endPoint x: 1421, endPoint y: 303, distance: 45.0
click at [1365, 303] on div "#ebe2b6 Formatos soportados #0852ed rgb(8, 82, 237) rgba(8, 82, 237, 90%) hsv(2…" at bounding box center [1299, 354] width 131 height 319
click at [850, 501] on input "#8ecaff" at bounding box center [852, 498] width 79 height 12
drag, startPoint x: 849, startPoint y: 500, endPoint x: 810, endPoint y: 498, distance: 39.1
click at [810, 498] on div "#8ecaff Formatos soportados #0852ed rgb(8, 82, 237) rgba(8, 82, 237, 90%) hsv(2…" at bounding box center [832, 546] width 131 height 319
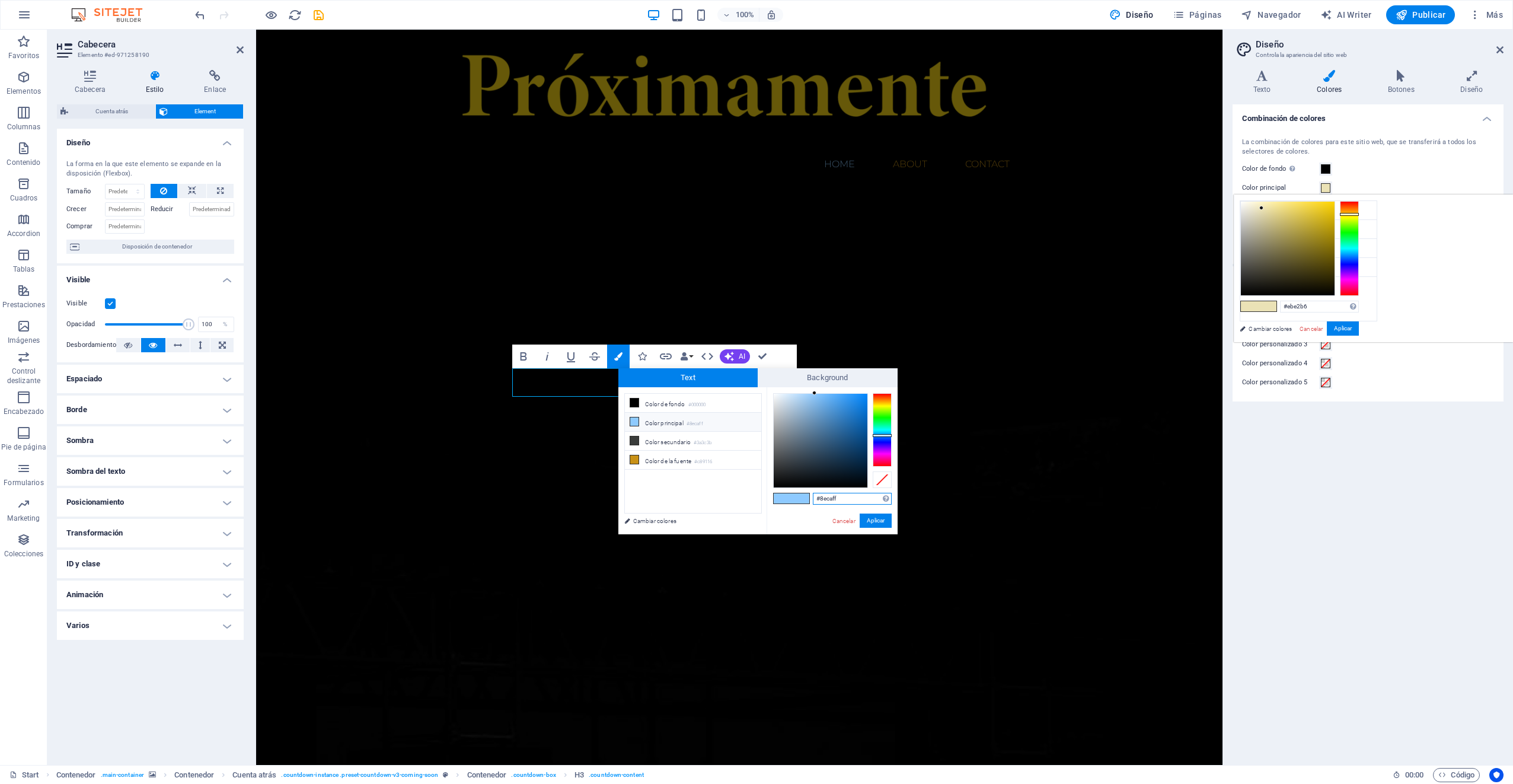
paste input "ebe2b6"
click at [873, 515] on button "Aplicar" at bounding box center [875, 520] width 32 height 14
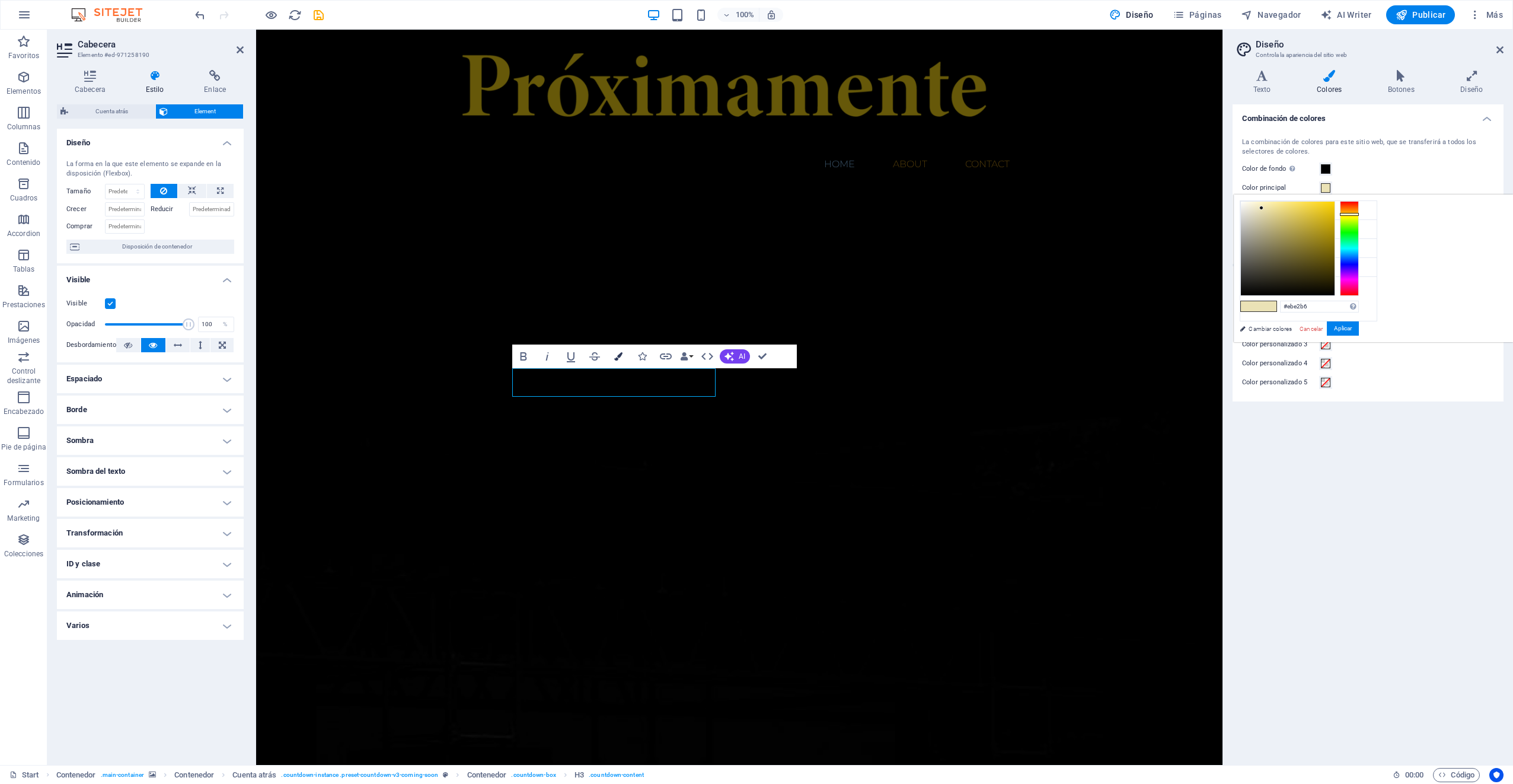
click at [617, 357] on icon "button" at bounding box center [618, 356] width 8 height 8
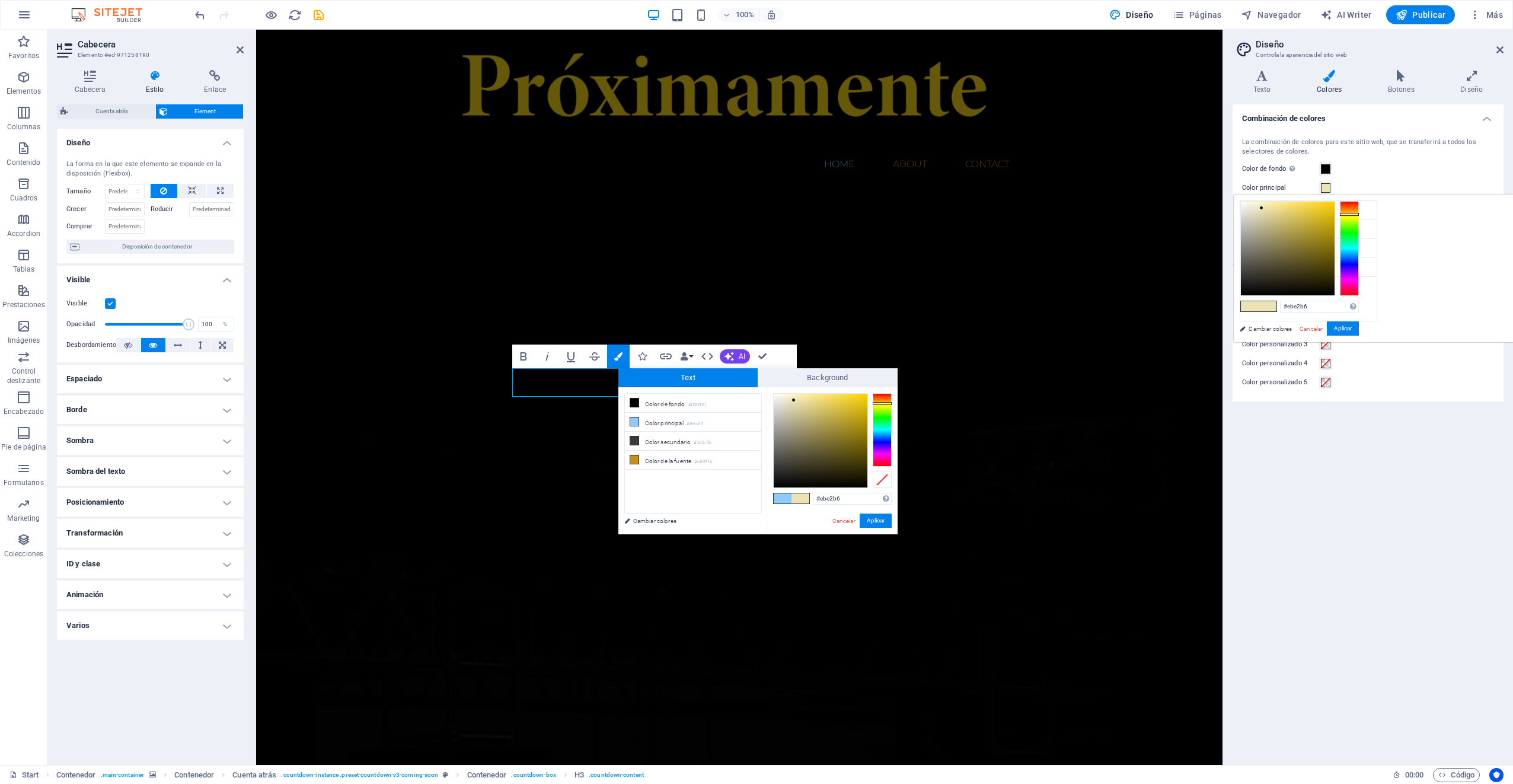
click at [1324, 324] on link "Cancelar" at bounding box center [1310, 328] width 25 height 9
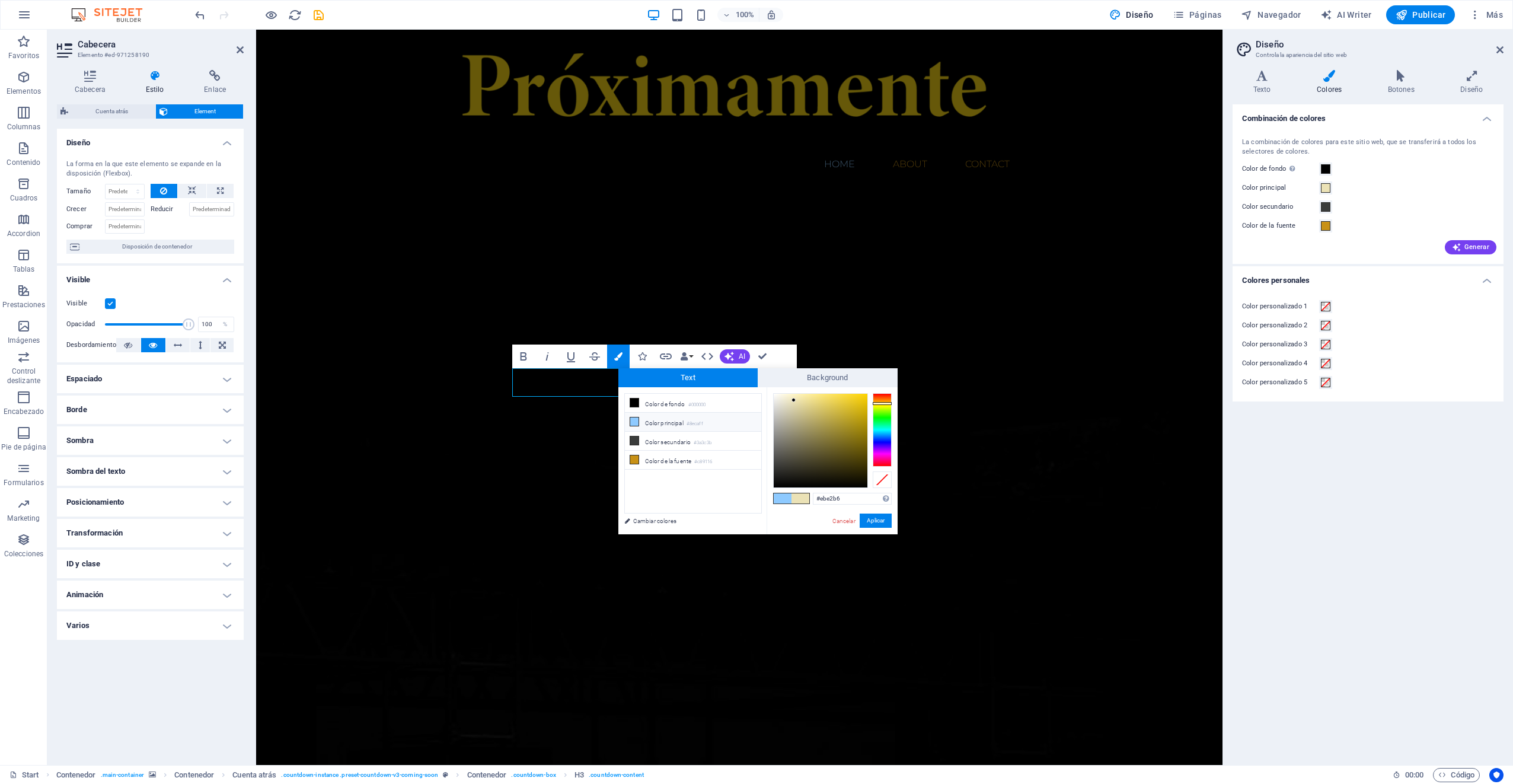
click at [660, 420] on li "Color principal #8ecaff" at bounding box center [693, 422] width 137 height 19
drag, startPoint x: 853, startPoint y: 497, endPoint x: 811, endPoint y: 496, distance: 42.0
click at [811, 494] on div "#8ecaff Formatos soportados #0852ed rgb(8, 82, 237) rgba(8, 82, 237, 90%) hsv(2…" at bounding box center [832, 546] width 131 height 319
paste input "ebe2b6"
type input "#ebe2b6"
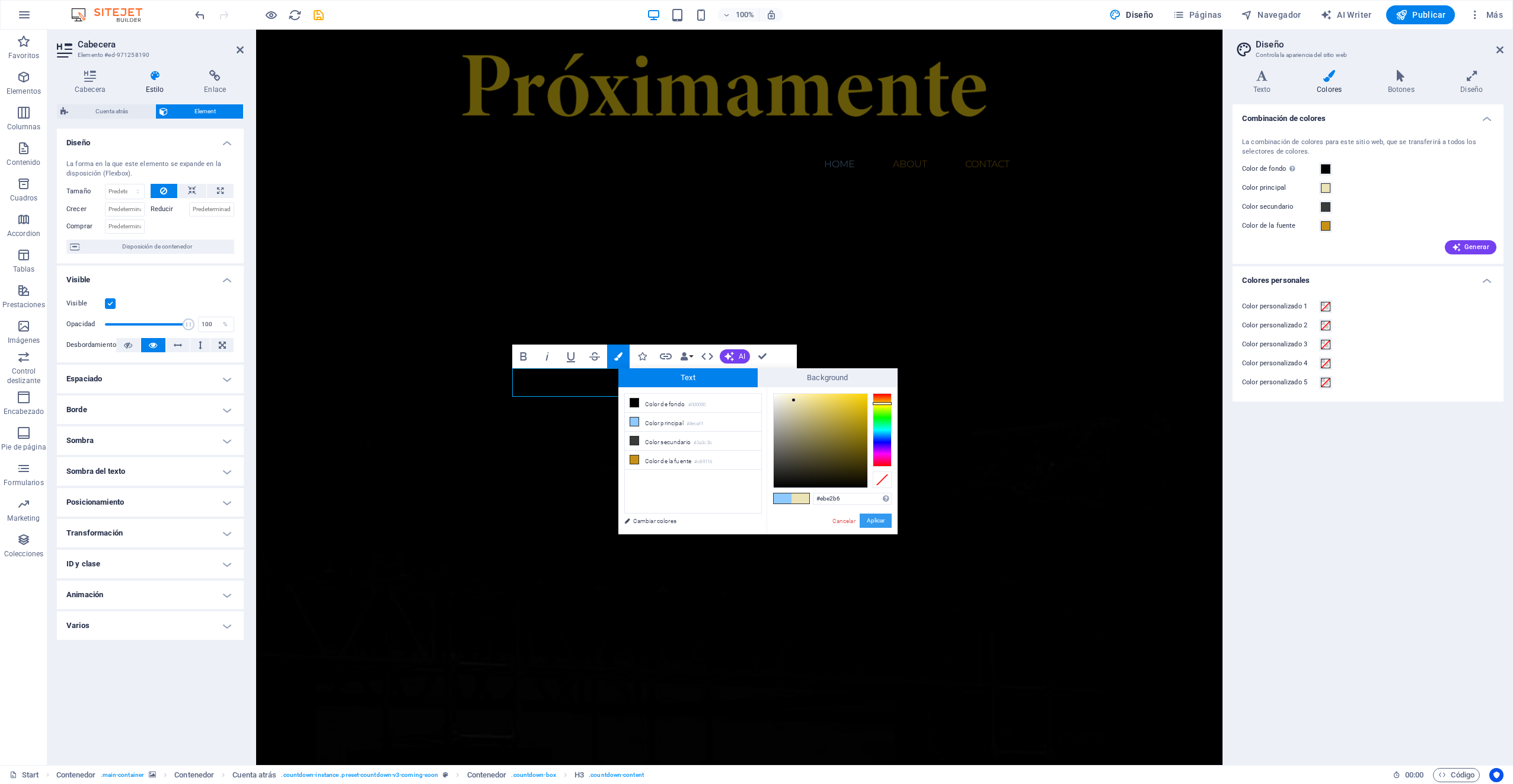
click at [875, 515] on button "Aplicar" at bounding box center [875, 520] width 32 height 14
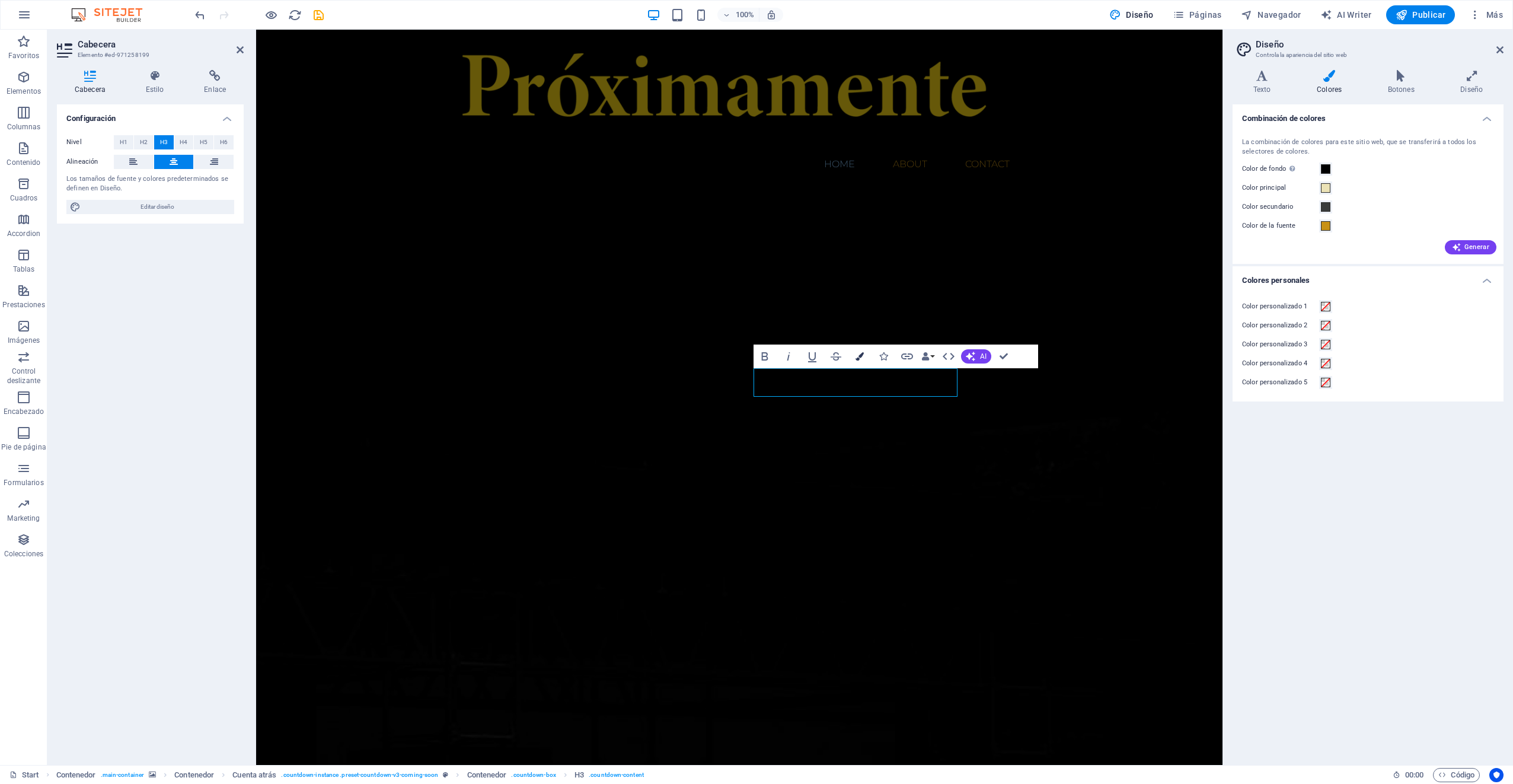
click at [861, 357] on icon "button" at bounding box center [860, 356] width 8 height 8
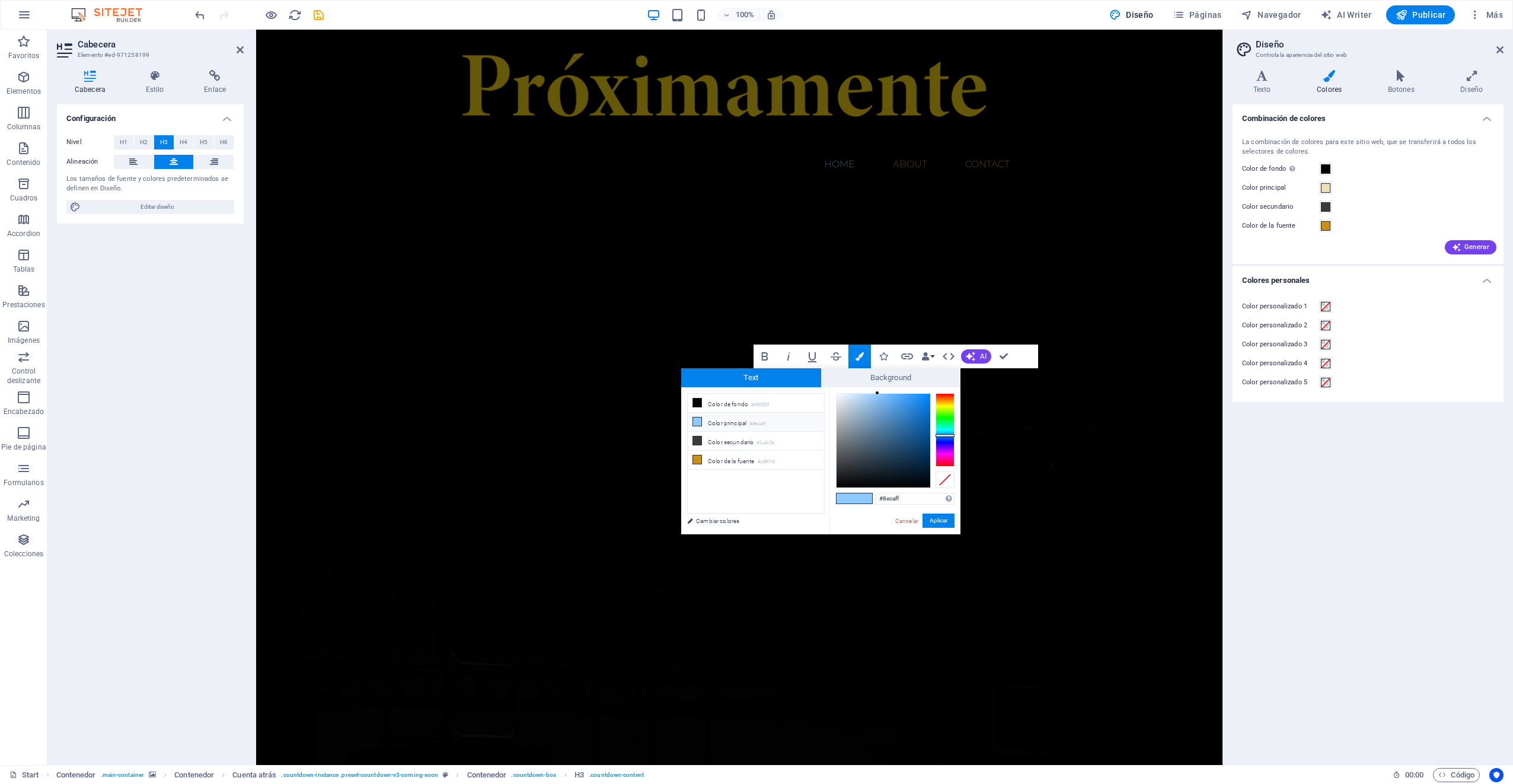
click at [734, 422] on li "Color principal #8ecaff" at bounding box center [755, 422] width 137 height 19
click at [734, 422] on li "Color principal #8ecaff" at bounding box center [755, 422] width 137 height 19
click at [907, 504] on input "#8ecaff" at bounding box center [915, 498] width 79 height 12
drag, startPoint x: 906, startPoint y: 502, endPoint x: 864, endPoint y: 507, distance: 42.3
click at [861, 502] on div "#8ecaff Formatos soportados #0852ed rgb(8, 82, 237) rgba(8, 82, 237, 90%) hsv(2…" at bounding box center [895, 546] width 131 height 319
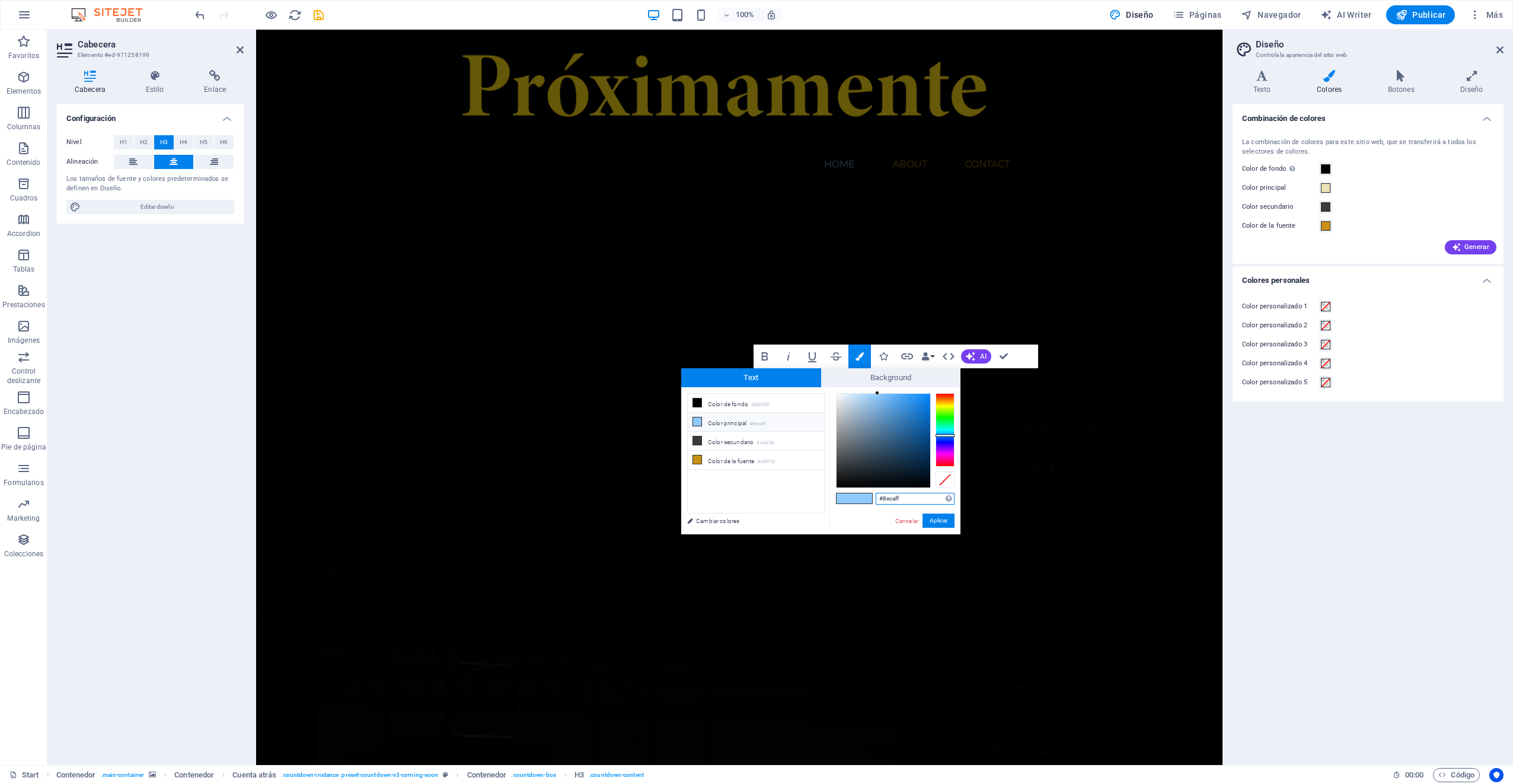
paste input "ebe2b6"
type input "#ebe2b6"
click at [930, 519] on button "Aplicar" at bounding box center [938, 520] width 32 height 14
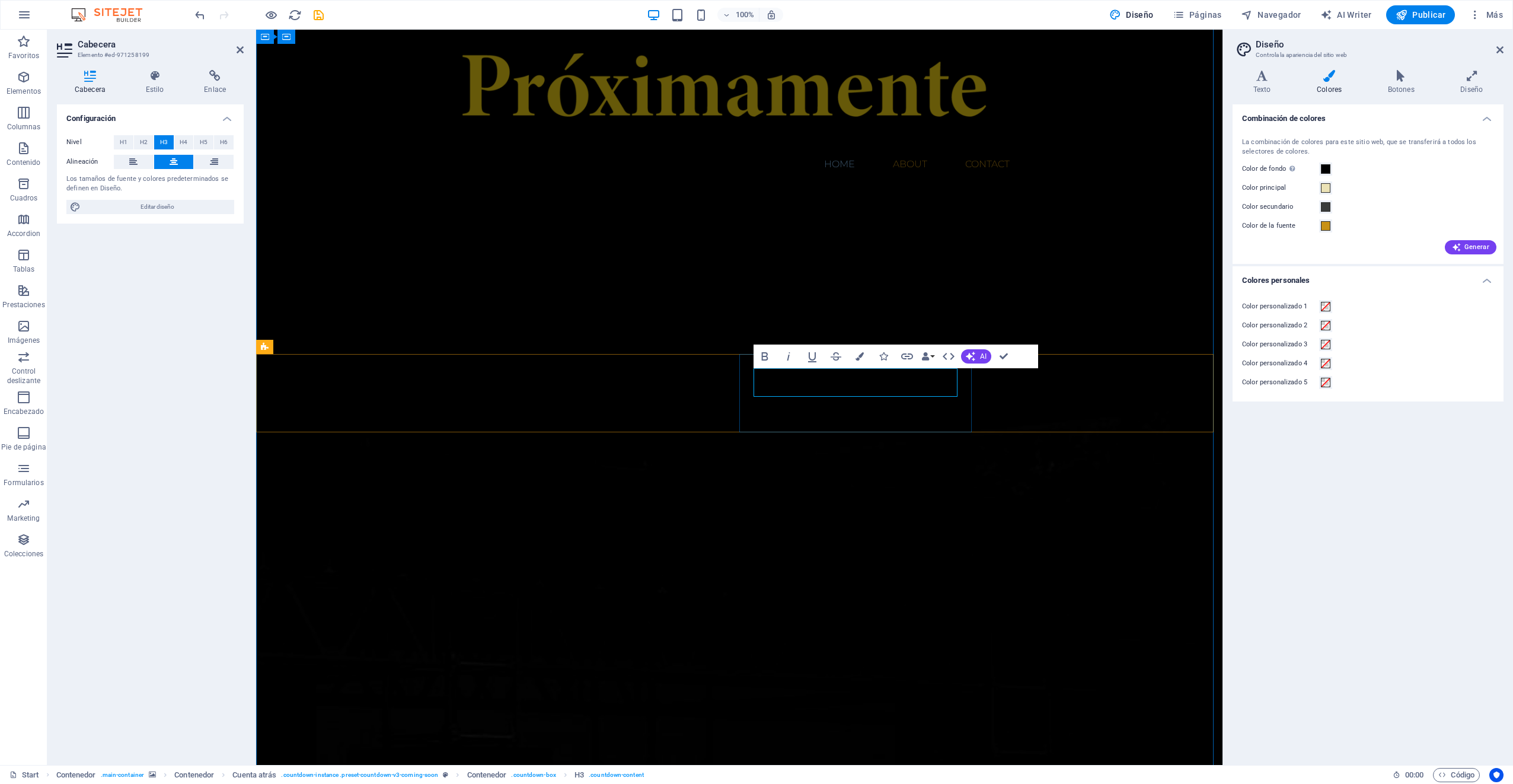
drag, startPoint x: 843, startPoint y: 384, endPoint x: 862, endPoint y: 381, distance: 19.2
click at [858, 361] on button "Colors" at bounding box center [860, 356] width 22 height 24
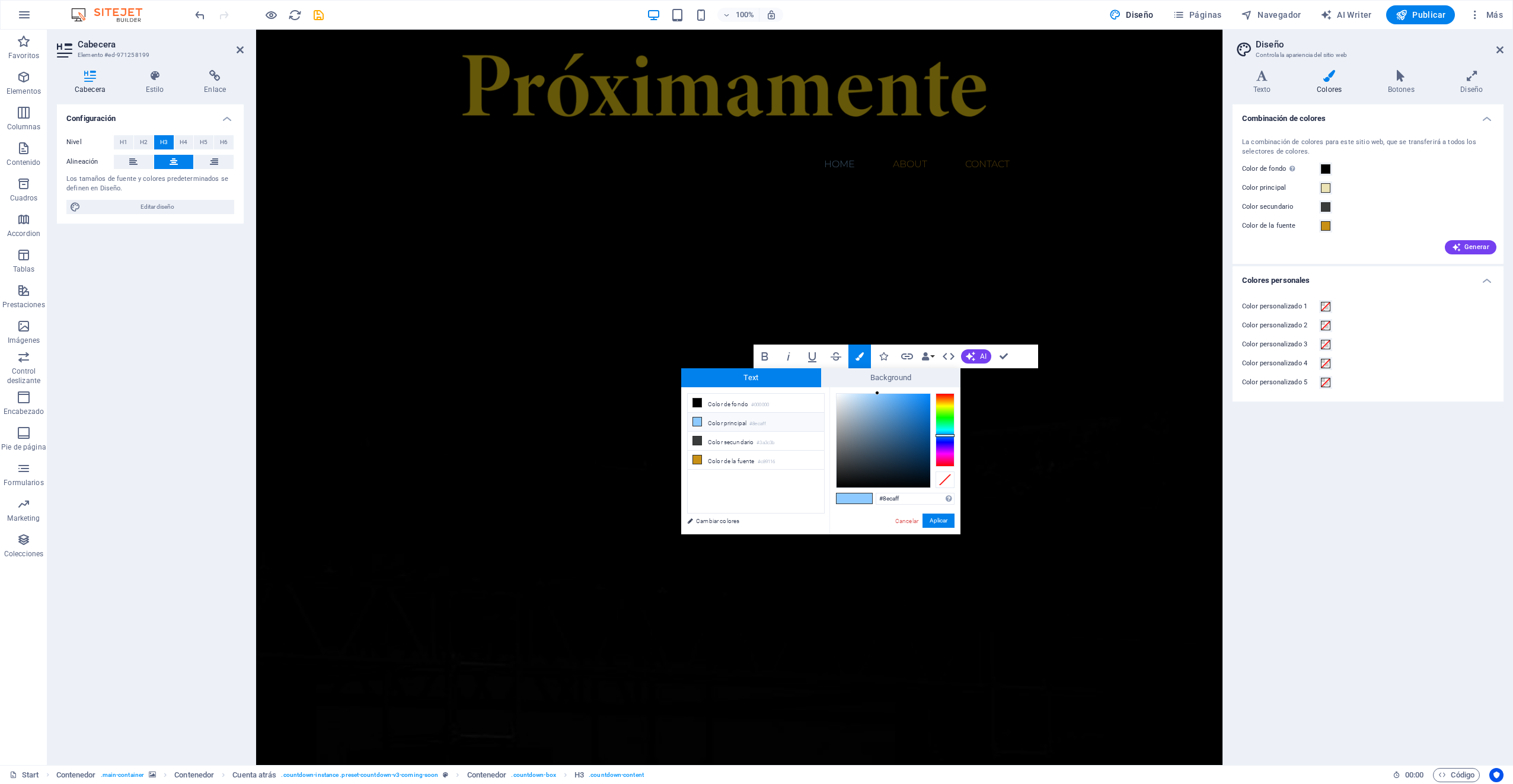
click at [720, 427] on li "Color principal #8ecaff" at bounding box center [755, 422] width 137 height 19
click at [724, 424] on li "Color principal #8ecaff" at bounding box center [755, 422] width 137 height 19
click at [909, 497] on input "#8ecaff" at bounding box center [915, 498] width 79 height 12
drag, startPoint x: 906, startPoint y: 497, endPoint x: 874, endPoint y: 497, distance: 32.0
click at [874, 497] on div "#8ecaff Formatos soportados #0852ed rgb(8, 82, 237) rgba(8, 82, 237, 90%) hsv(2…" at bounding box center [895, 546] width 131 height 319
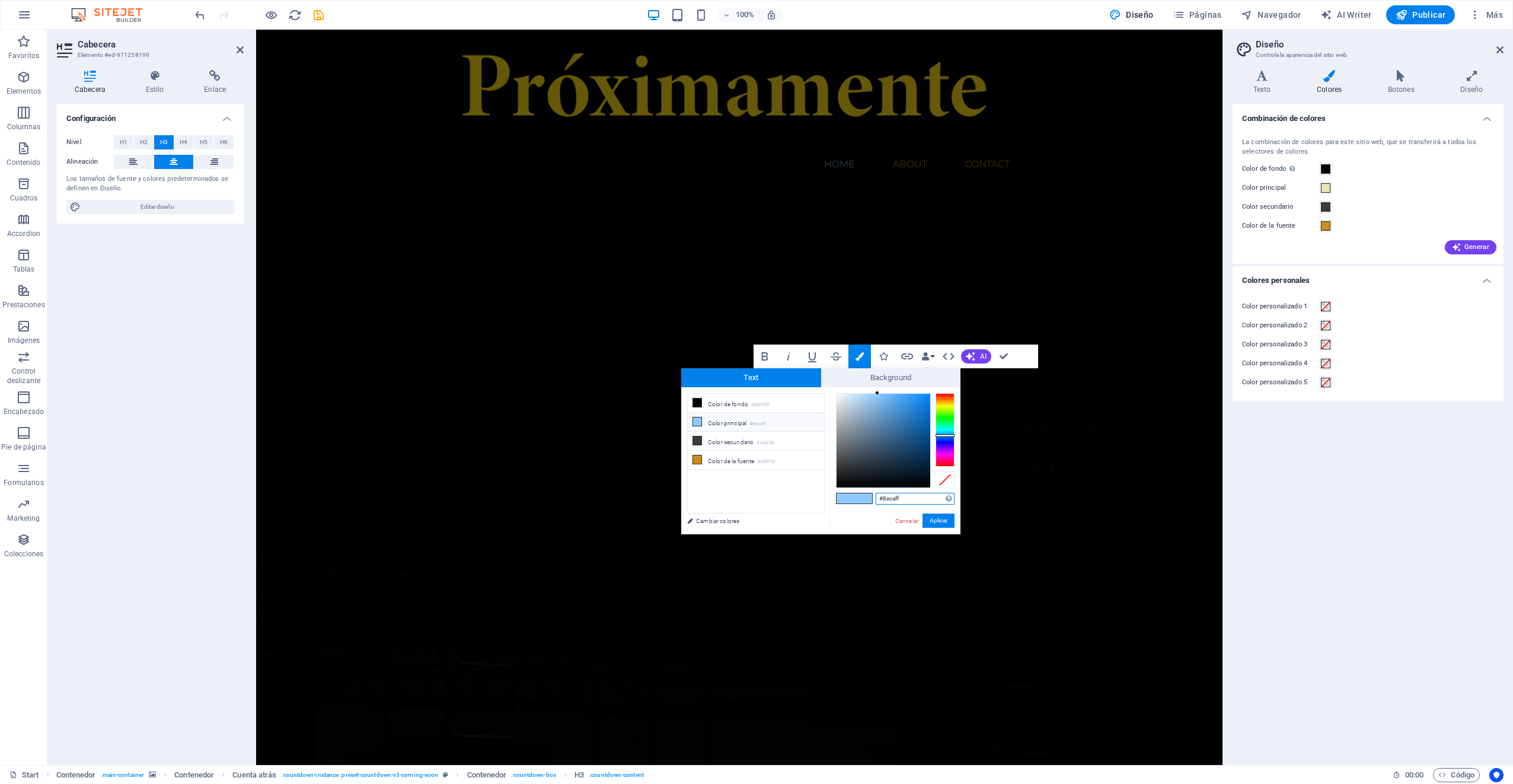
paste input "ebe2b6"
type input "#ebe2b6"
click at [946, 518] on button "Aplicar" at bounding box center [938, 520] width 32 height 14
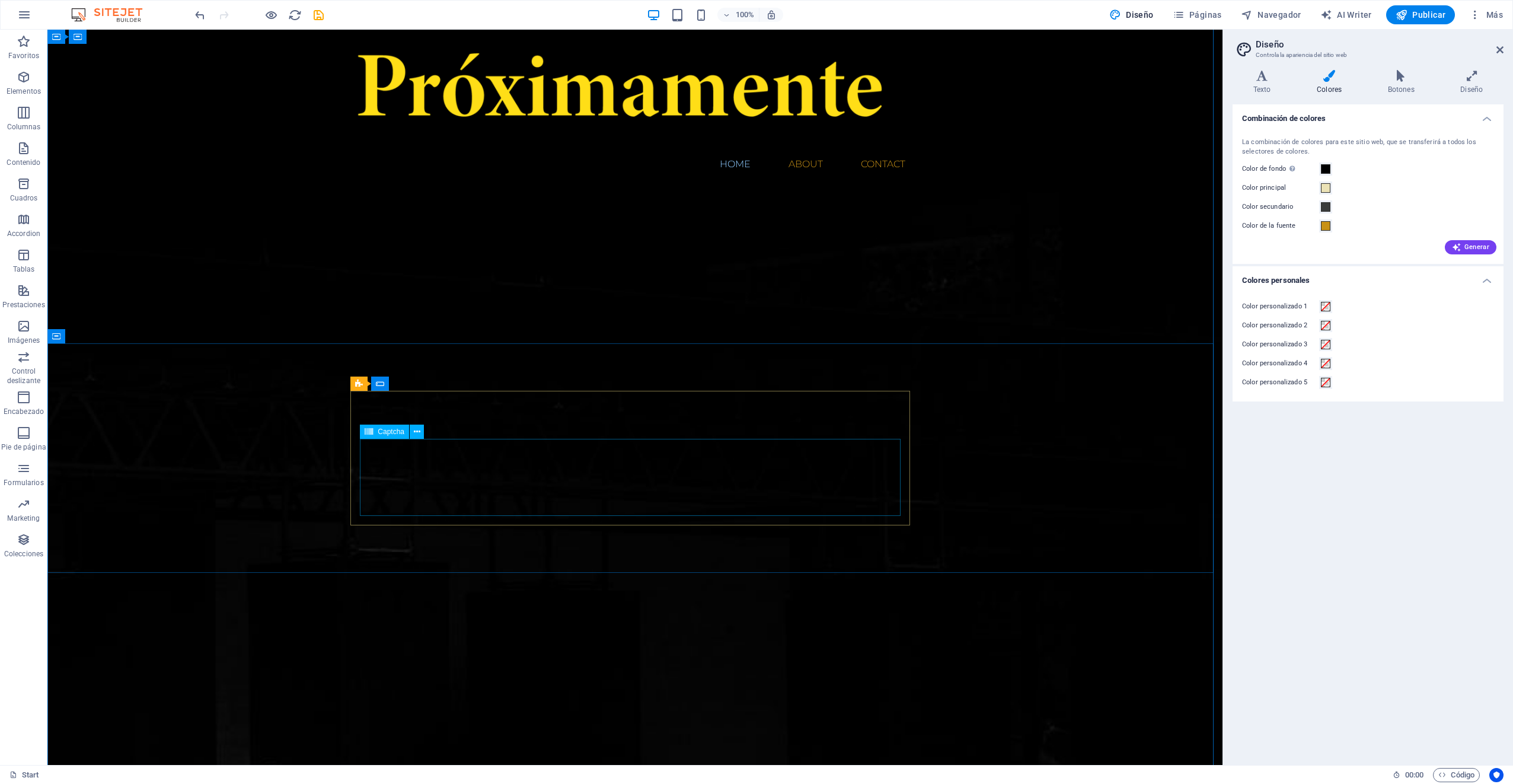
scroll to position [296, 0]
drag, startPoint x: 328, startPoint y: 372, endPoint x: 364, endPoint y: 449, distance: 85.0
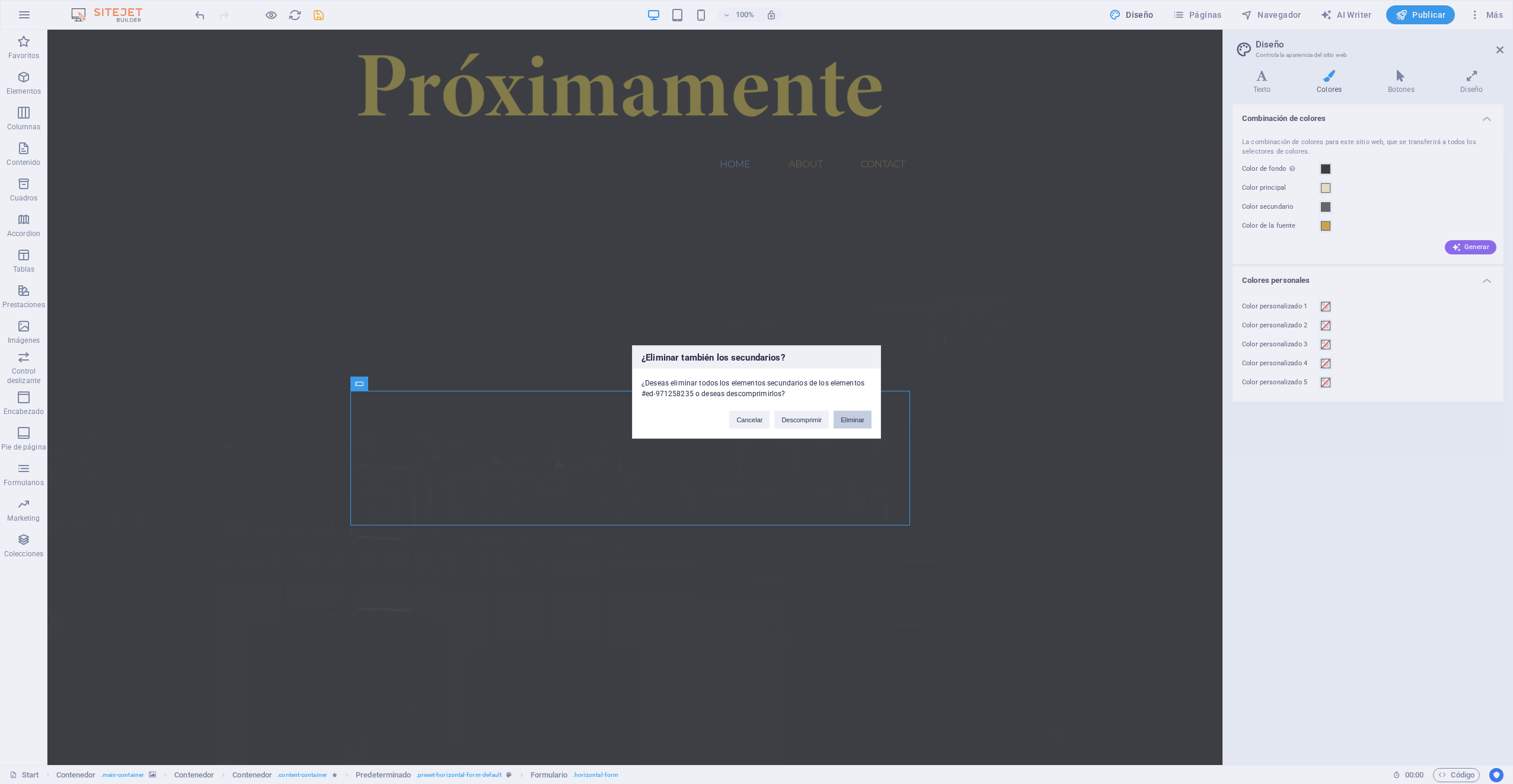
click at [848, 414] on button "Eliminar" at bounding box center [853, 420] width 38 height 18
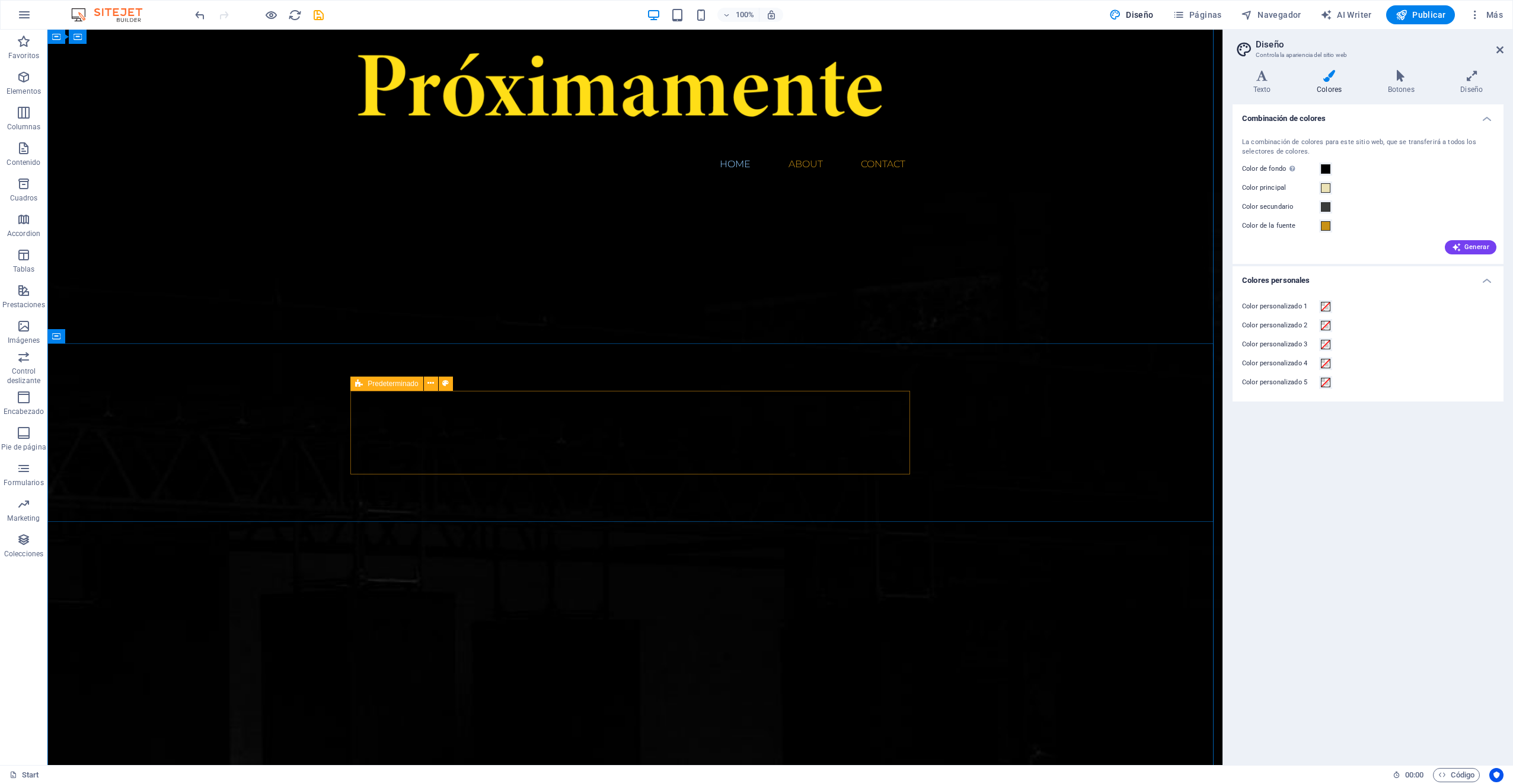
click at [21, 466] on icon "button" at bounding box center [23, 468] width 14 height 14
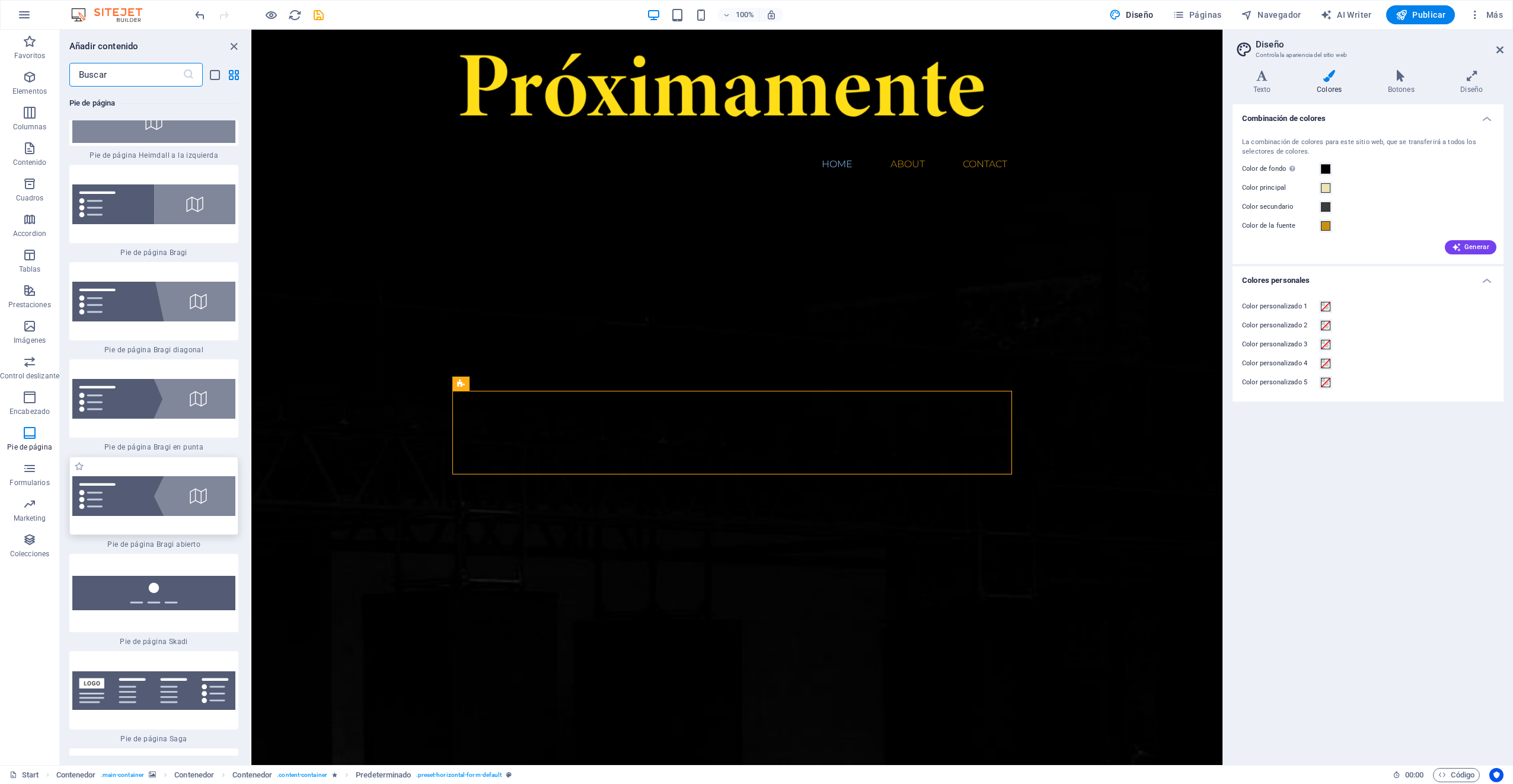
scroll to position [16652, 0]
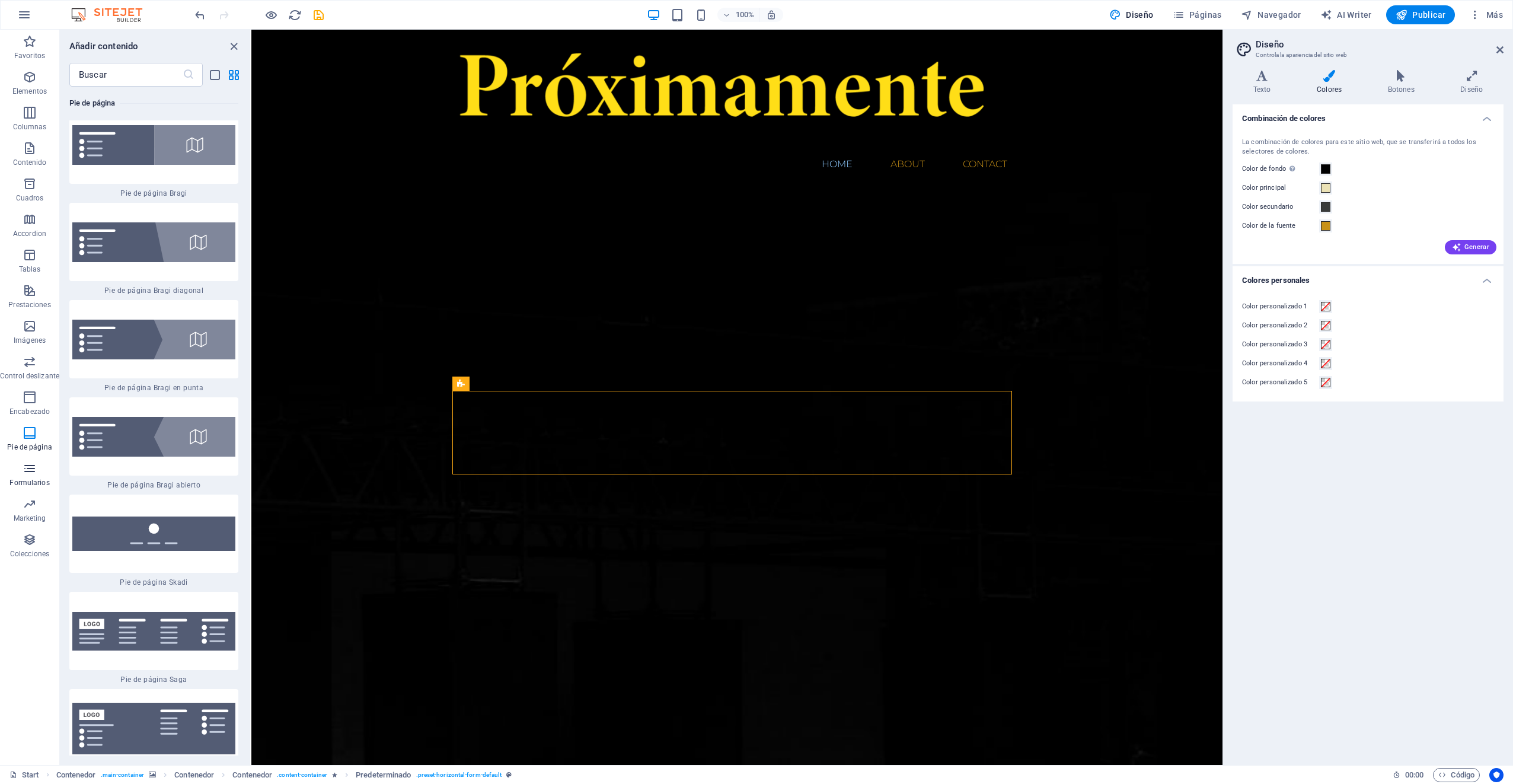
click at [24, 473] on icon "button" at bounding box center [29, 468] width 14 height 14
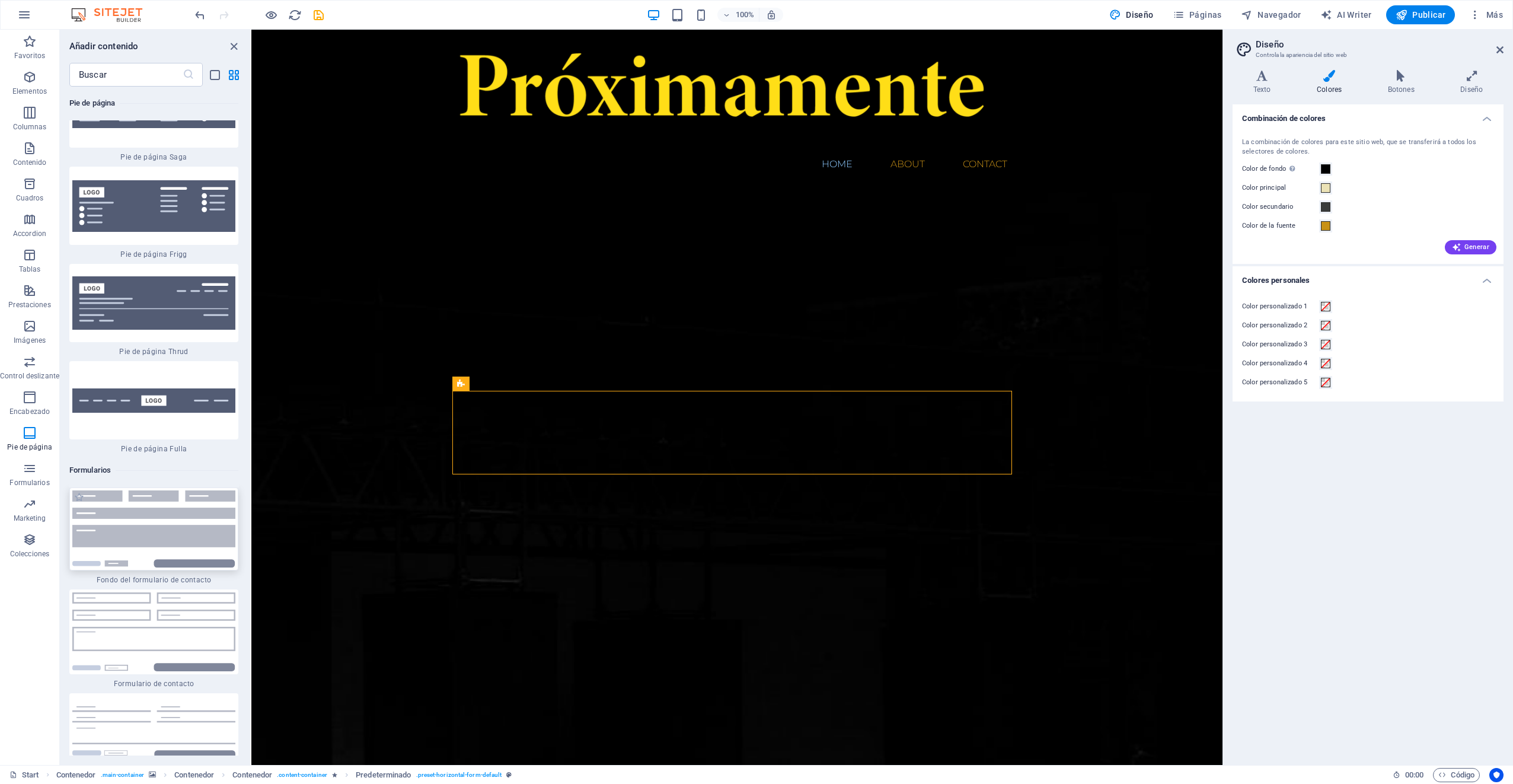
scroll to position [17233, 0]
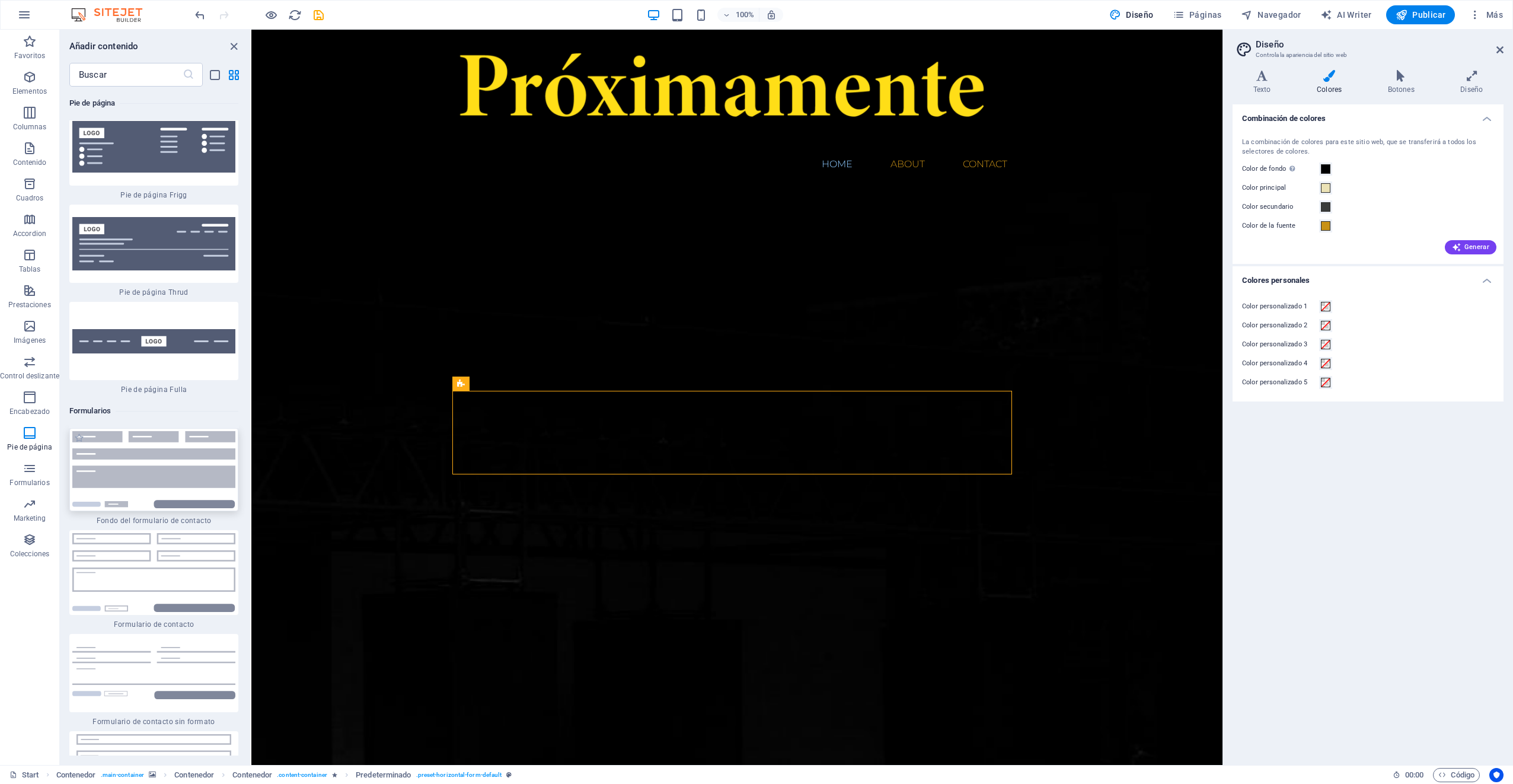
click at [160, 431] on img at bounding box center [154, 469] width 163 height 77
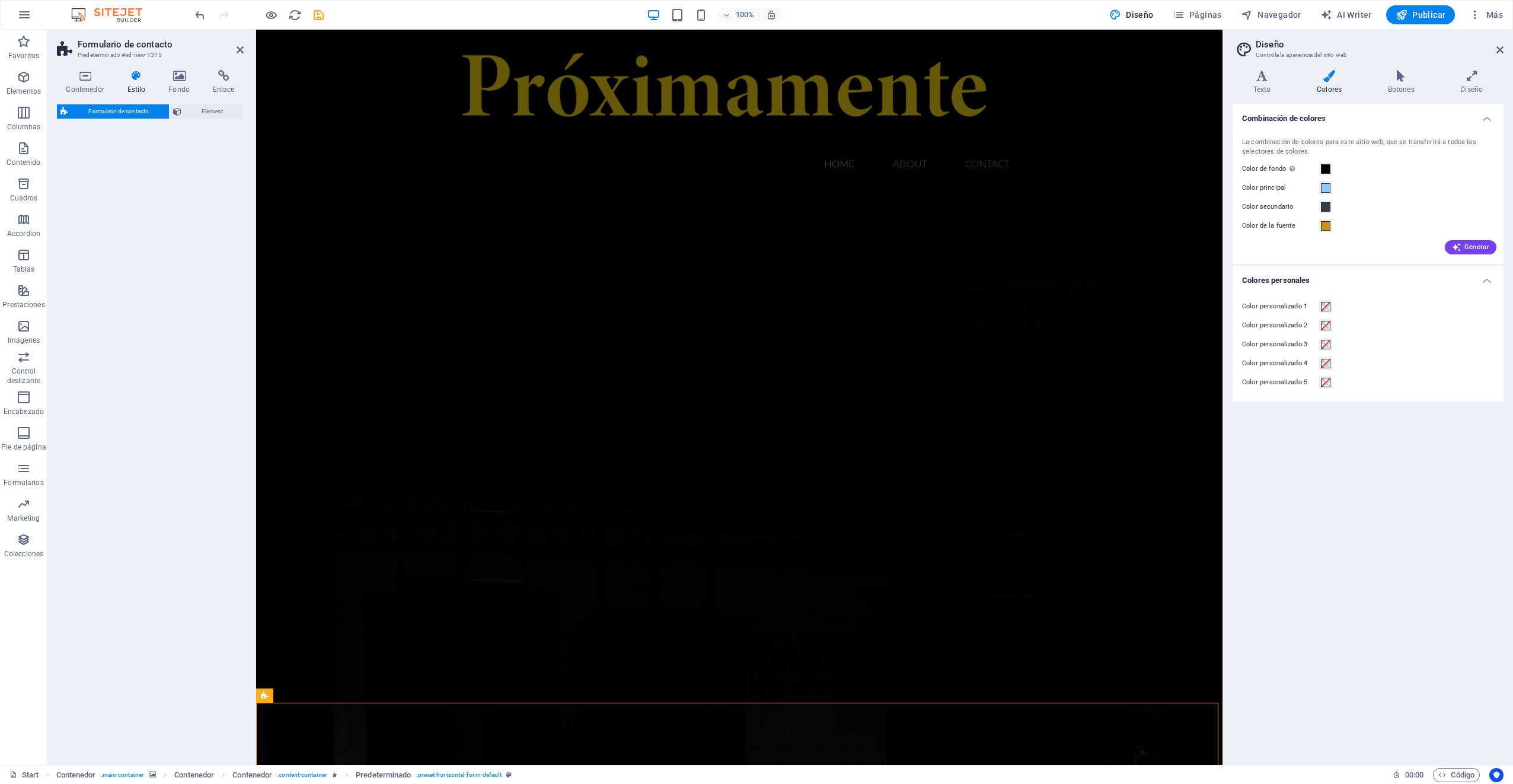
scroll to position [1255, 0]
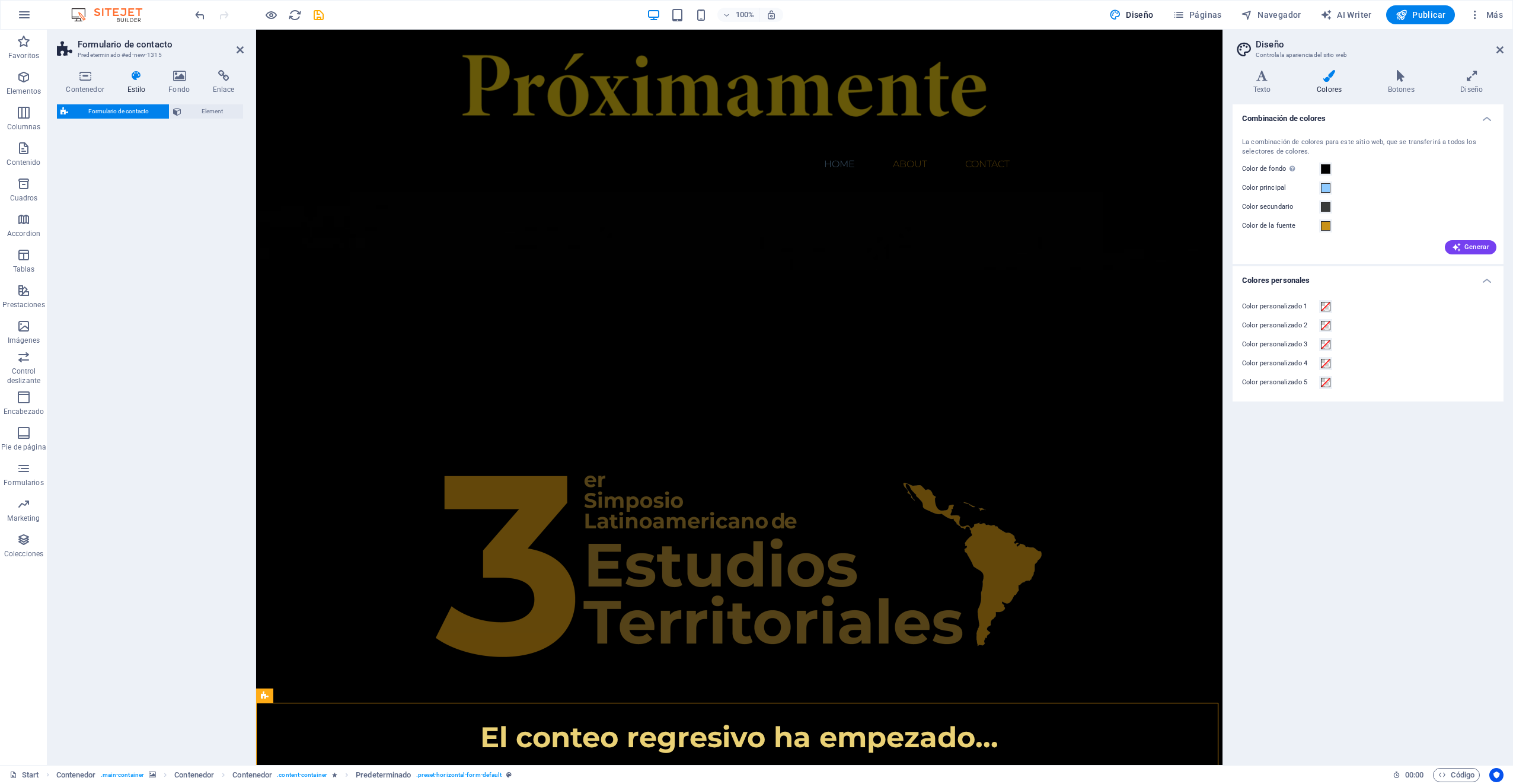
select select "rem"
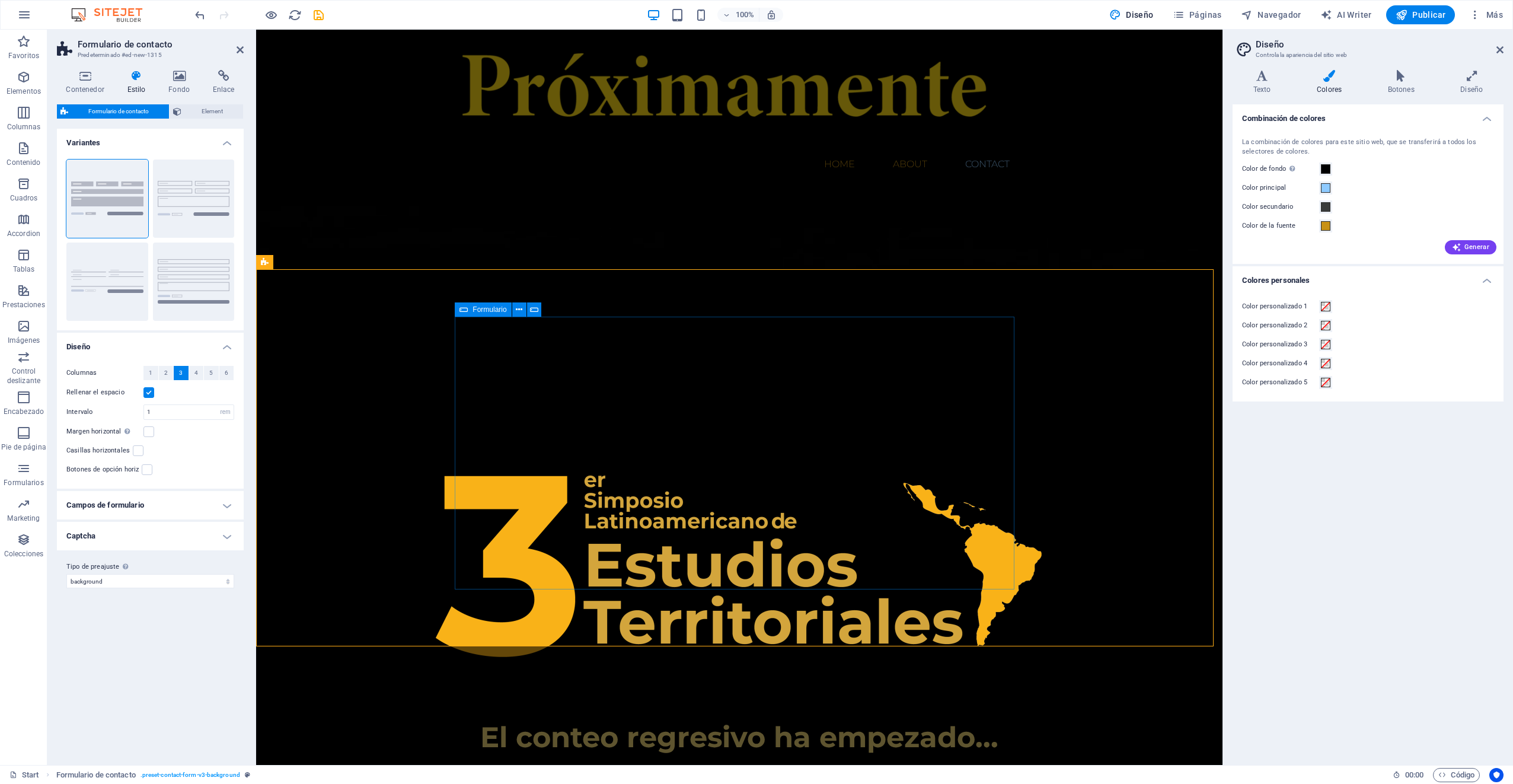
scroll to position [1159, 0]
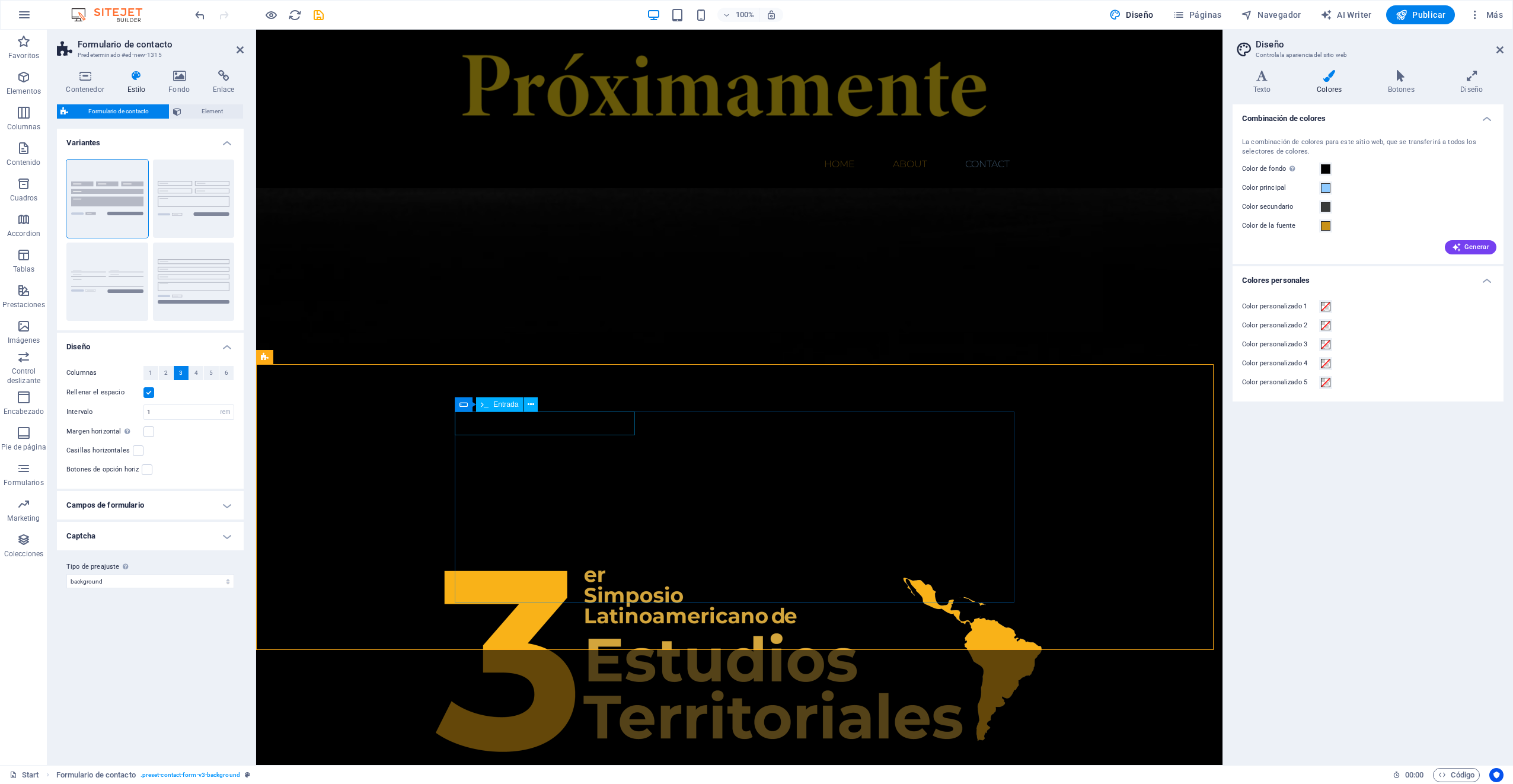
drag, startPoint x: 515, startPoint y: 425, endPoint x: 471, endPoint y: 423, distance: 44.0
click at [535, 401] on button at bounding box center [530, 404] width 14 height 14
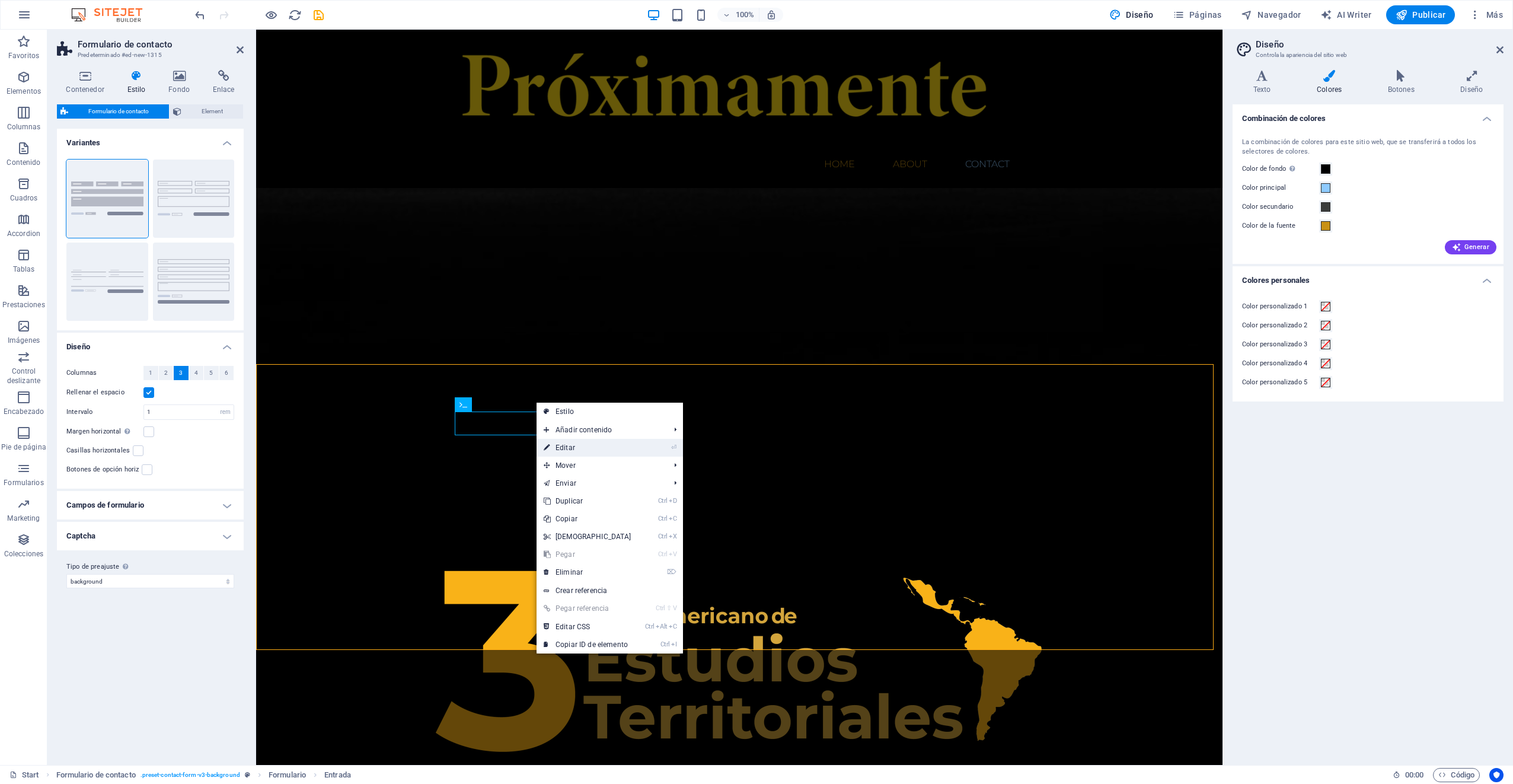
click at [564, 445] on link "⏎ Editar" at bounding box center [588, 447] width 102 height 18
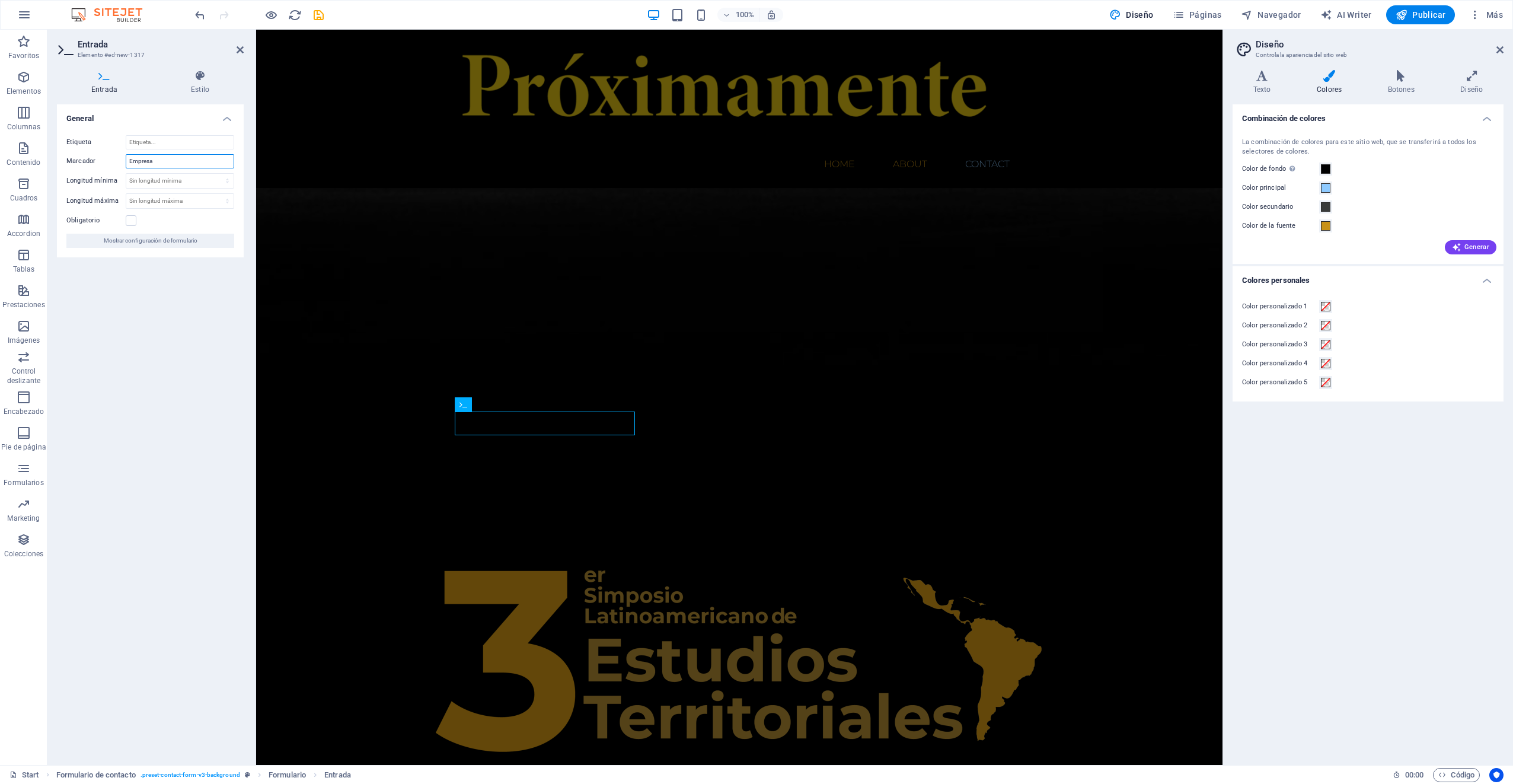
click at [178, 160] on input "Empresa" at bounding box center [180, 161] width 109 height 14
type input "Nombre"
click at [131, 218] on label at bounding box center [131, 220] width 11 height 11
click at [0, 0] on input "Obligatorio" at bounding box center [0, 0] width 0 height 0
click at [129, 220] on label at bounding box center [131, 220] width 11 height 11
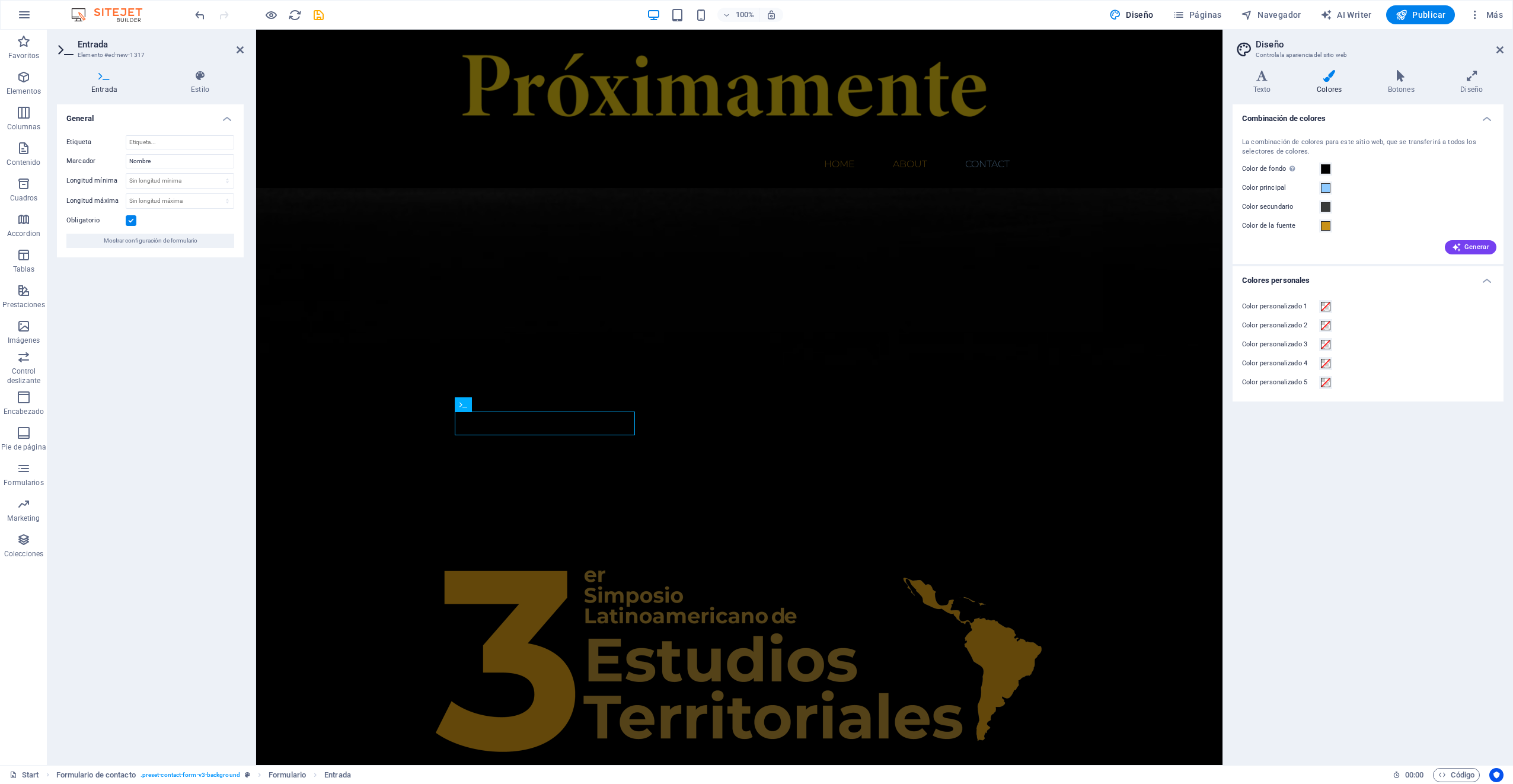
click at [0, 0] on input "Obligatorio" at bounding box center [0, 0] width 0 height 0
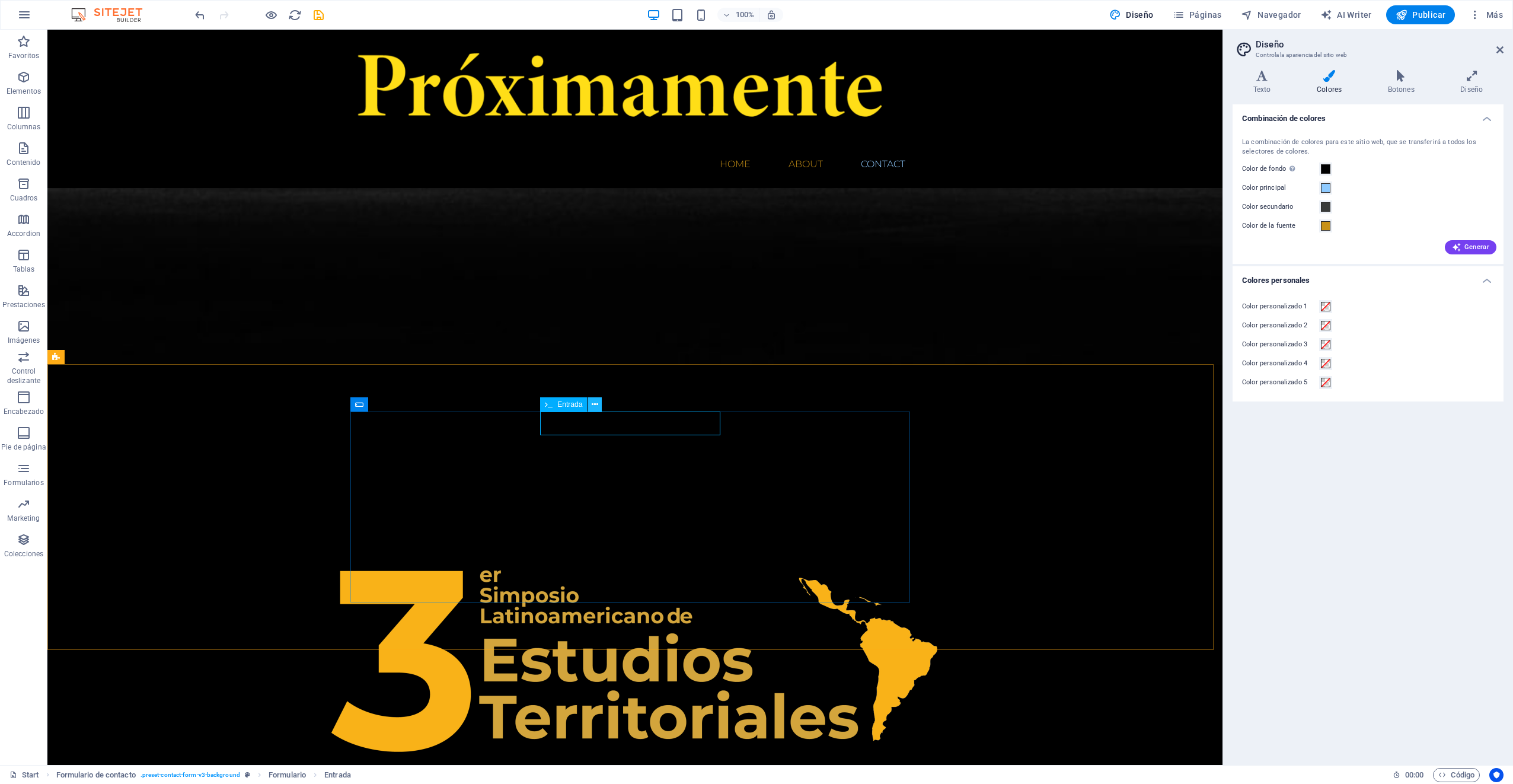
click at [594, 407] on icon at bounding box center [595, 405] width 7 height 12
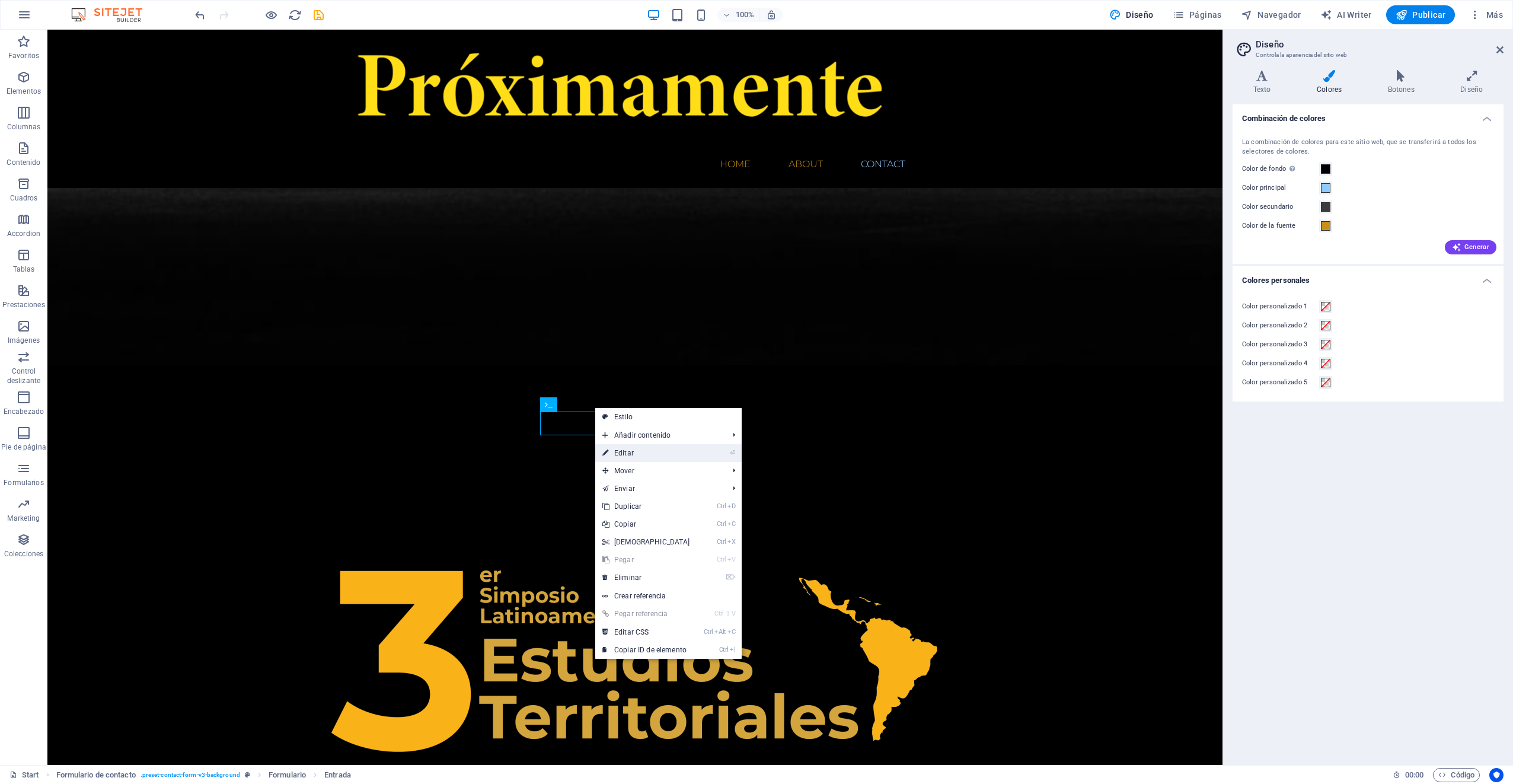
click at [631, 451] on link "⏎ Editar" at bounding box center [646, 453] width 102 height 18
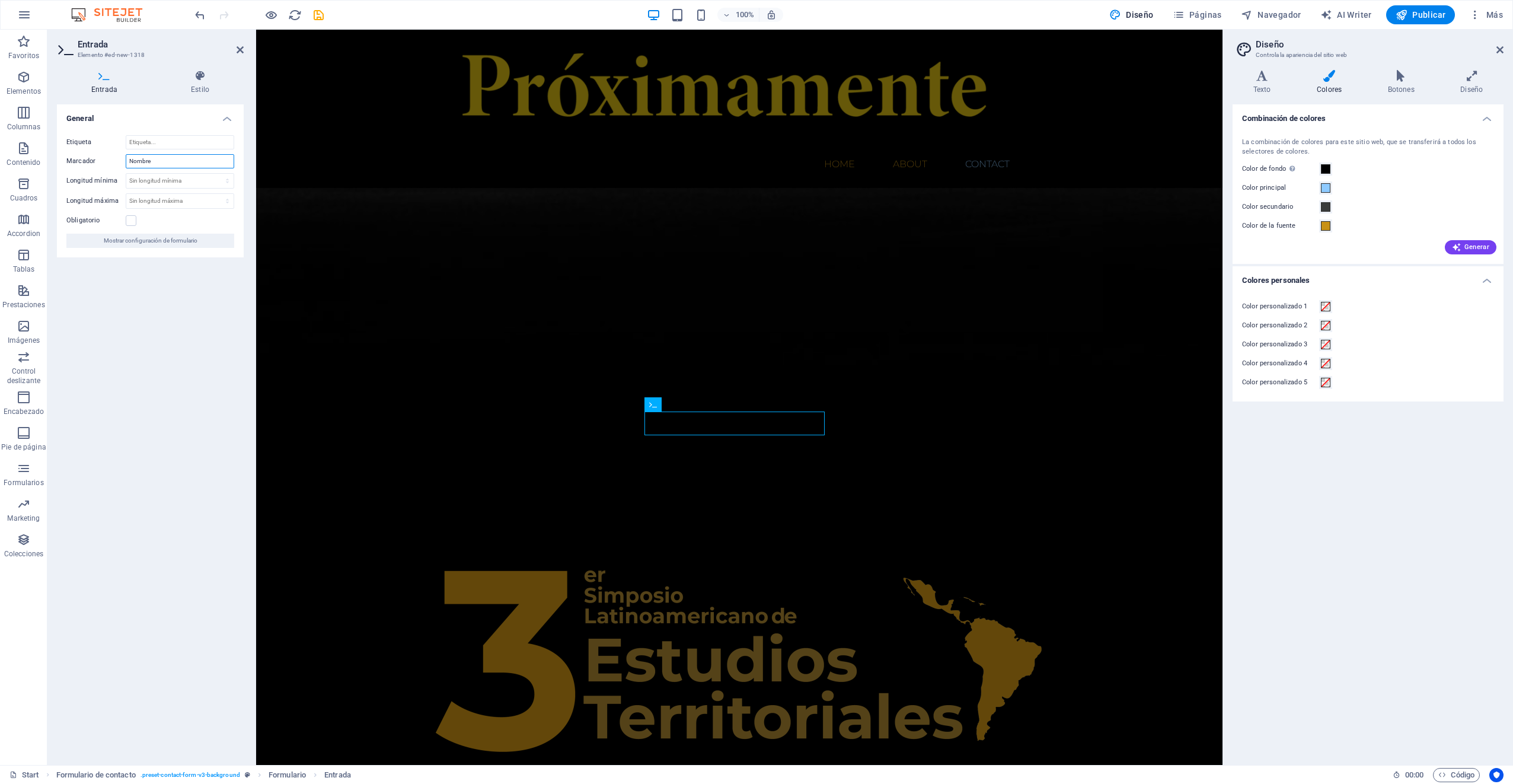
click at [164, 159] on input "Nombre" at bounding box center [180, 161] width 109 height 14
click at [158, 159] on input "Nombre" at bounding box center [180, 161] width 109 height 14
type input "Email"
click at [181, 317] on div "General Etiqueta Marcador Email Longitud mínima Sin longitud mínima carácteres …" at bounding box center [150, 429] width 187 height 651
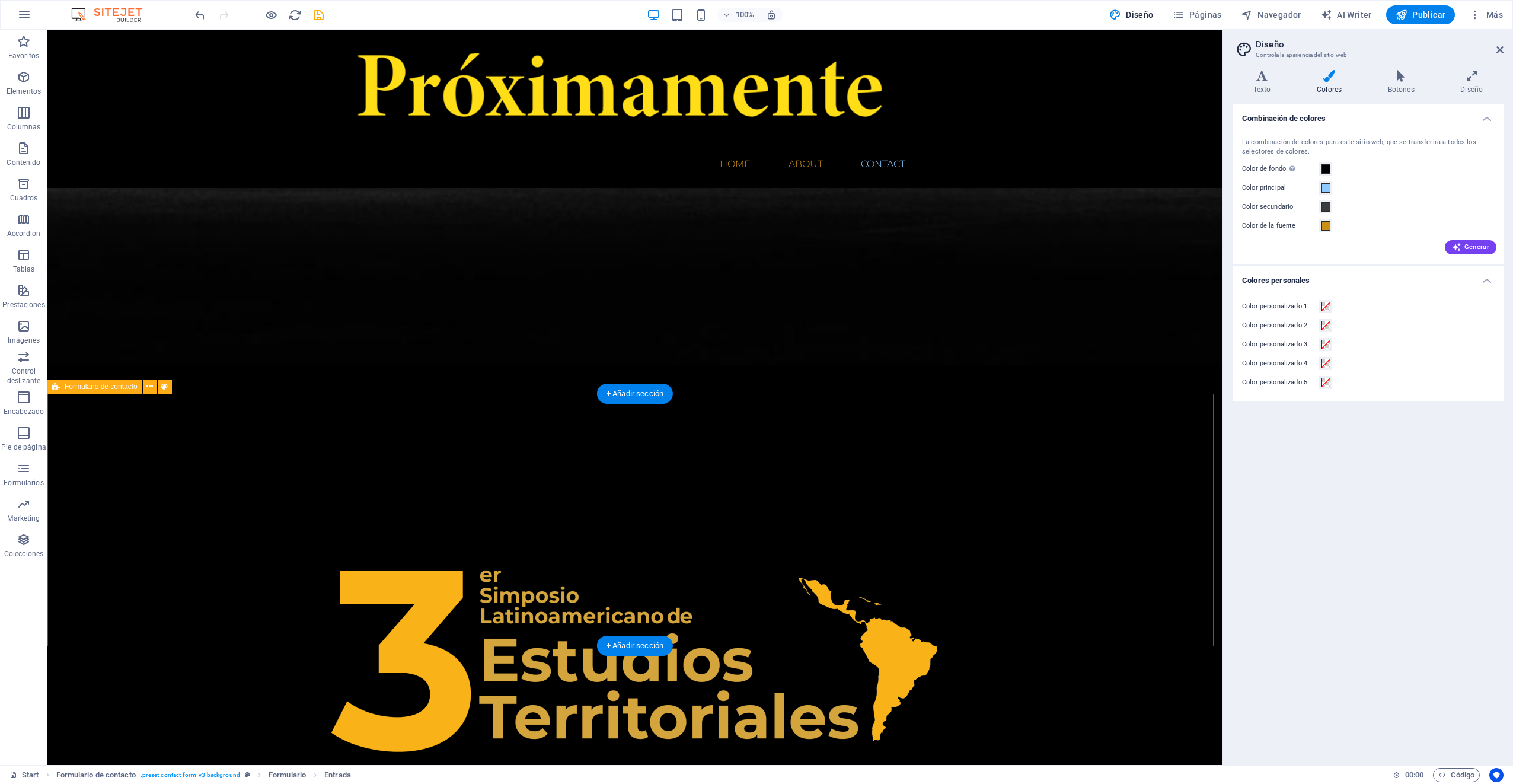
scroll to position [1130, 0]
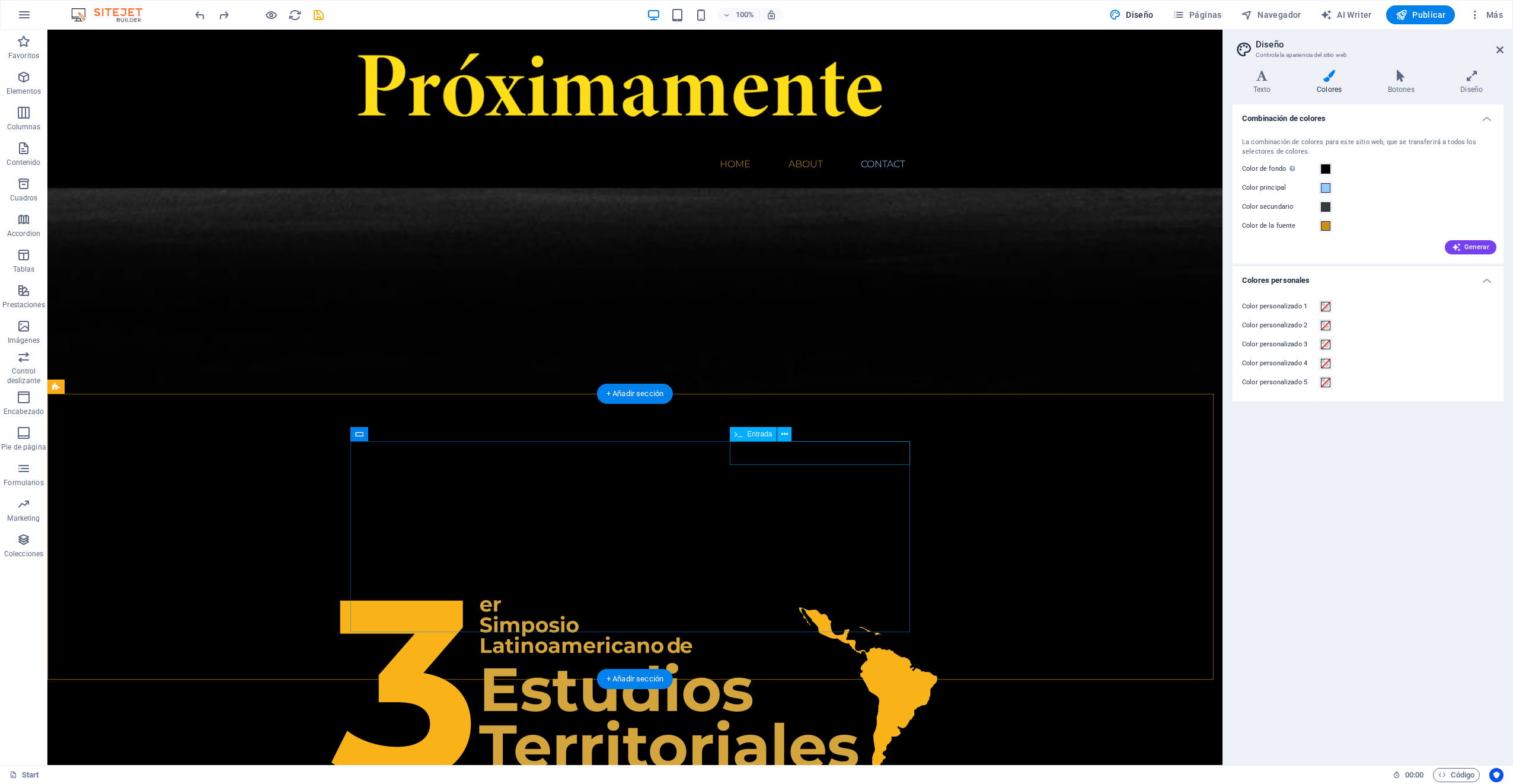
click at [783, 437] on icon at bounding box center [785, 434] width 7 height 12
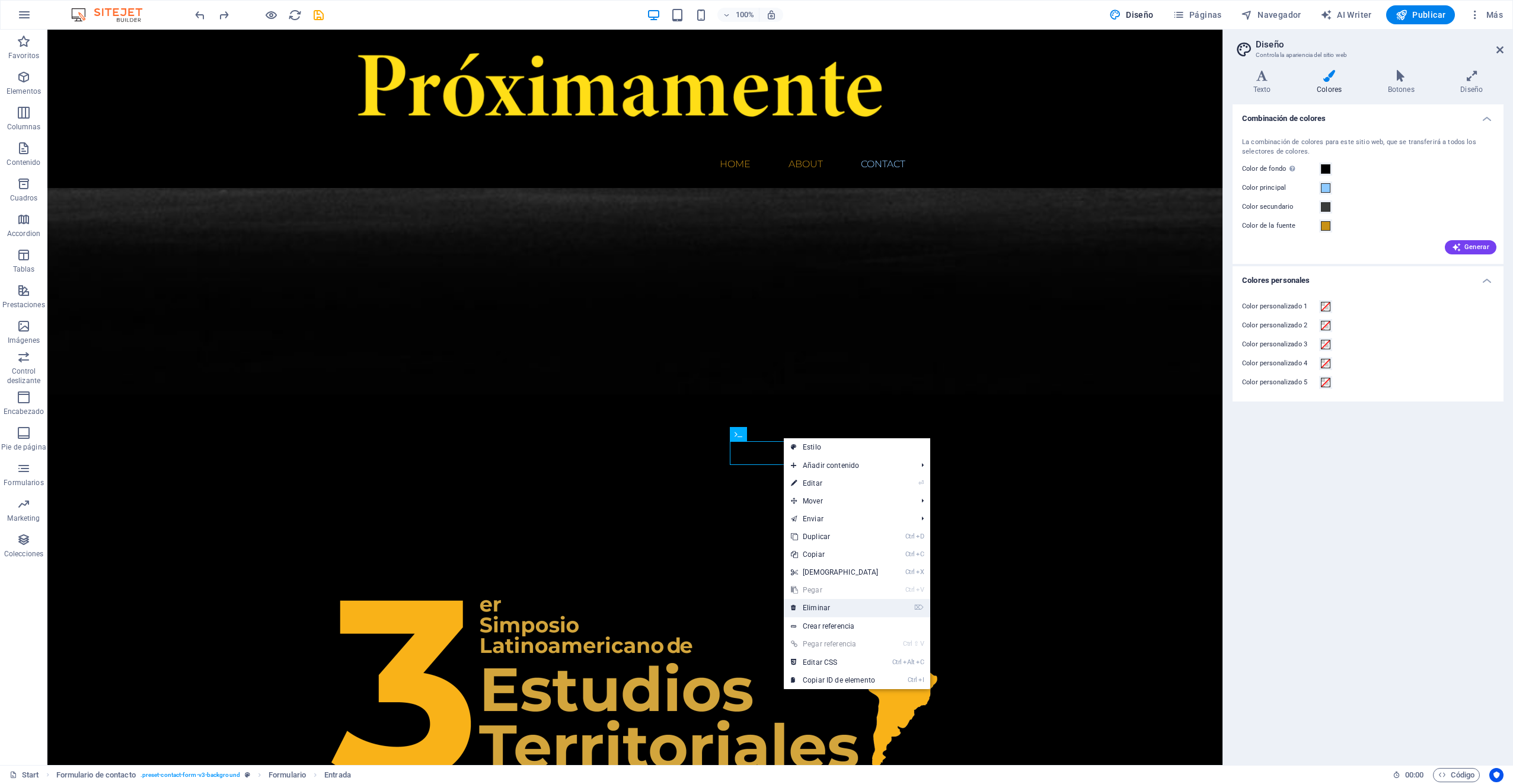
click at [813, 609] on link "⌦ Eliminar" at bounding box center [835, 608] width 102 height 18
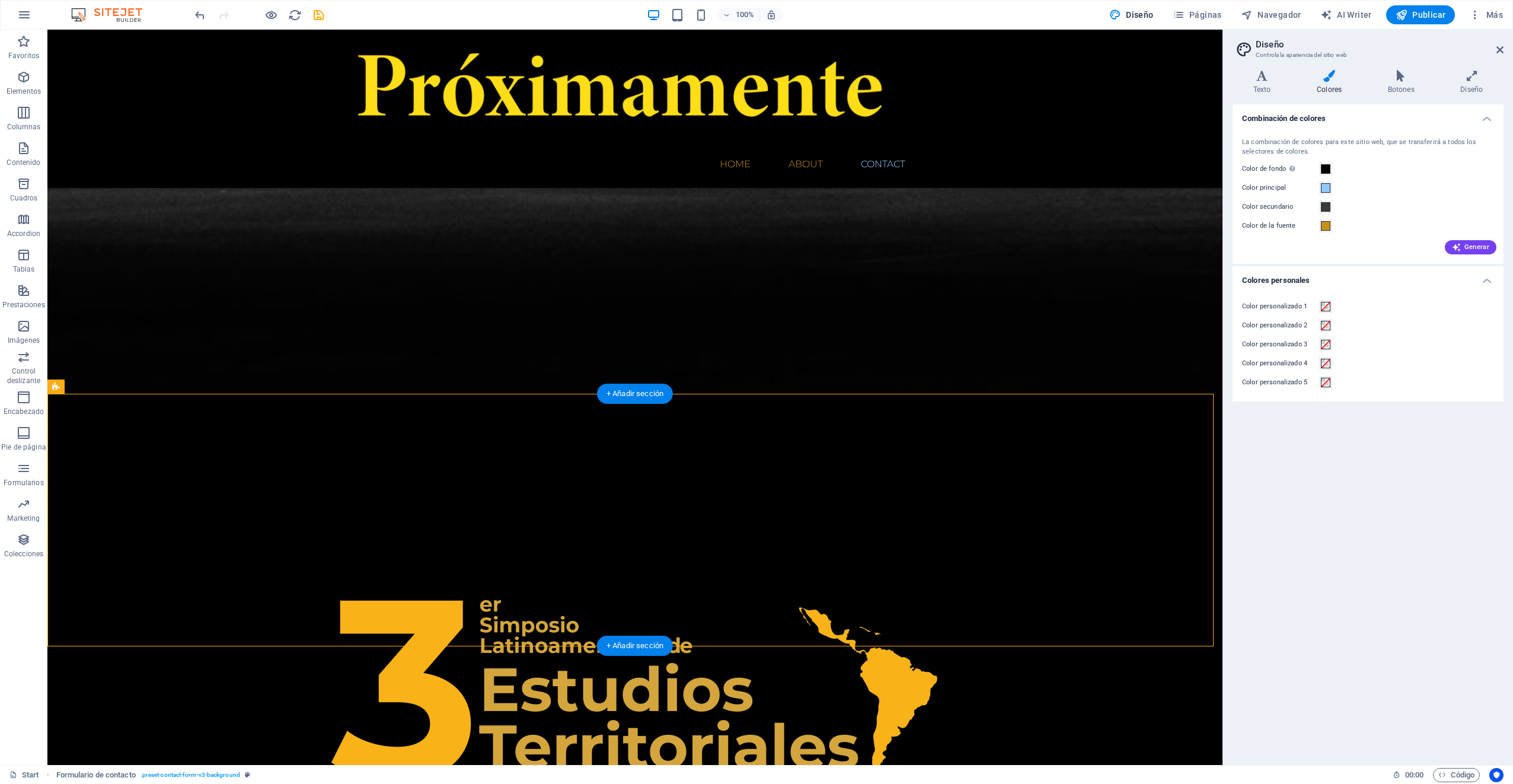
drag, startPoint x: 796, startPoint y: 456, endPoint x: 689, endPoint y: 496, distance: 114.2
click at [594, 434] on icon at bounding box center [595, 434] width 7 height 12
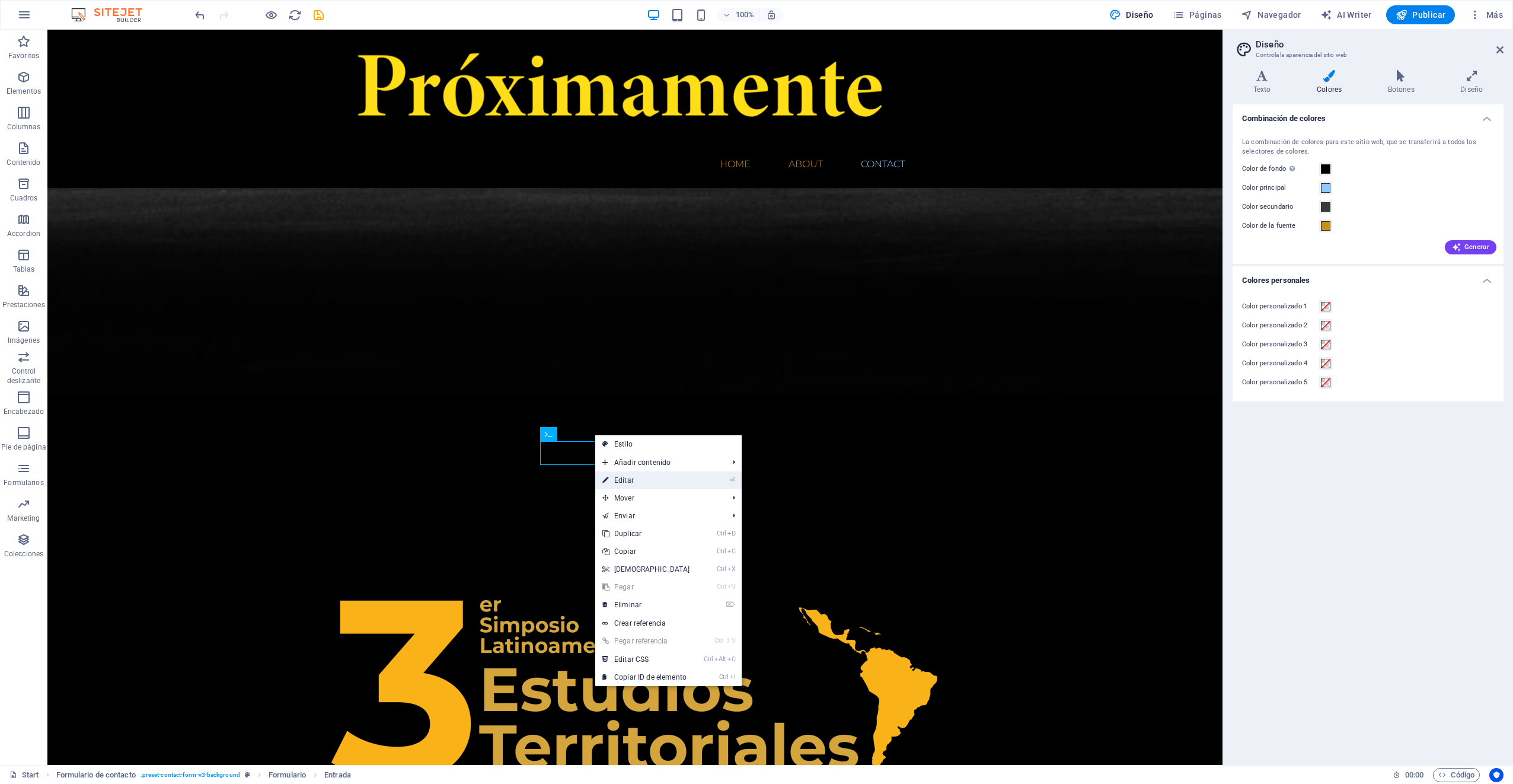
click at [629, 479] on link "⏎ Editar" at bounding box center [646, 480] width 102 height 18
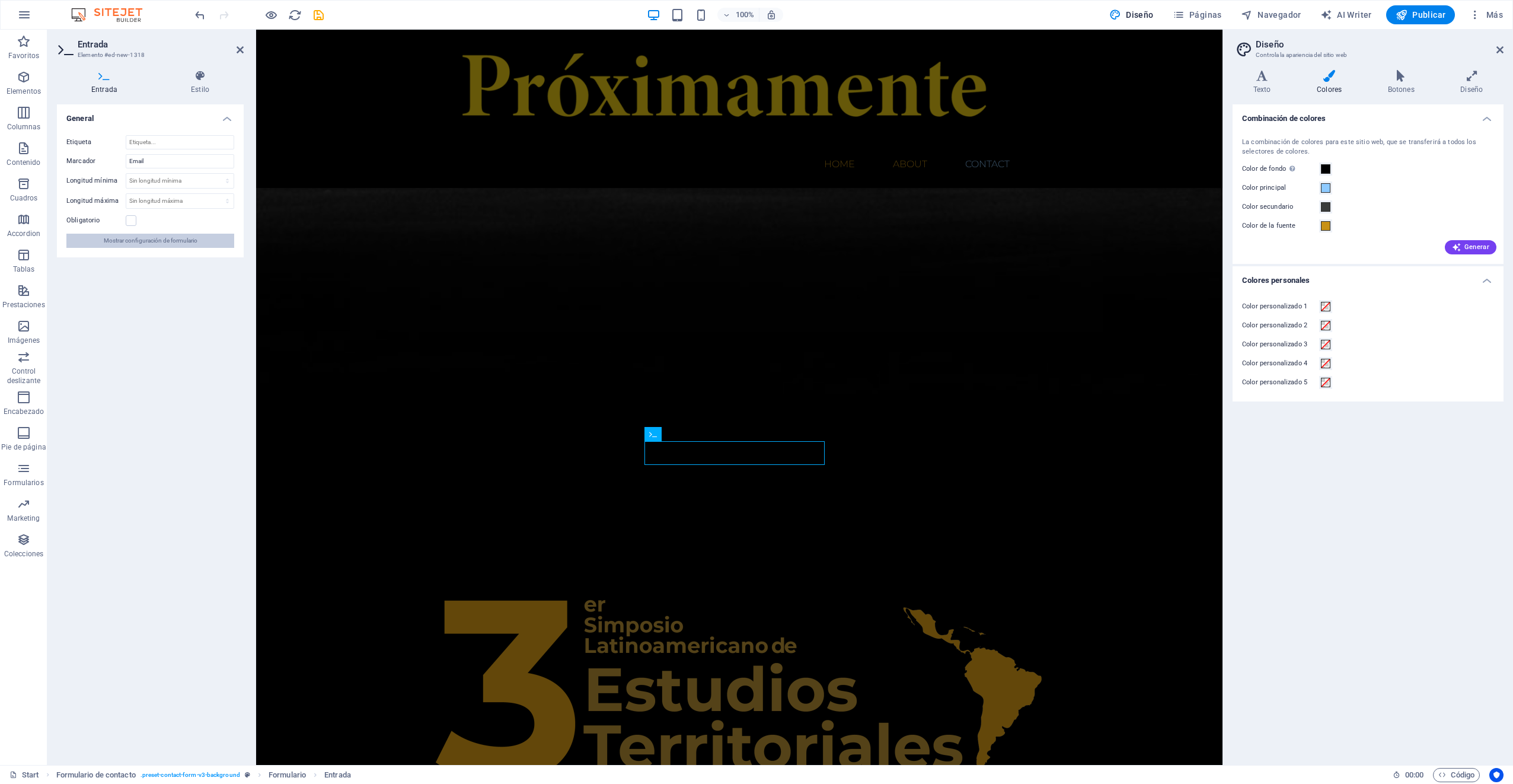
click at [162, 243] on span "Mostrar configuración de formulario" at bounding box center [151, 240] width 94 height 14
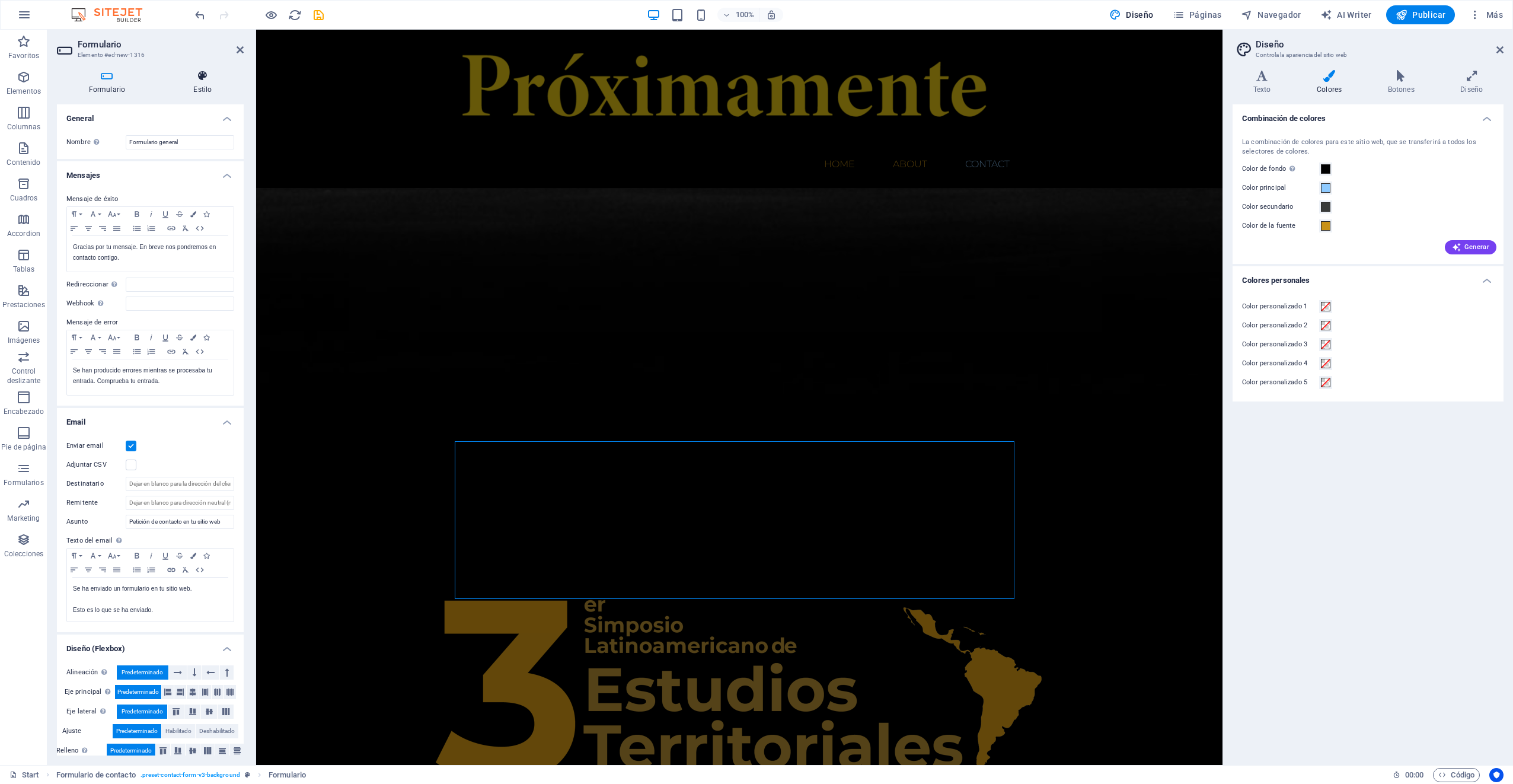
click at [201, 80] on icon at bounding box center [203, 75] width 82 height 12
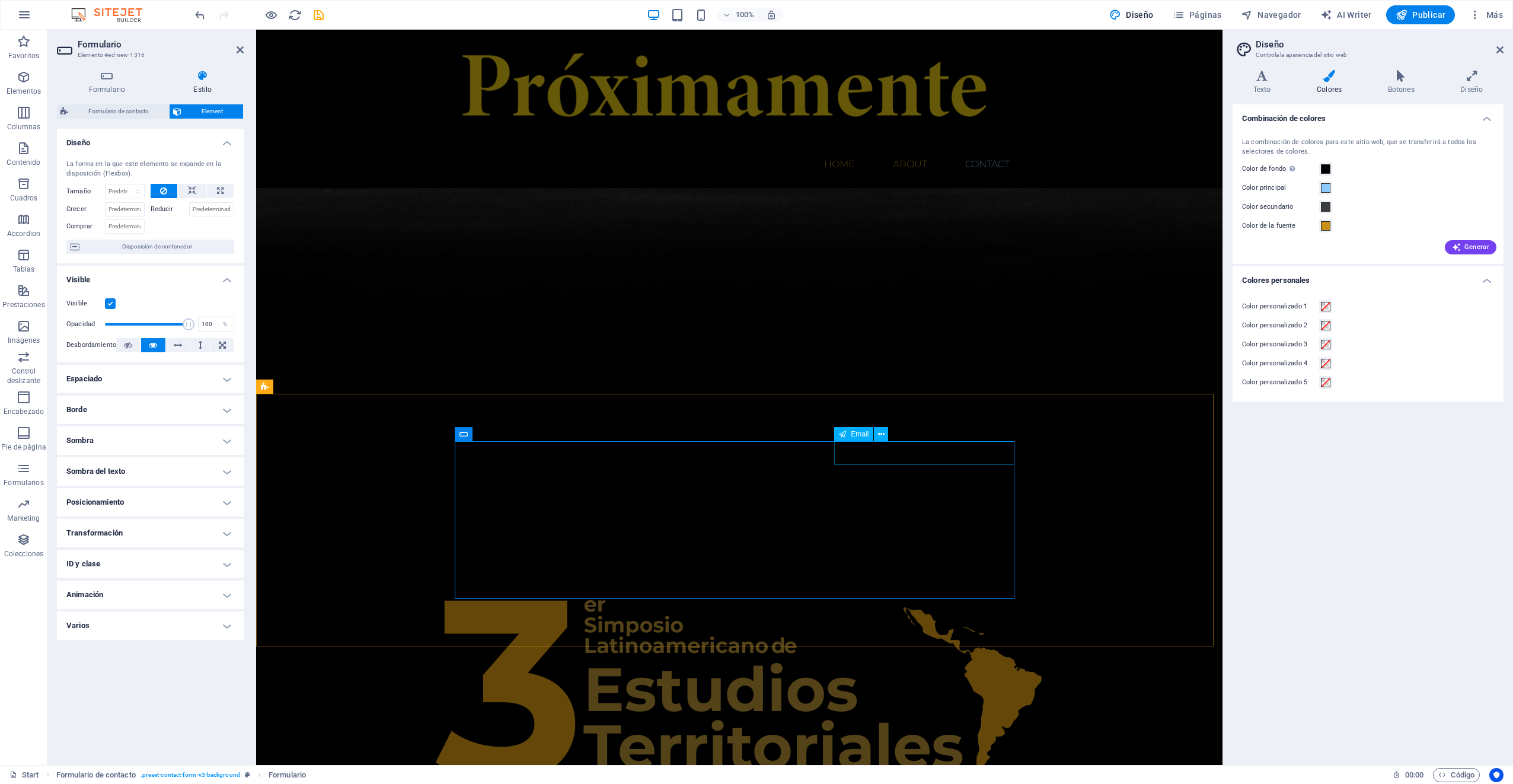
click at [880, 432] on icon at bounding box center [881, 434] width 7 height 12
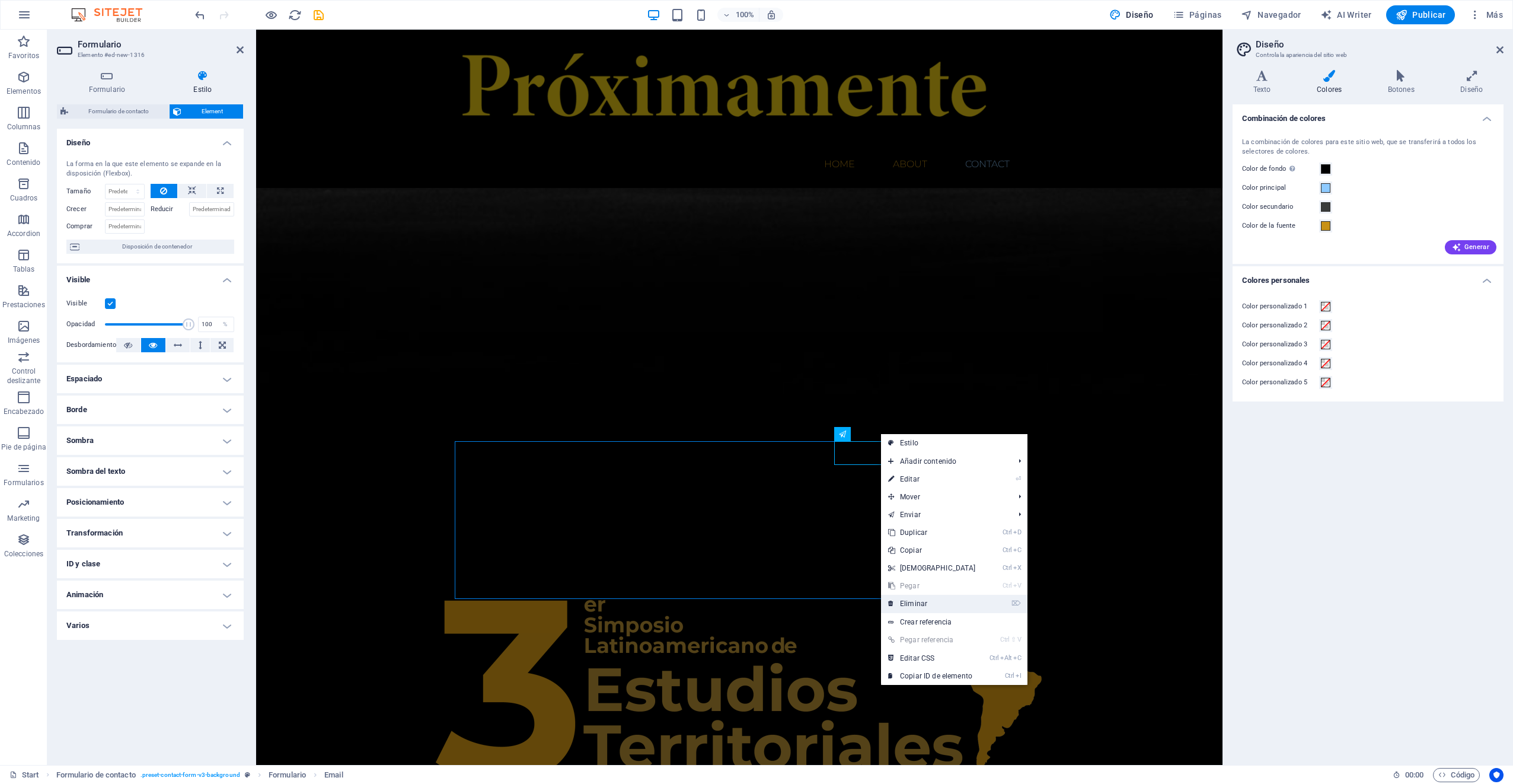
click at [908, 603] on link "⌦ Eliminar" at bounding box center [932, 603] width 102 height 18
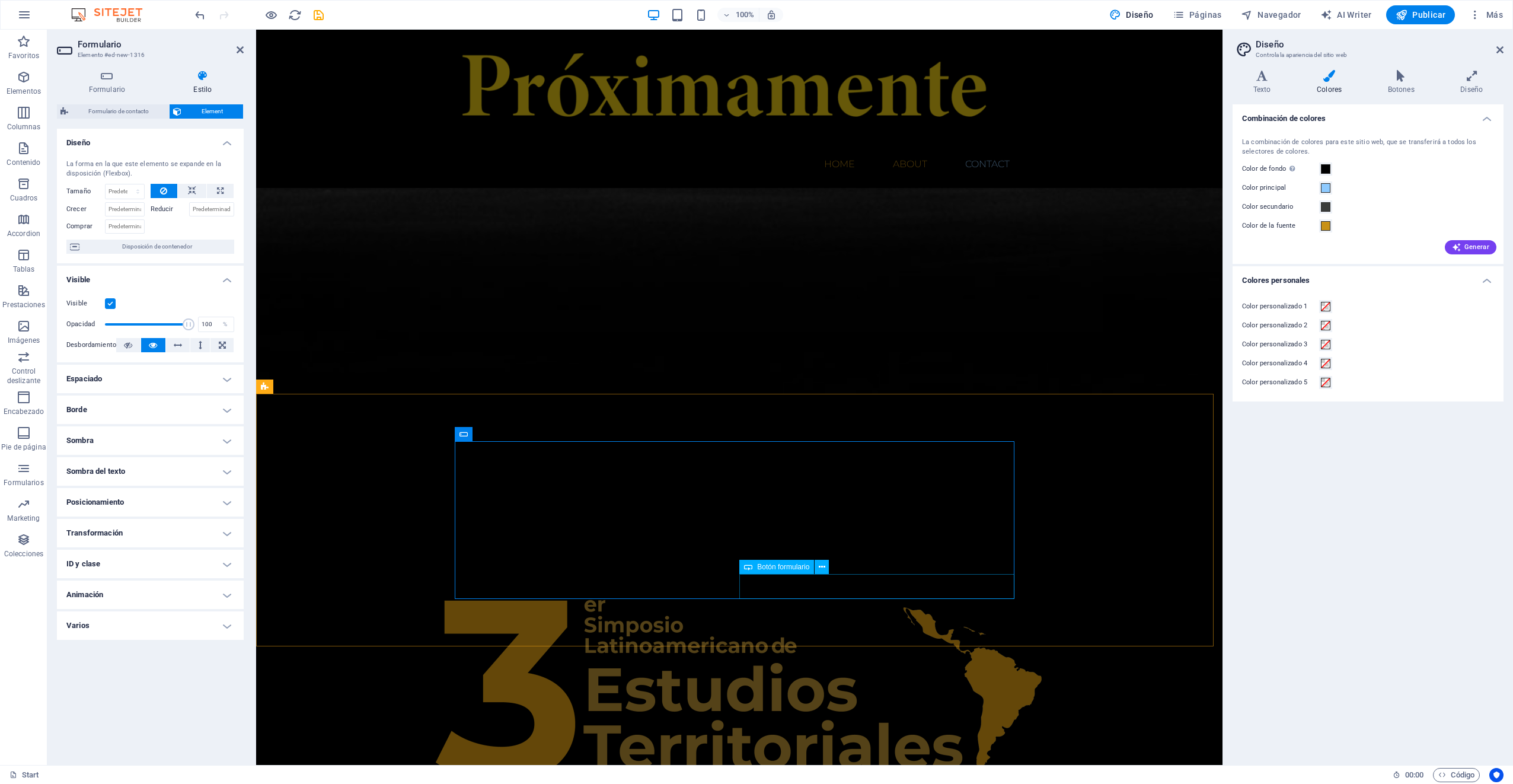
click at [824, 568] on icon at bounding box center [822, 567] width 7 height 12
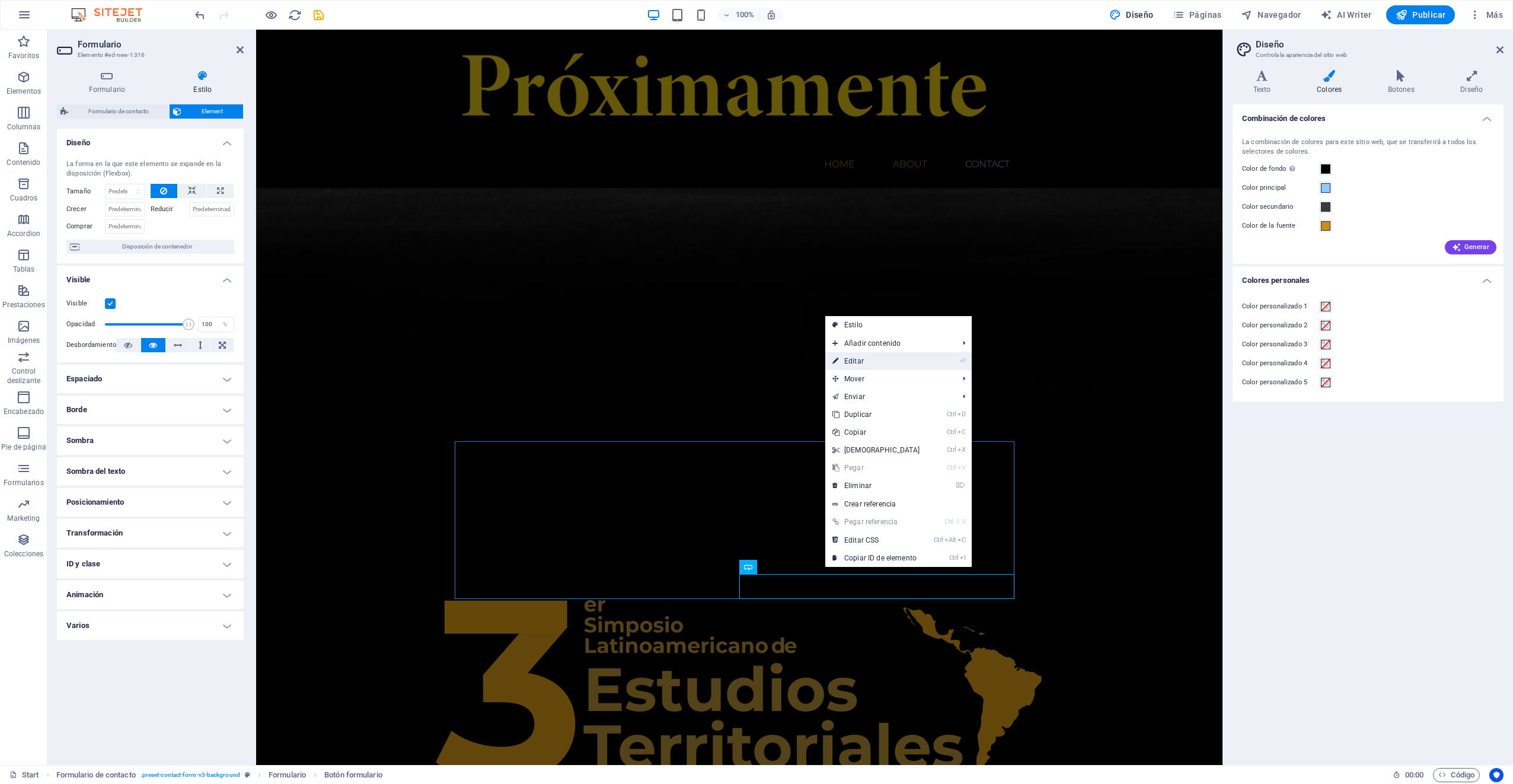
click at [853, 364] on link "⏎ Editar" at bounding box center [877, 361] width 102 height 18
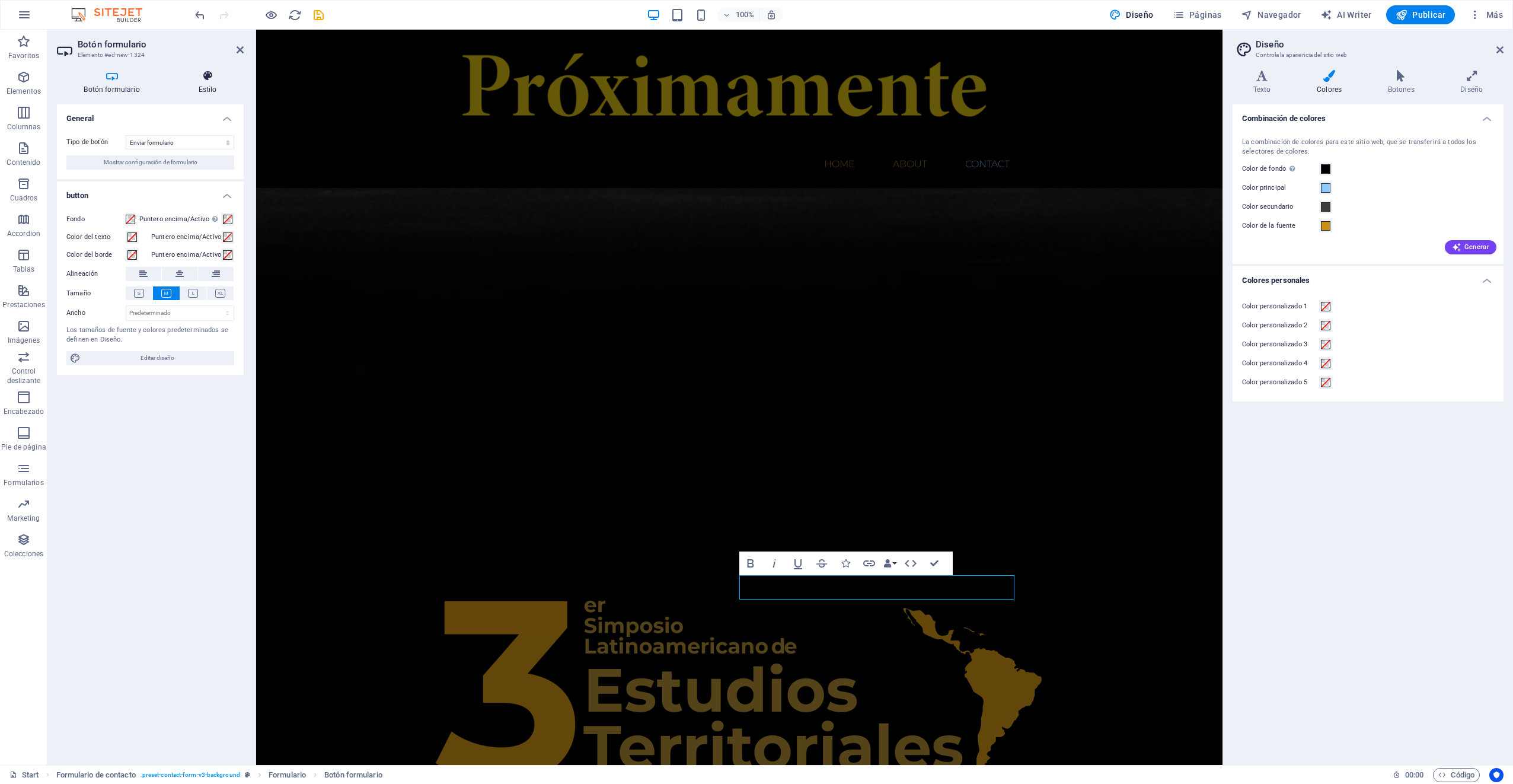
click at [212, 88] on h4 "Estilo" at bounding box center [207, 82] width 72 height 25
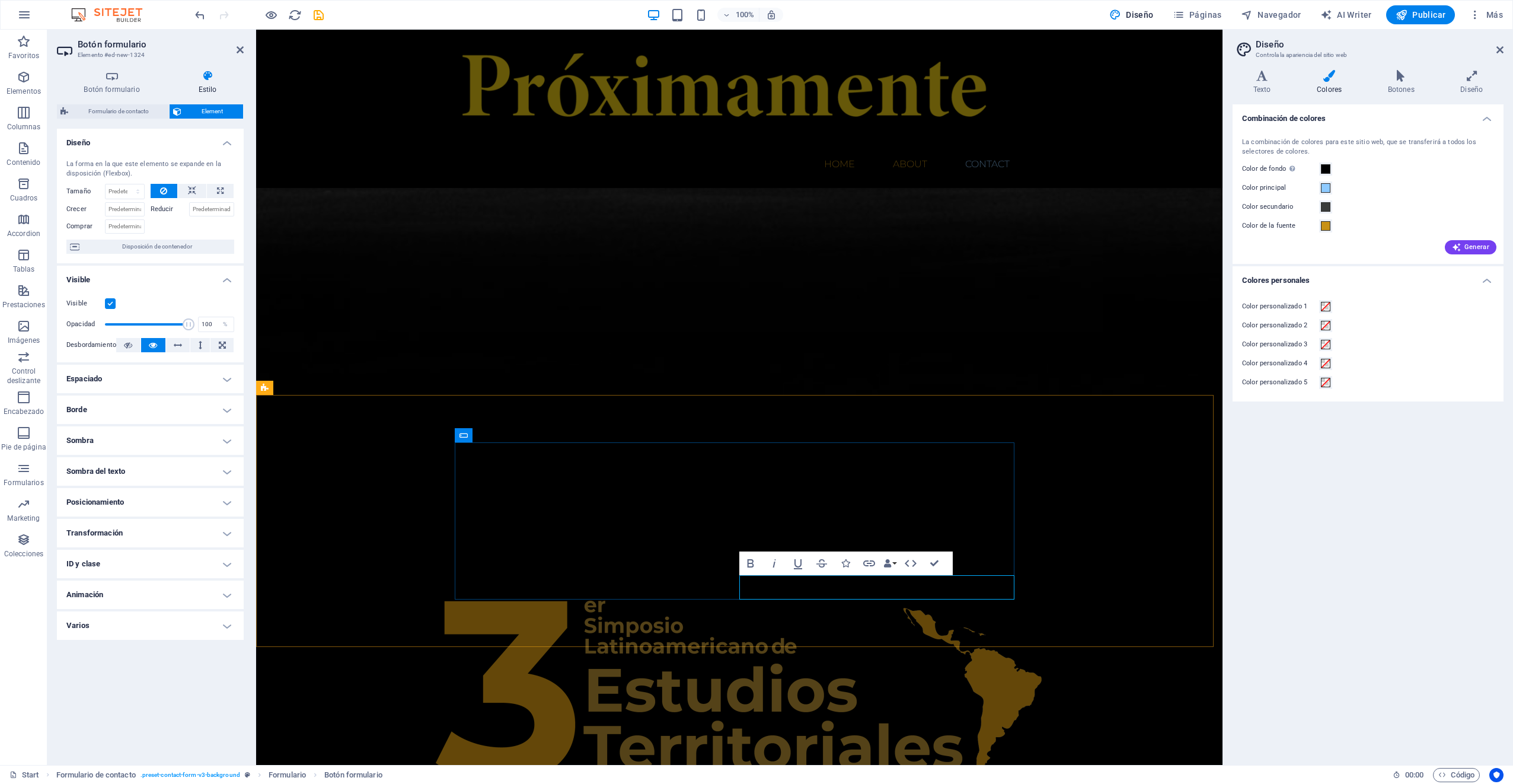
click at [1319, 88] on h4 "Colores" at bounding box center [1331, 82] width 71 height 25
click at [1501, 51] on icon at bounding box center [1499, 50] width 7 height 10
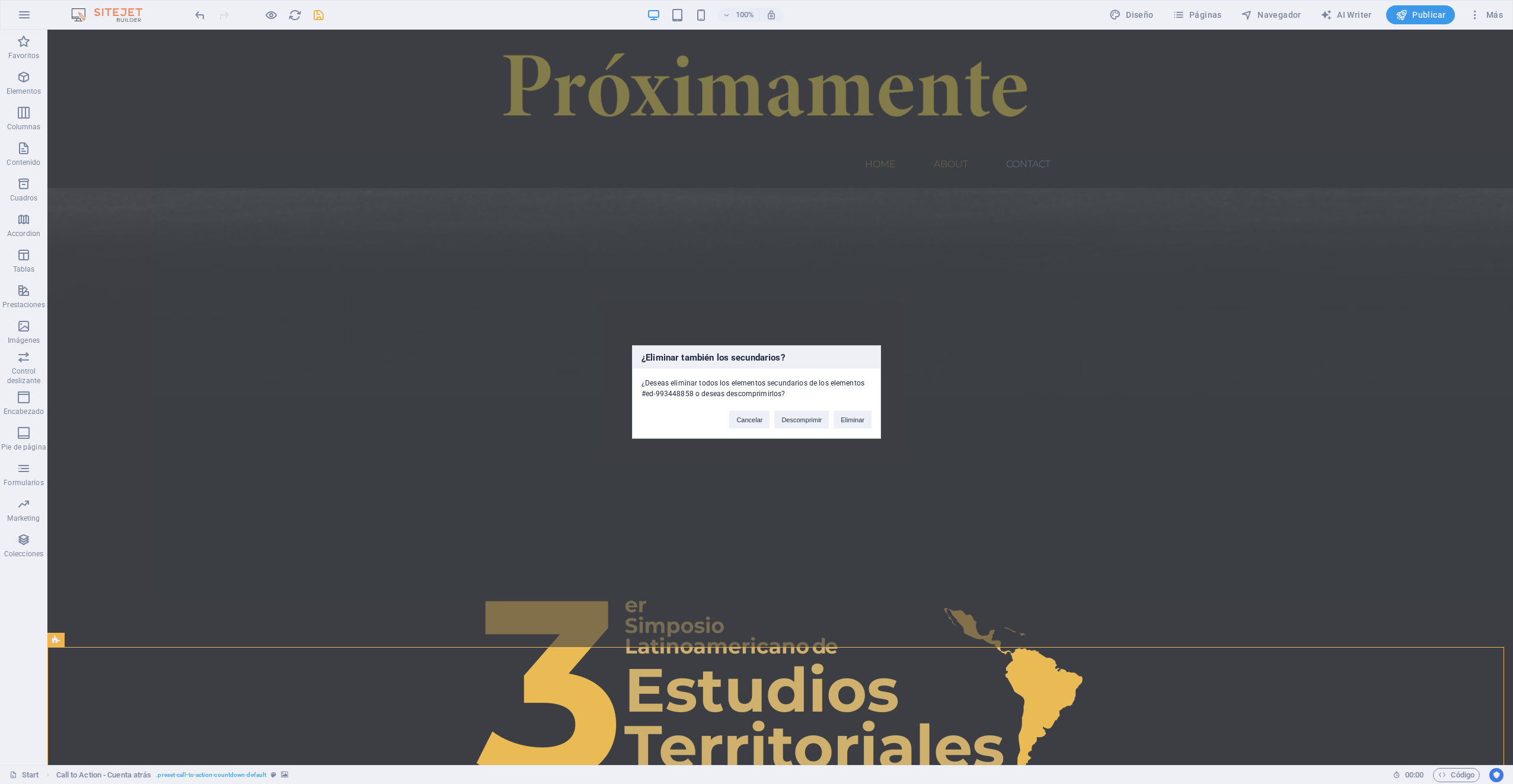
click at [1213, 448] on div "¿Eliminar también los secundarios? ¿Deseas eliminar todos los elementos secunda…" at bounding box center [756, 392] width 1513 height 784
click at [729, 420] on div "Cancelar Descomprimir Eliminar" at bounding box center [800, 414] width 160 height 30
click at [747, 416] on button "Cancelar" at bounding box center [749, 420] width 40 height 18
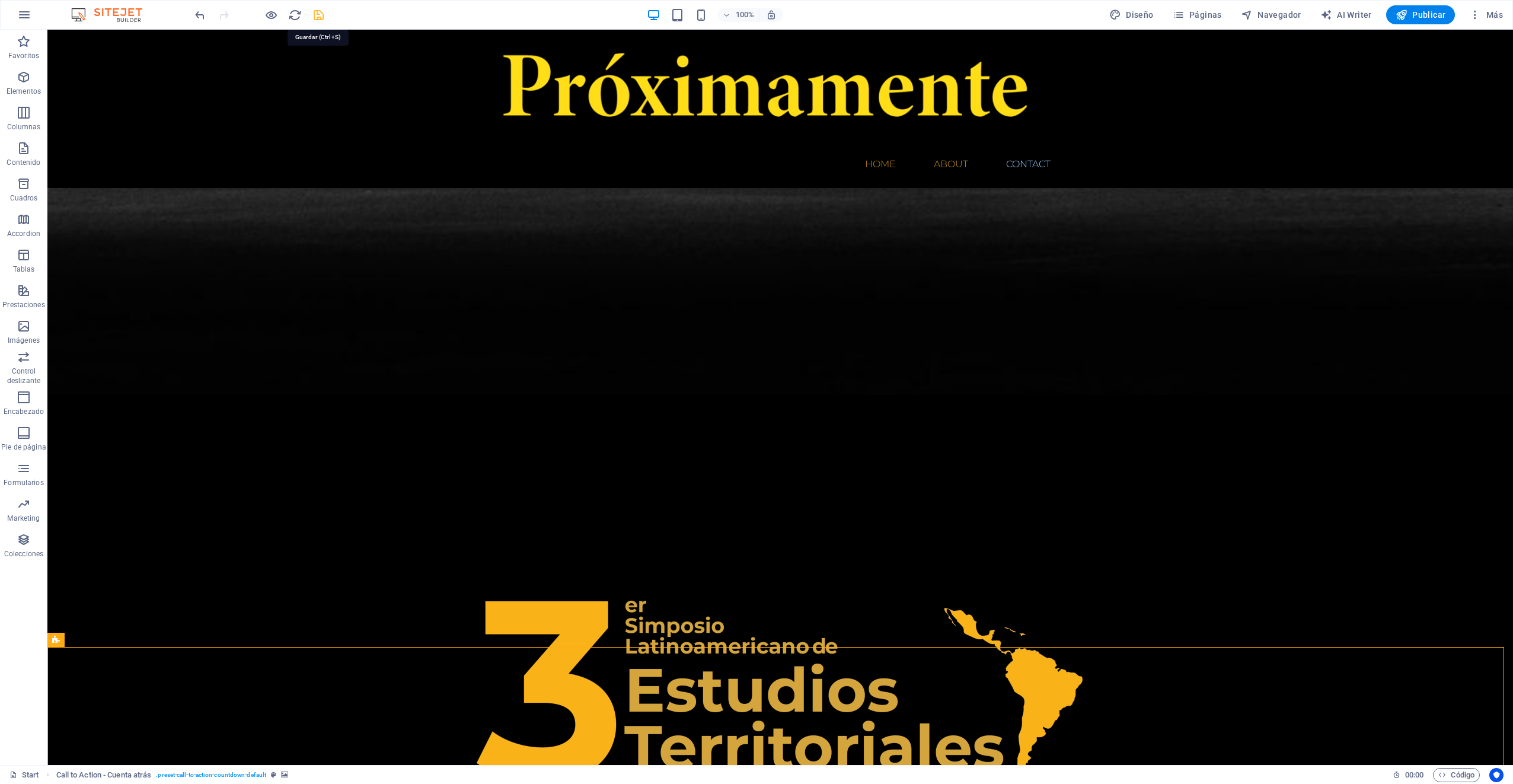
click at [324, 16] on icon "save" at bounding box center [319, 15] width 14 height 14
checkbox input "false"
